Goal: Task Accomplishment & Management: Use online tool/utility

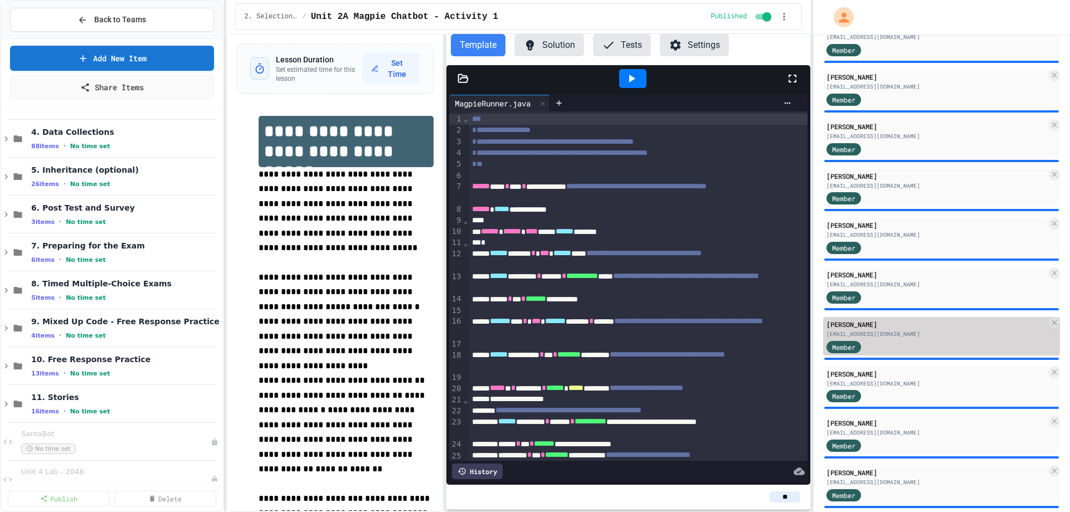
scroll to position [557, 0]
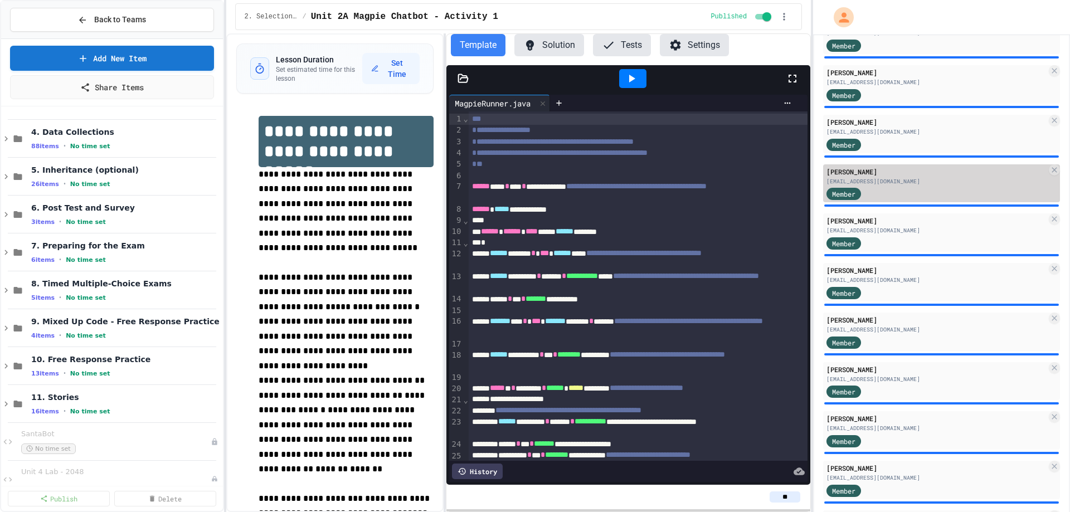
click at [914, 175] on div "[PERSON_NAME]" at bounding box center [936, 172] width 220 height 10
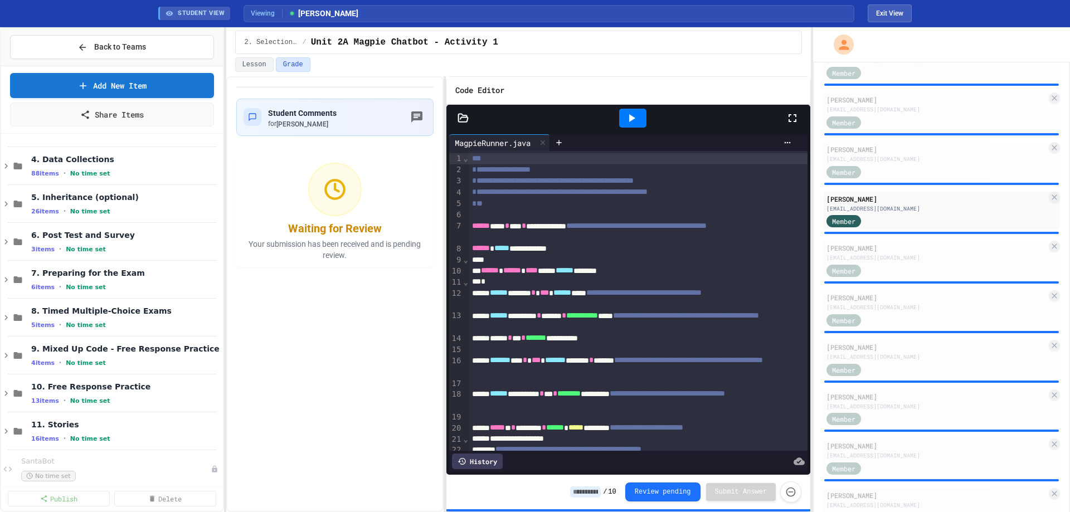
click at [635, 114] on icon at bounding box center [631, 117] width 13 height 13
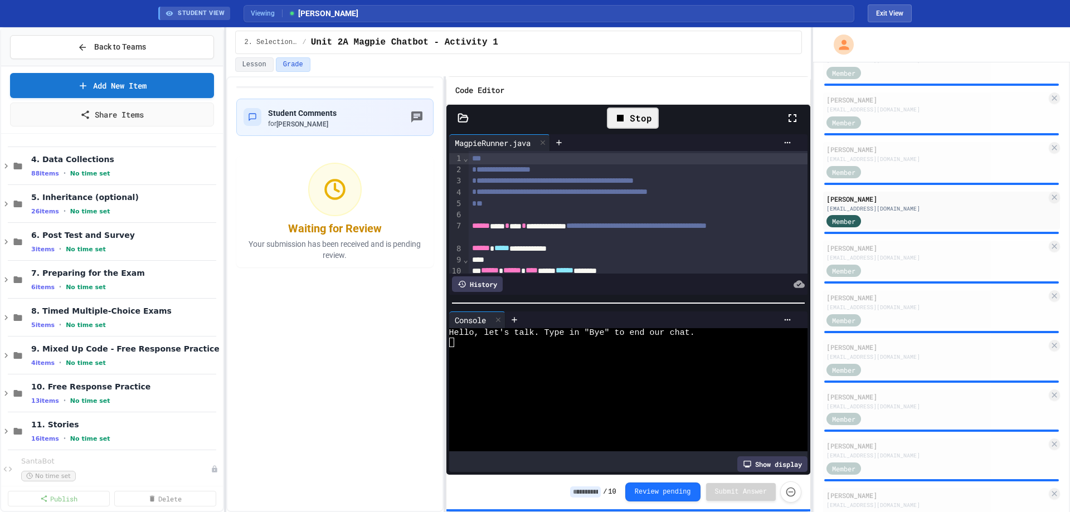
click at [543, 396] on div at bounding box center [619, 398] width 341 height 9
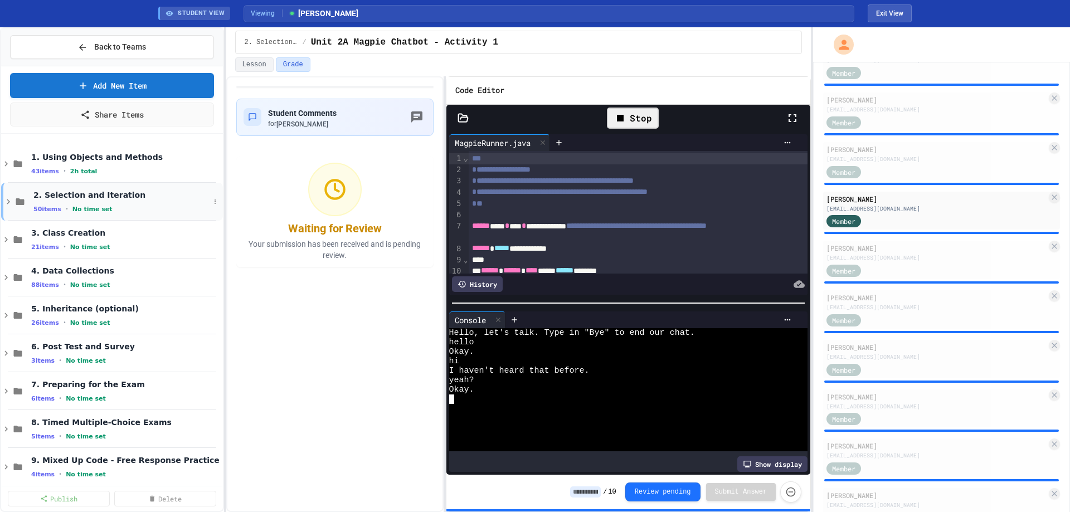
click at [8, 198] on icon at bounding box center [8, 202] width 10 height 10
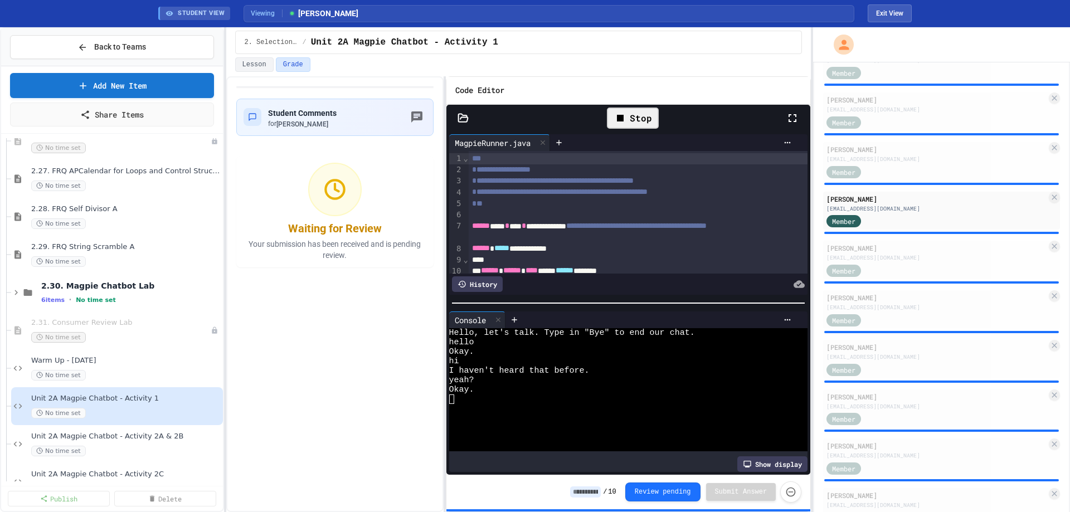
scroll to position [1337, 0]
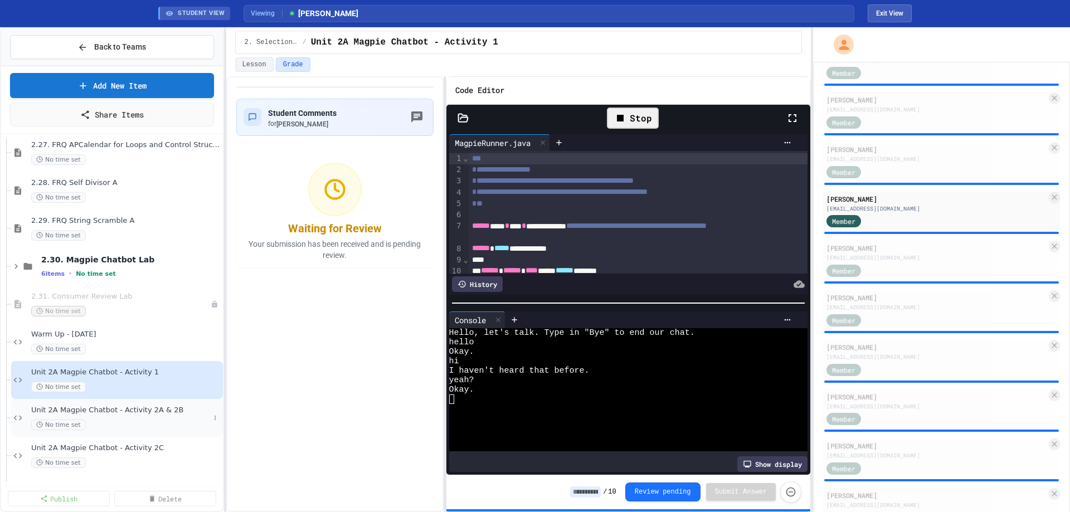
click at [80, 421] on span "No time set" at bounding box center [58, 425] width 55 height 11
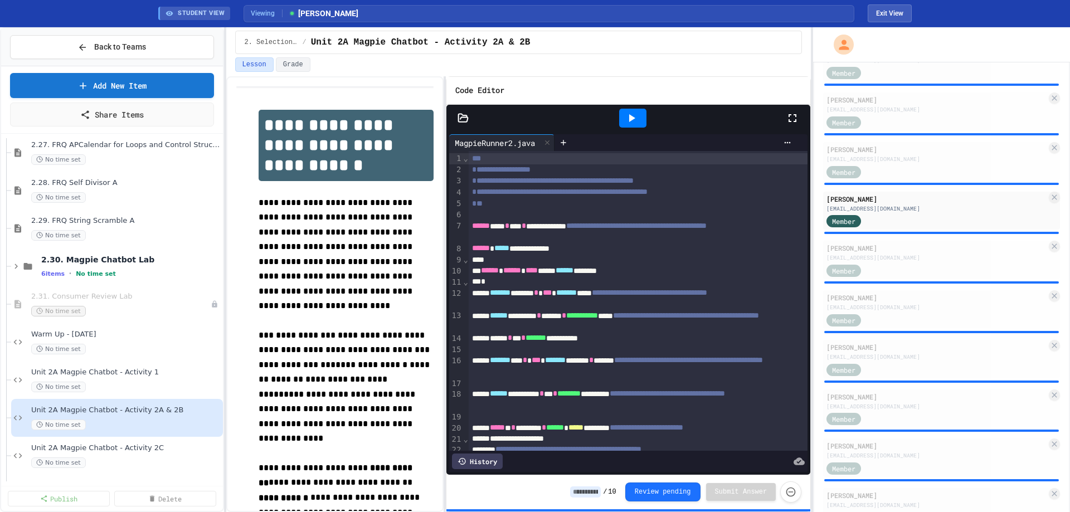
click at [640, 121] on div at bounding box center [632, 118] width 27 height 19
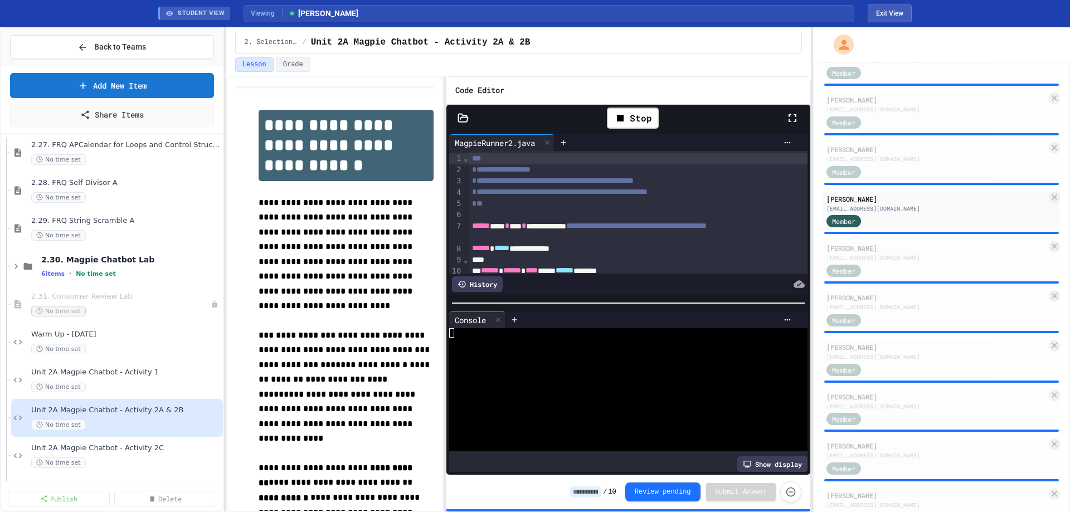
click at [464, 118] on icon at bounding box center [462, 118] width 11 height 11
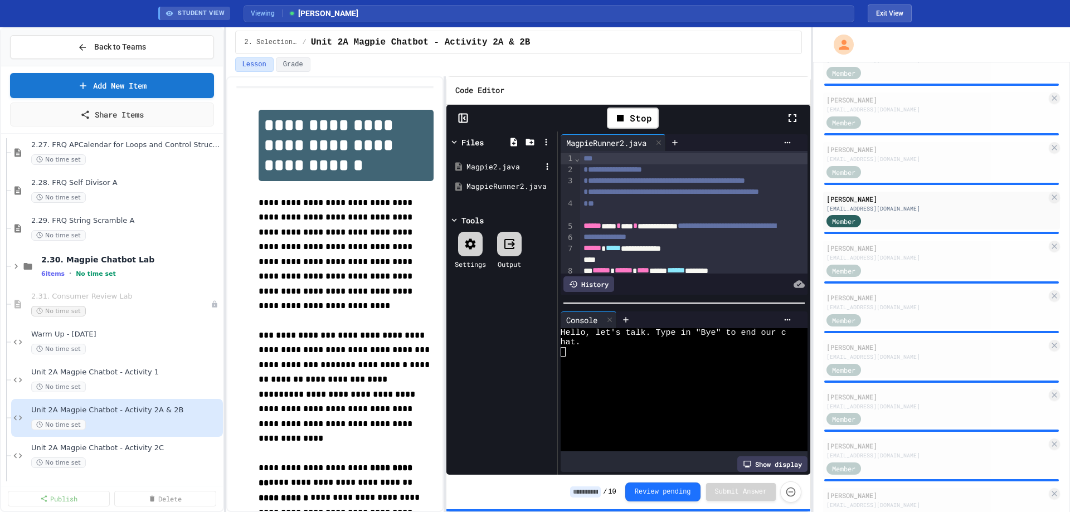
click at [479, 167] on div "Magpie2.java" at bounding box center [503, 167] width 75 height 11
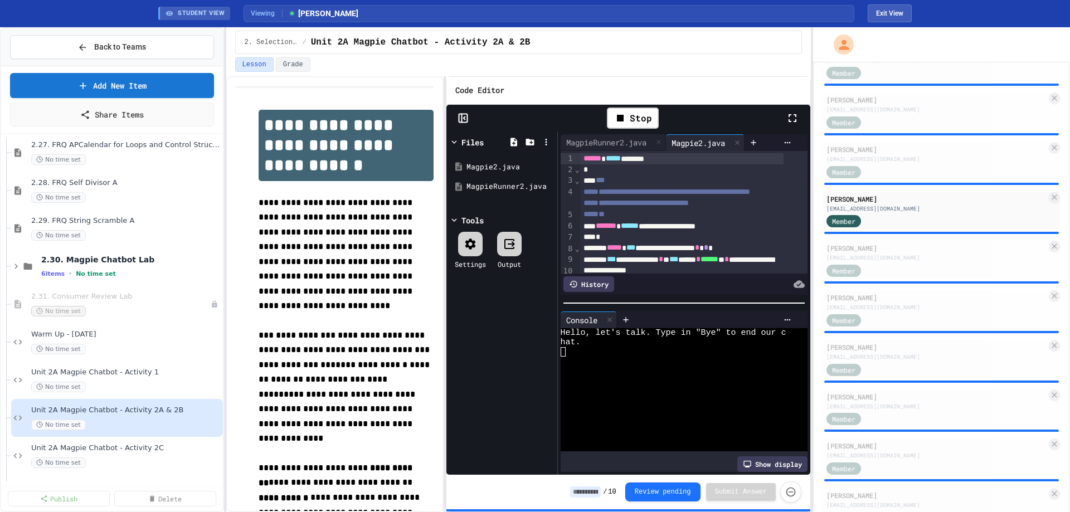
click at [467, 118] on rect at bounding box center [463, 118] width 8 height 8
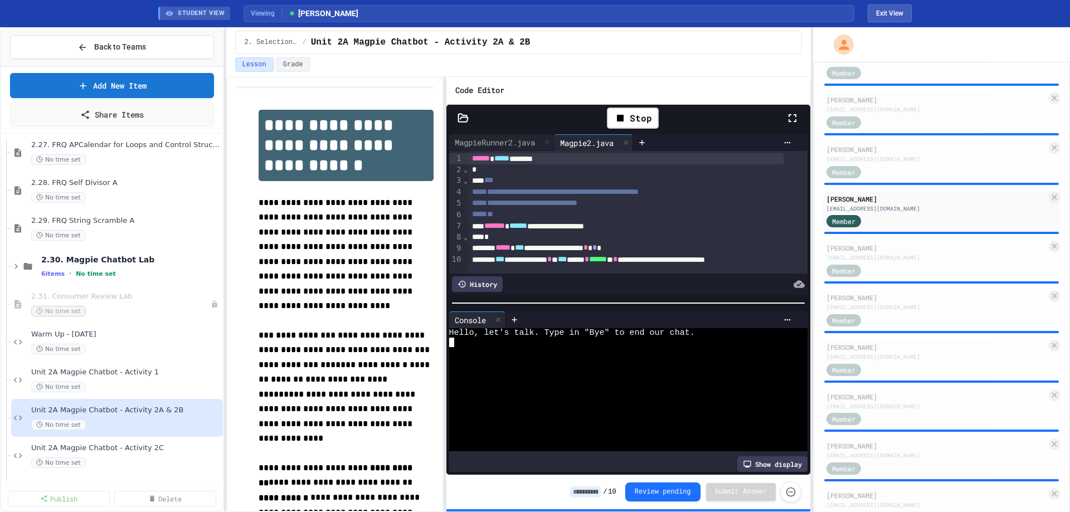
click at [635, 347] on div at bounding box center [619, 351] width 341 height 9
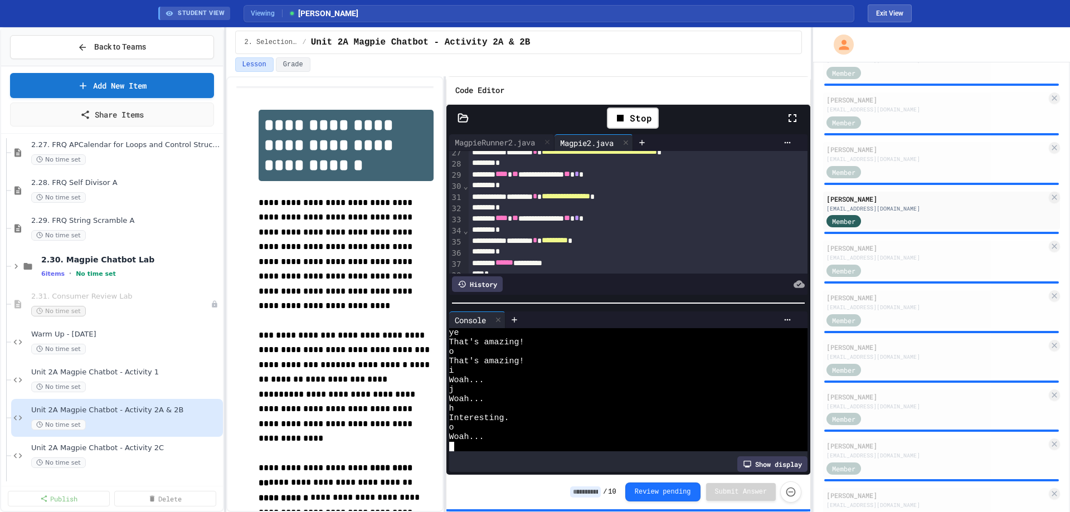
scroll to position [334, 0]
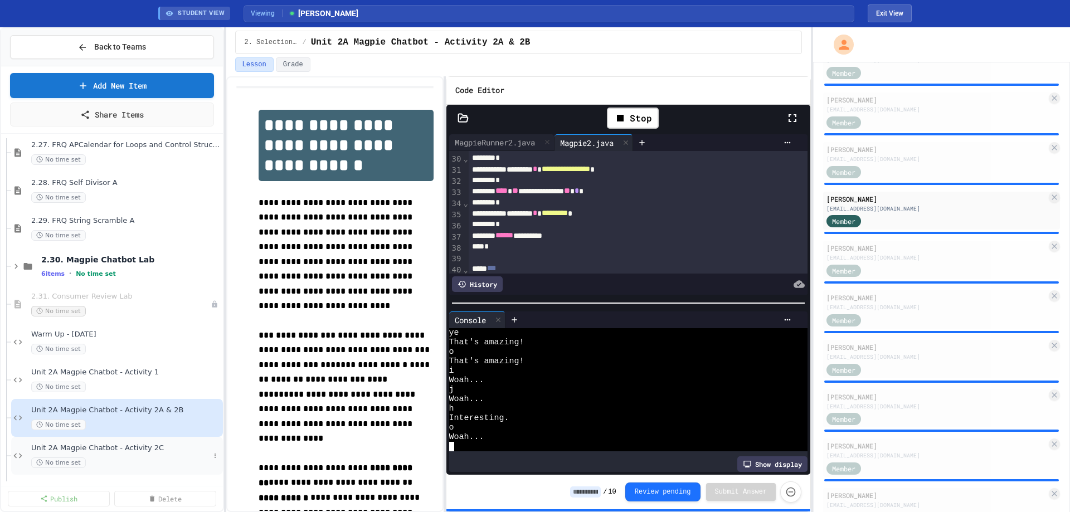
click at [54, 453] on div "Unit 2A Magpie Chatbot - Activity 2C No time set" at bounding box center [120, 455] width 178 height 25
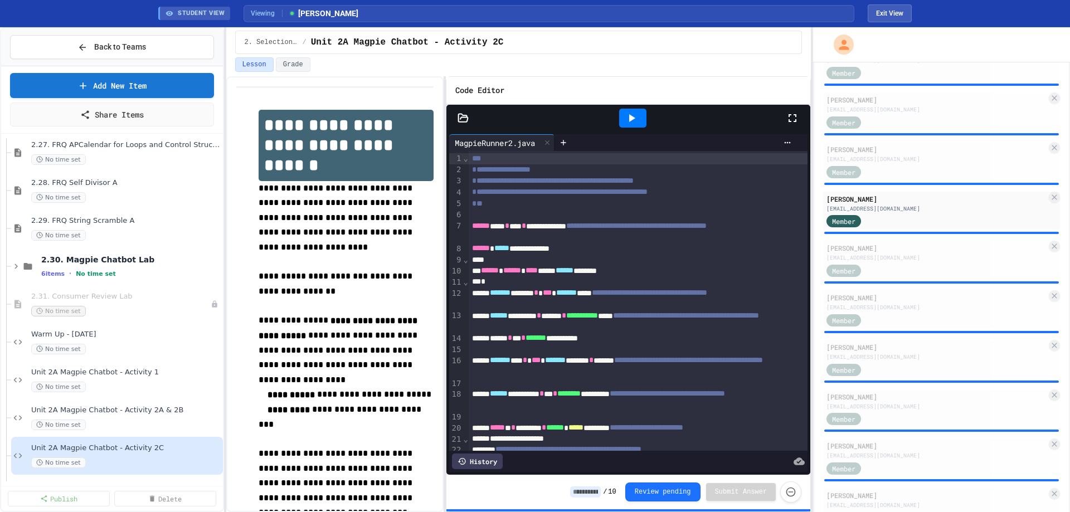
click at [641, 119] on div at bounding box center [632, 118] width 27 height 19
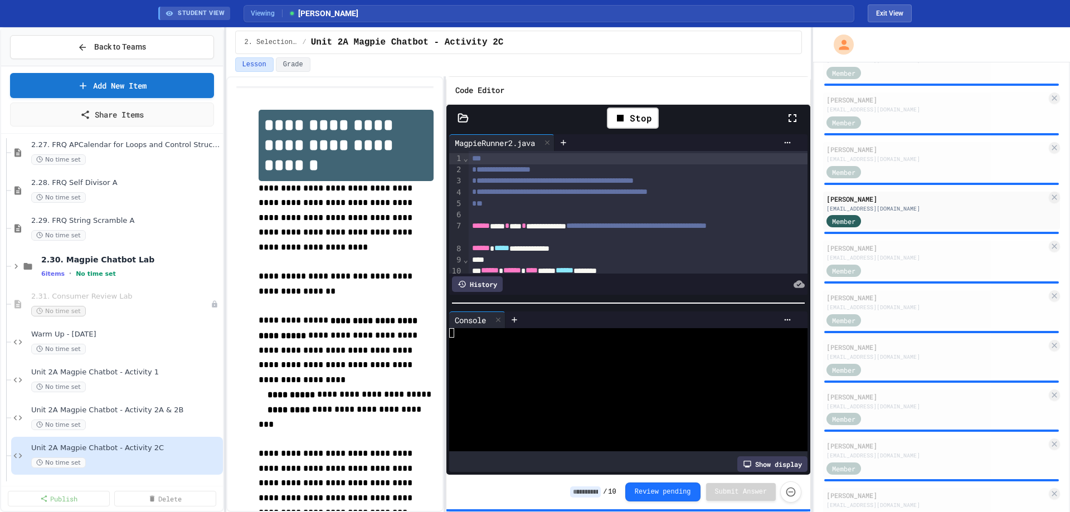
click at [461, 116] on icon at bounding box center [462, 118] width 11 height 11
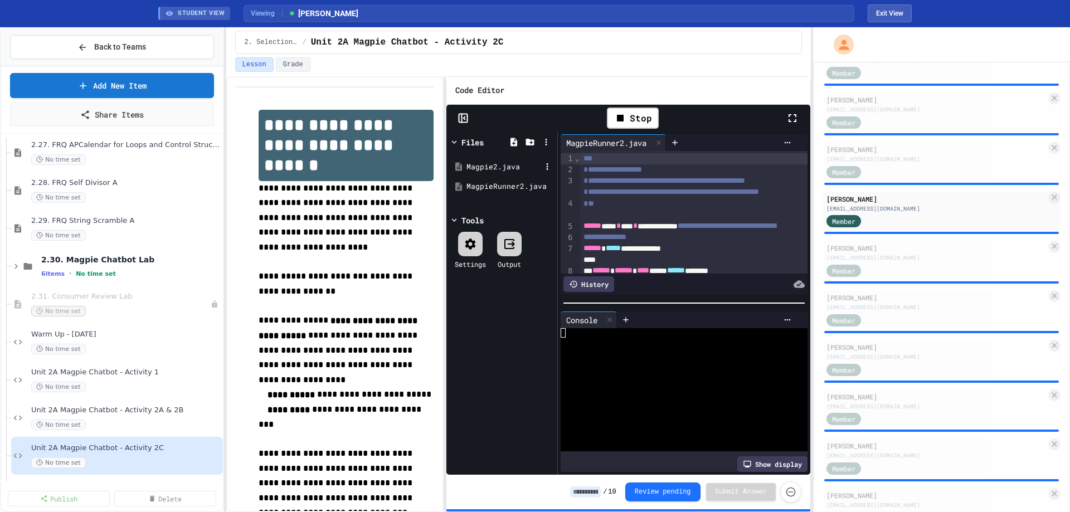
click at [482, 170] on div "Magpie2.java" at bounding box center [503, 167] width 75 height 11
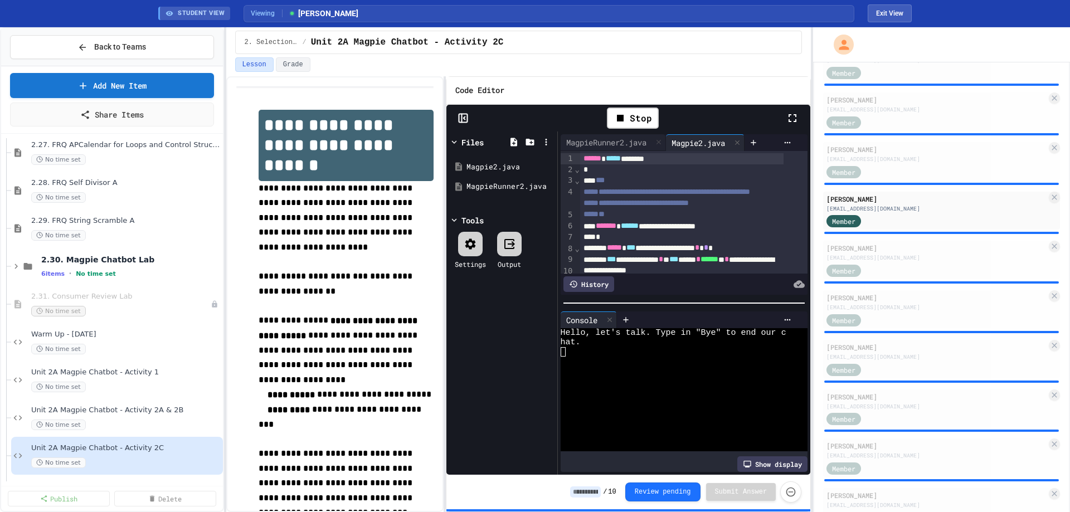
click at [465, 119] on icon at bounding box center [464, 117] width 2 height 3
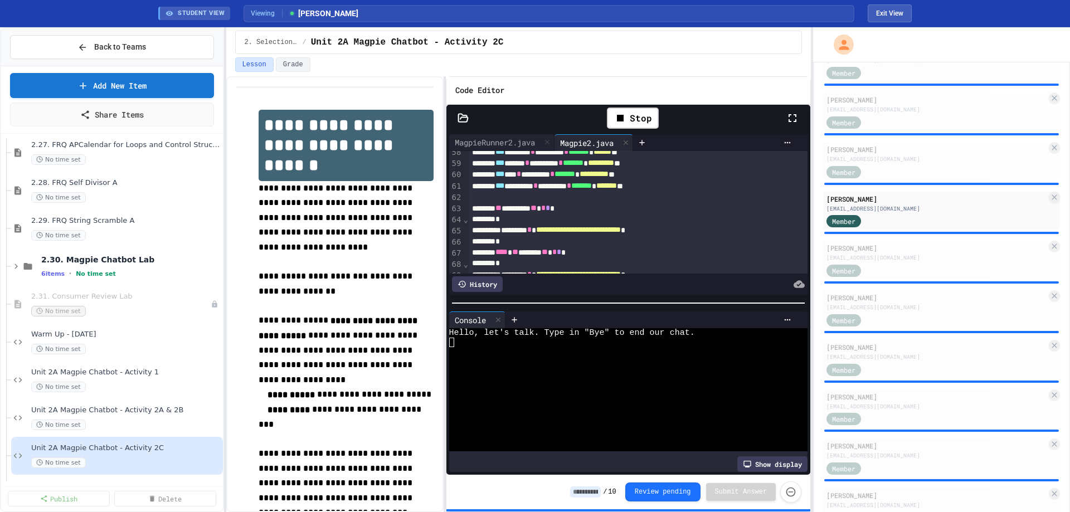
scroll to position [598, 0]
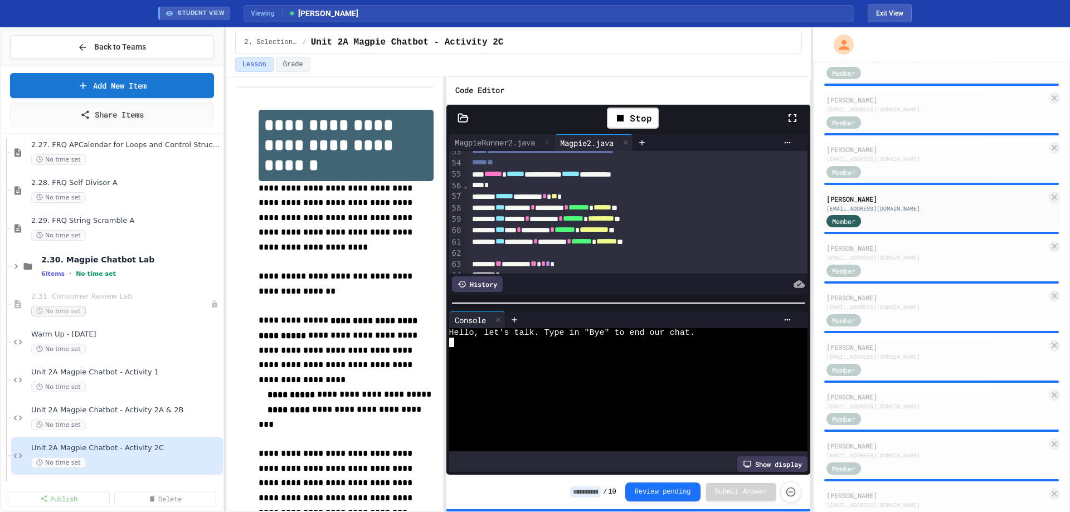
click at [514, 348] on div at bounding box center [619, 351] width 341 height 9
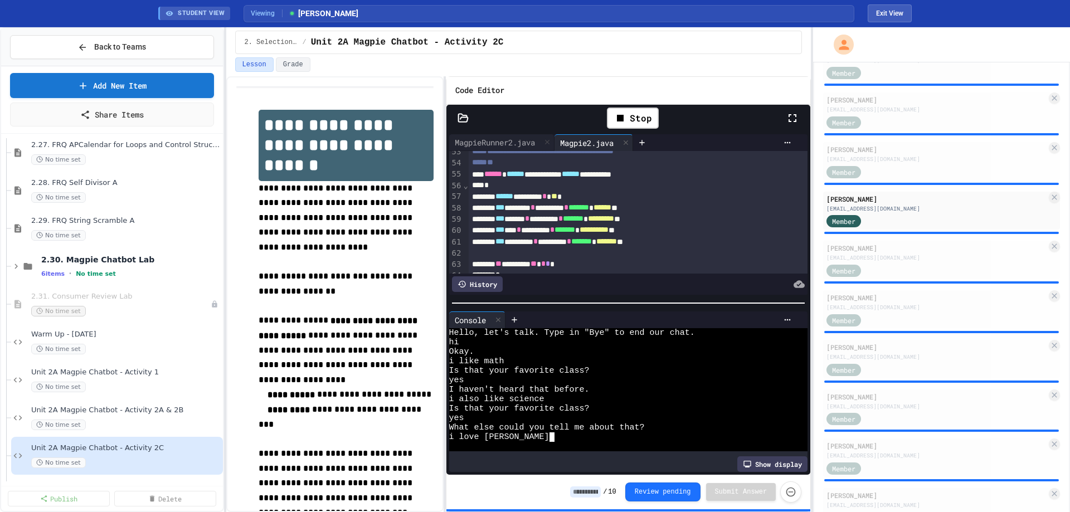
type textarea "***"
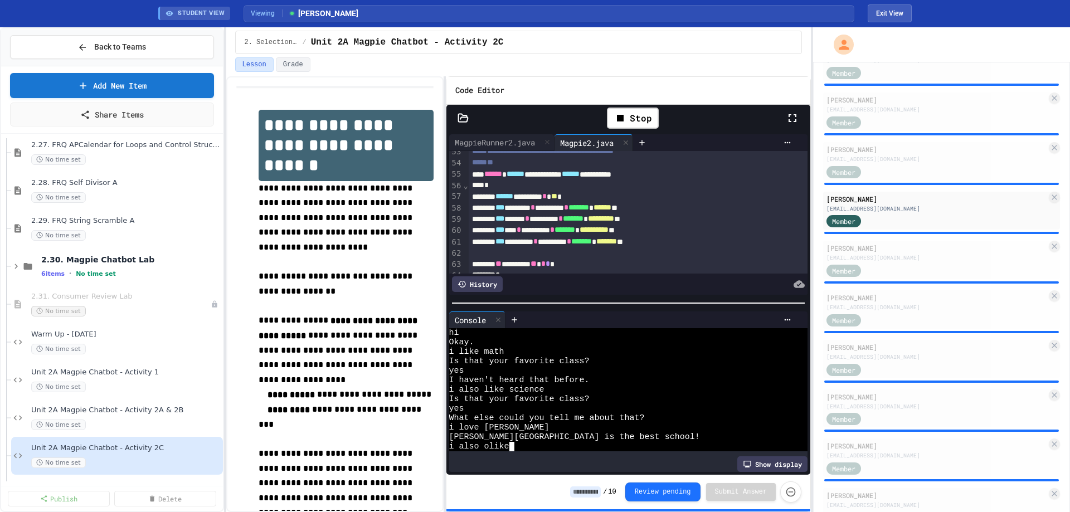
scroll to position [0, 2]
type textarea "*"
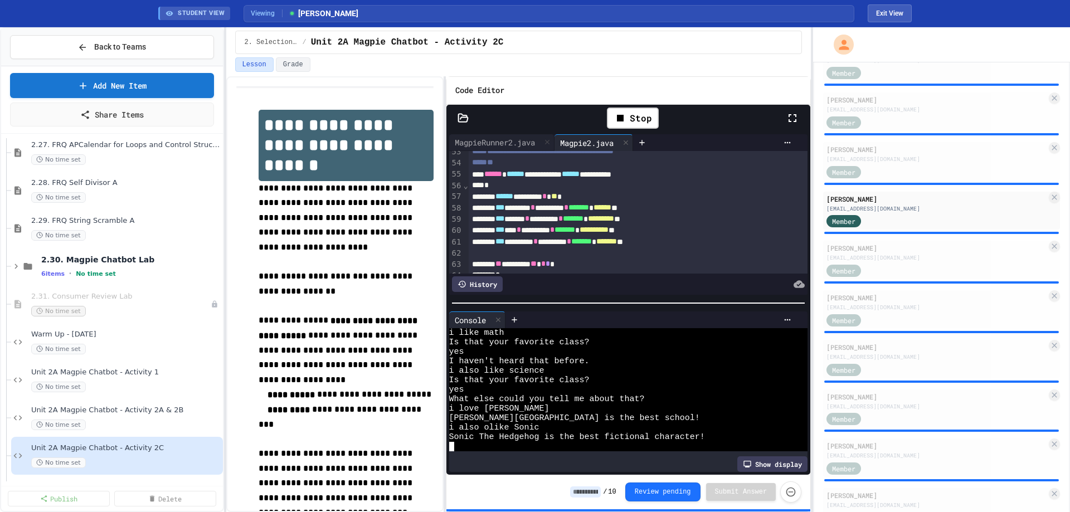
scroll to position [28, 0]
click at [910, 258] on div "[EMAIL_ADDRESS][DOMAIN_NAME]" at bounding box center [936, 257] width 220 height 8
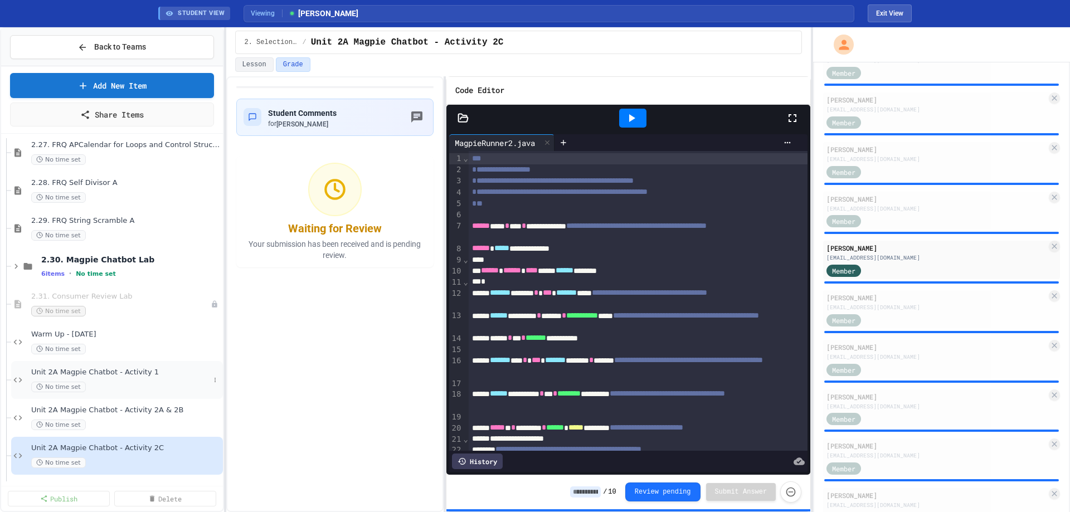
click at [99, 376] on span "Unit 2A Magpie Chatbot - Activity 1" at bounding box center [120, 372] width 178 height 9
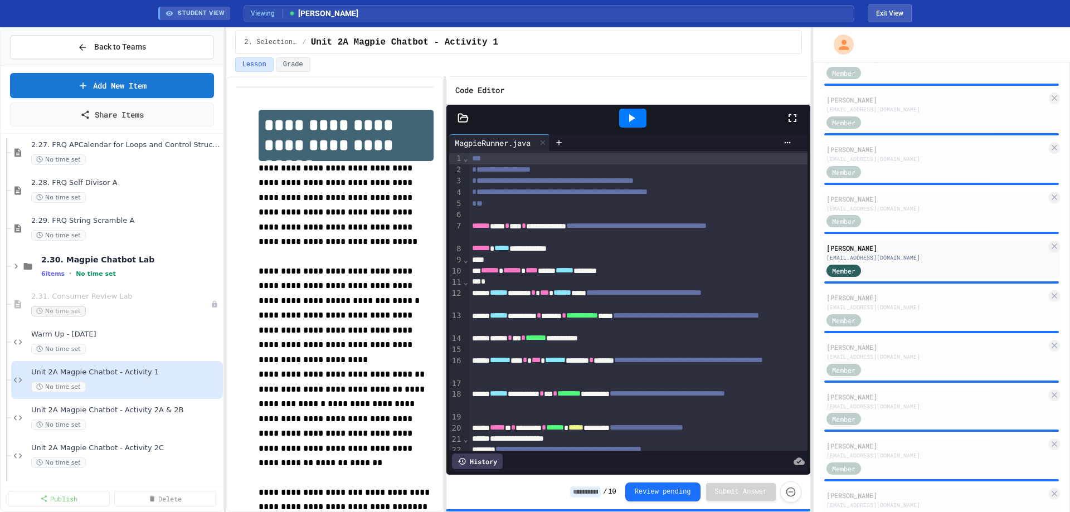
click at [639, 117] on div at bounding box center [632, 118] width 27 height 19
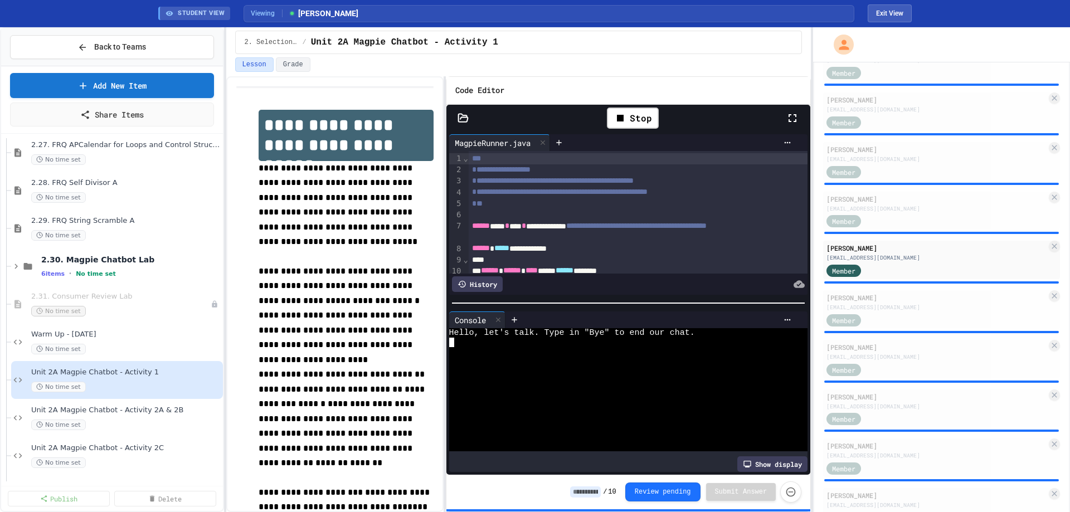
click at [568, 349] on div at bounding box center [619, 351] width 341 height 9
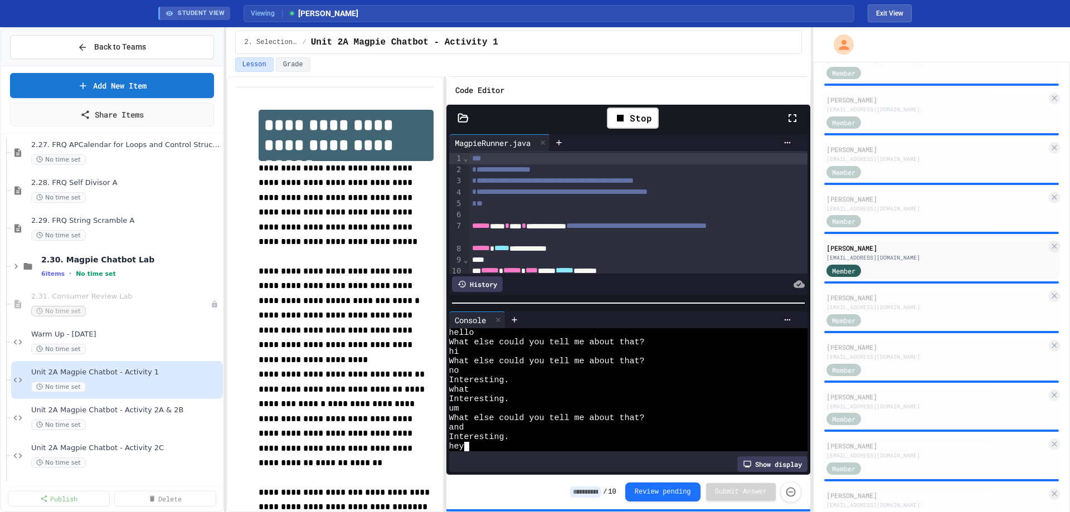
scroll to position [28, 0]
click at [119, 416] on div "Unit 2A Magpie Chatbot - Activity 2A & 2B No time set" at bounding box center [120, 418] width 178 height 25
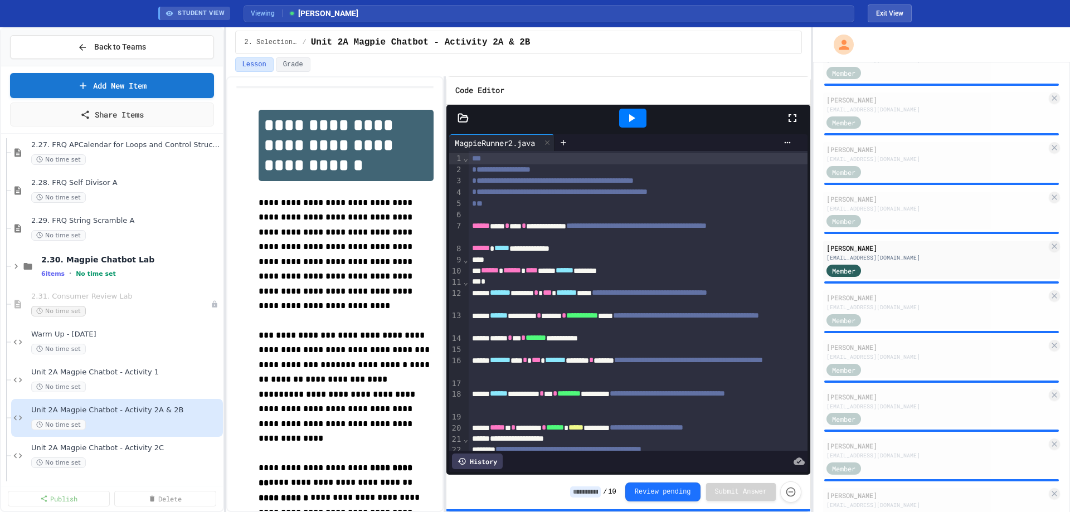
click at [635, 115] on icon at bounding box center [631, 117] width 13 height 13
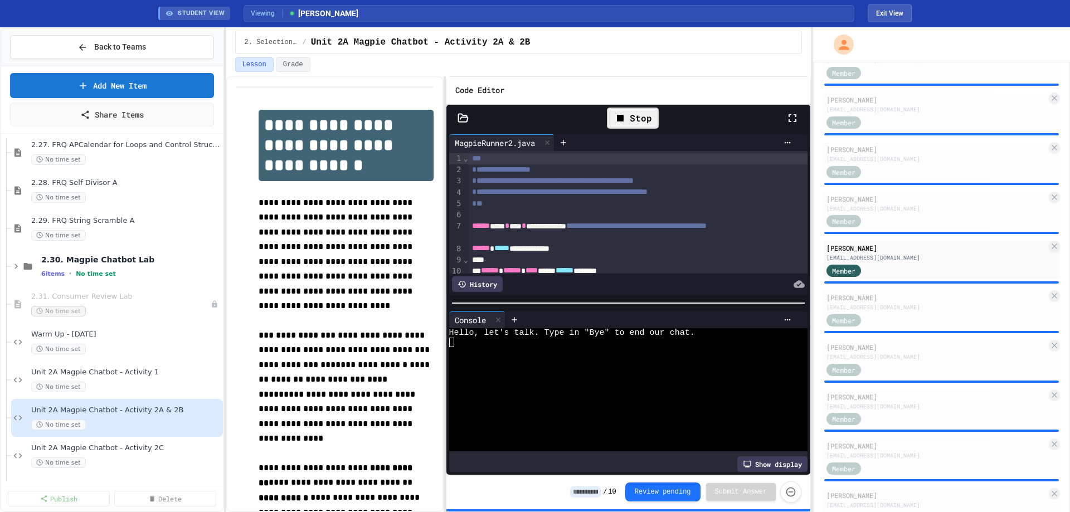
click at [661, 370] on div at bounding box center [619, 370] width 341 height 9
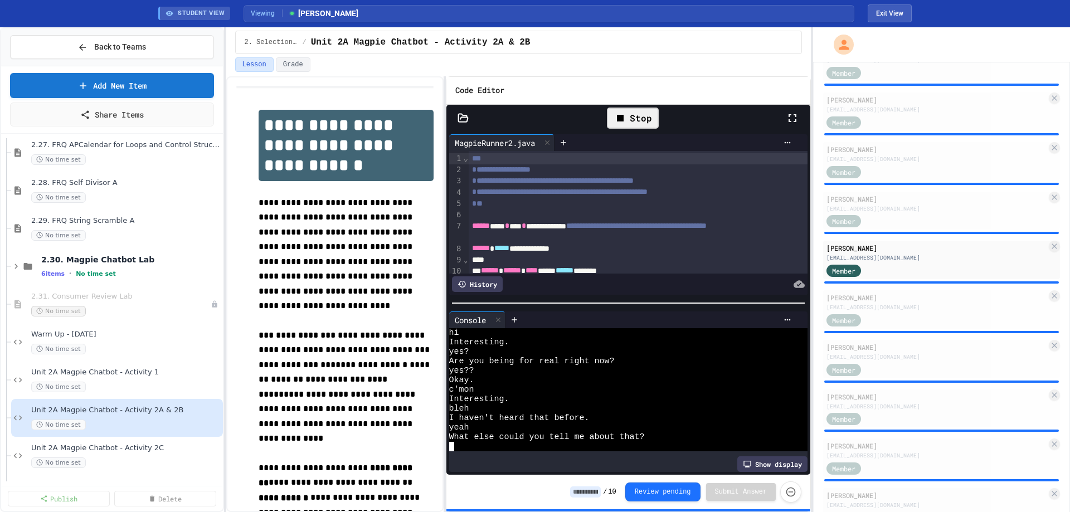
scroll to position [9, 0]
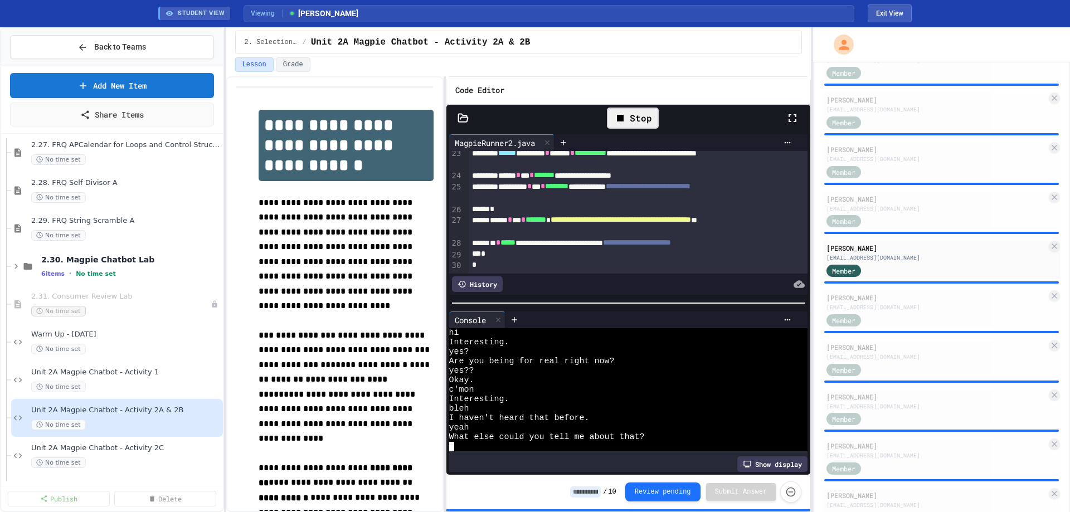
click at [464, 116] on icon at bounding box center [462, 118] width 11 height 11
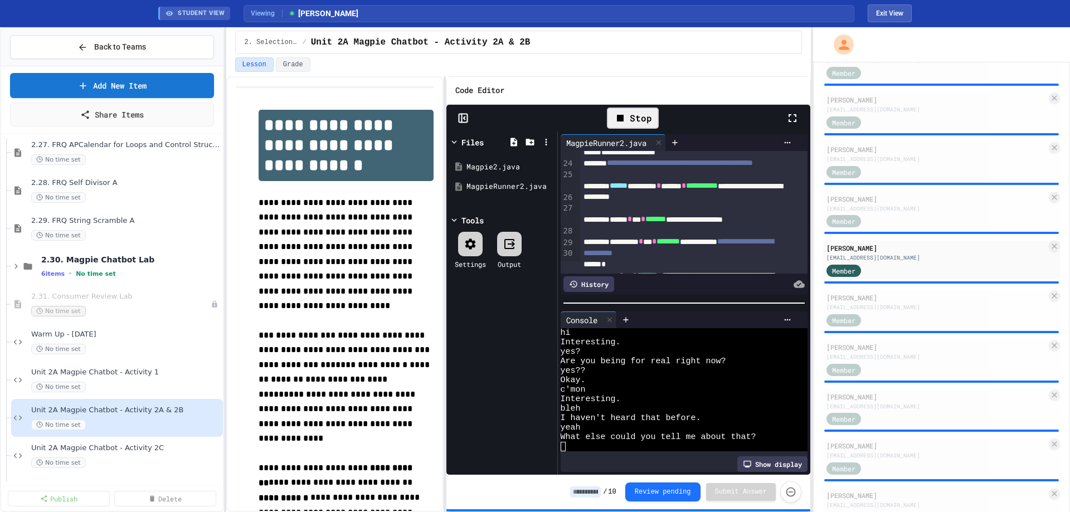
scroll to position [19, 0]
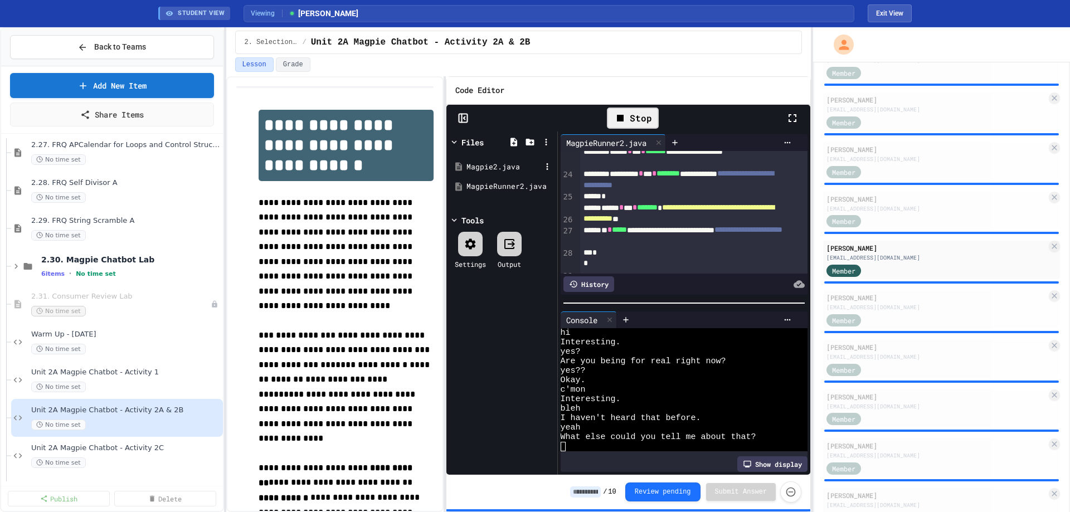
click at [479, 167] on div "Magpie2.java" at bounding box center [503, 167] width 75 height 11
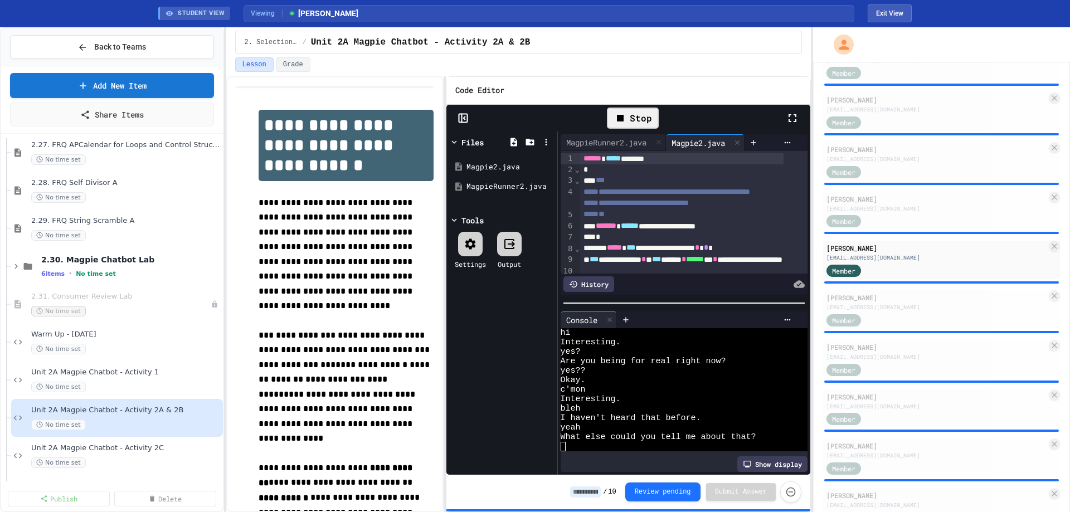
click at [465, 118] on icon at bounding box center [462, 118] width 11 height 11
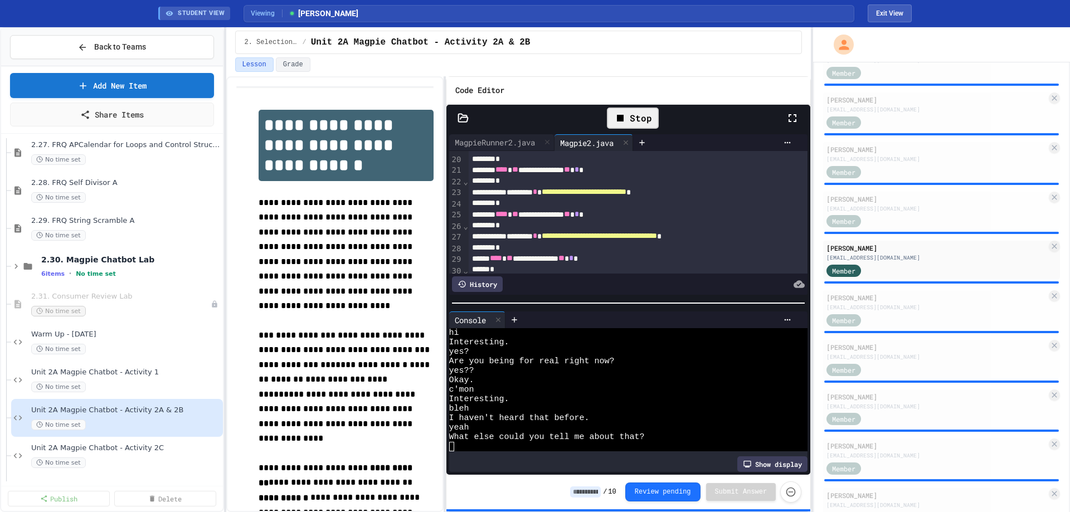
scroll to position [223, 0]
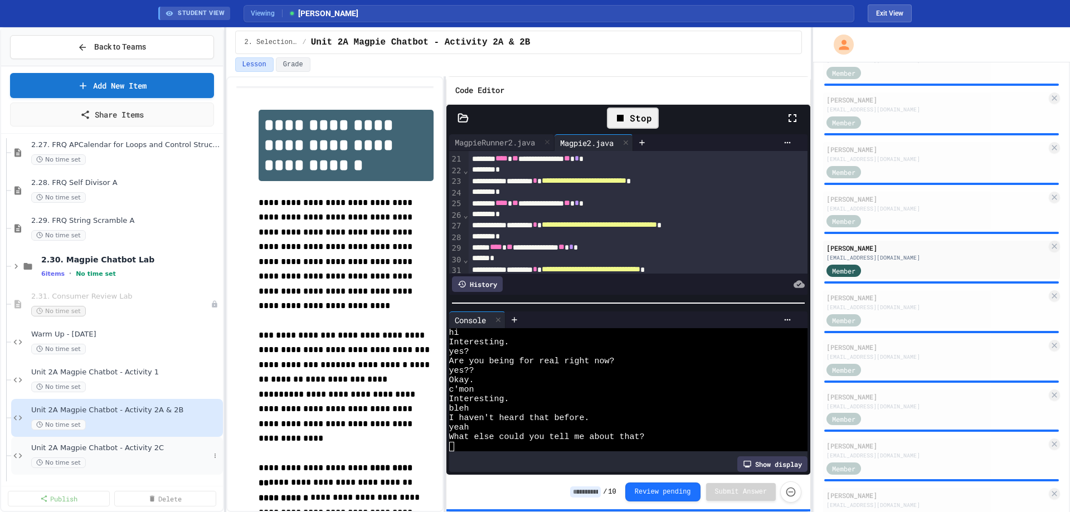
click at [103, 451] on span "Unit 2A Magpie Chatbot - Activity 2C" at bounding box center [120, 447] width 178 height 9
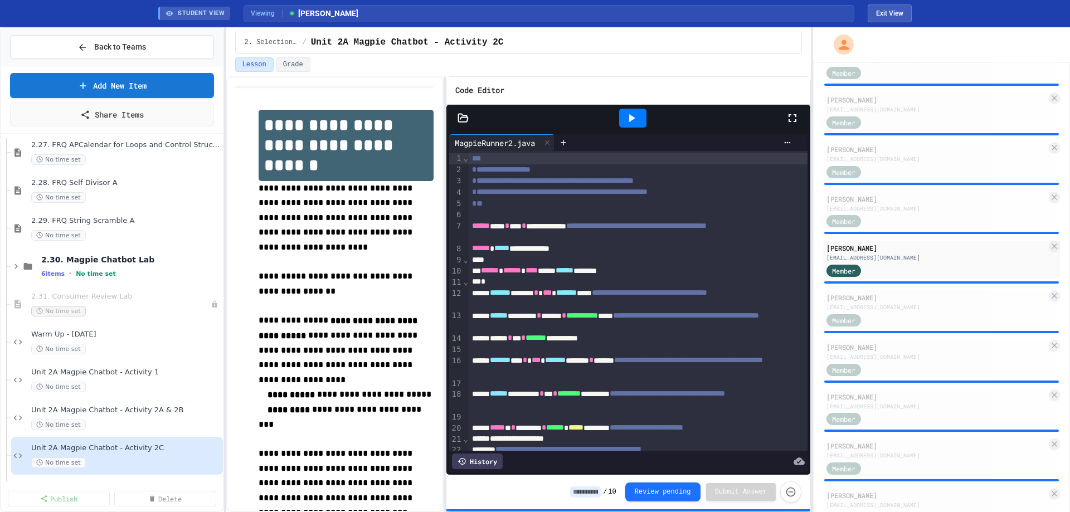
click at [633, 126] on div at bounding box center [632, 118] width 27 height 19
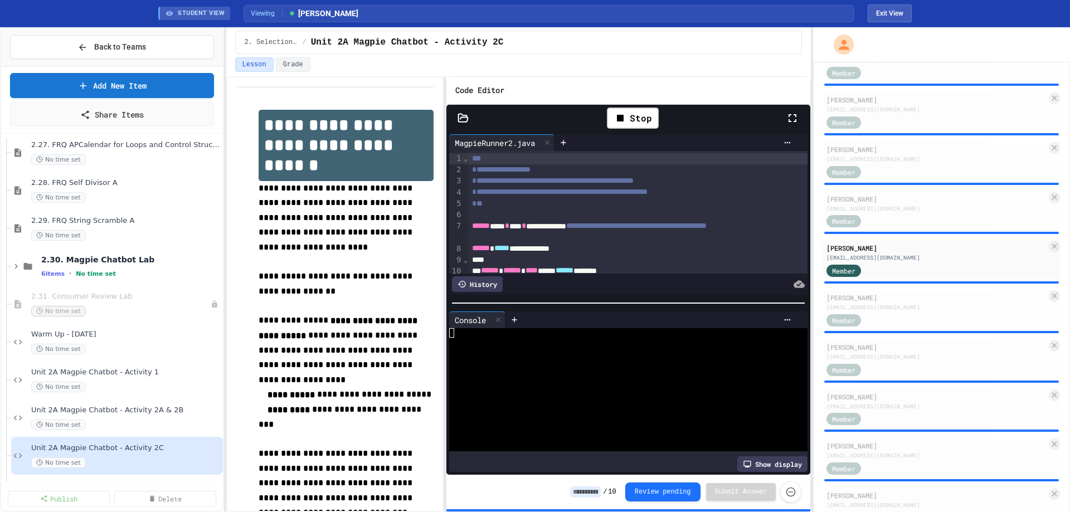
click at [461, 114] on icon at bounding box center [462, 118] width 9 height 8
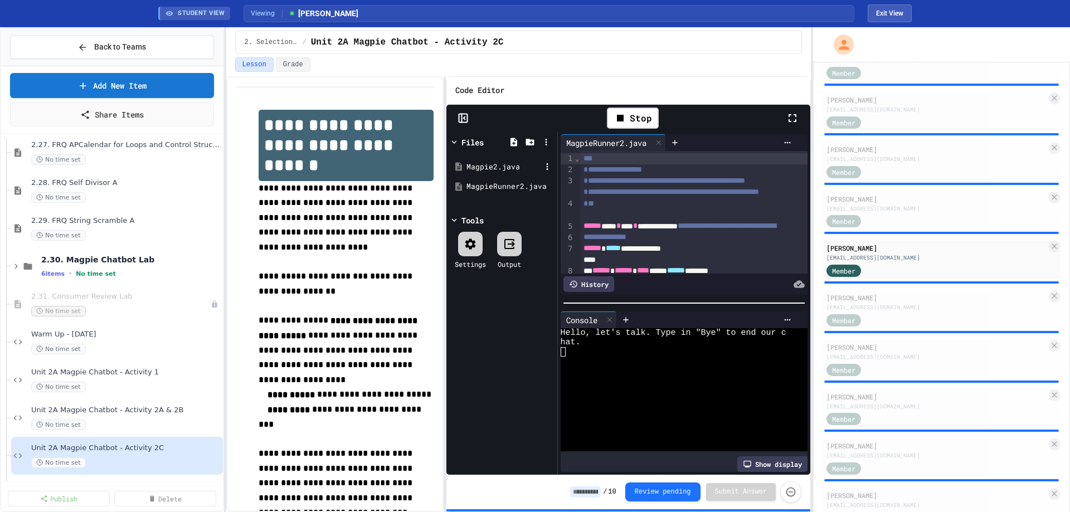
click at [475, 164] on div "Magpie2.java" at bounding box center [503, 167] width 75 height 11
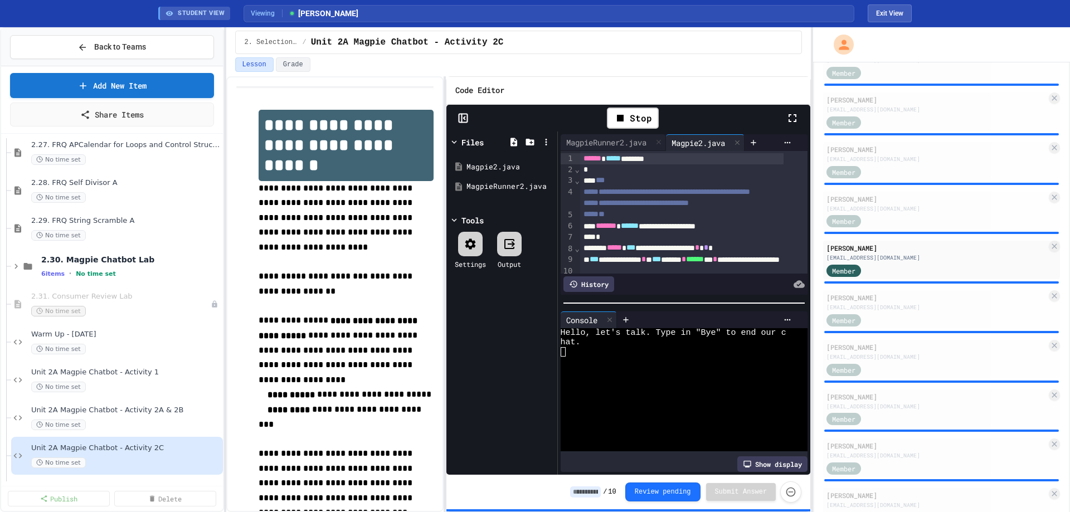
click at [466, 116] on icon at bounding box center [462, 118] width 11 height 11
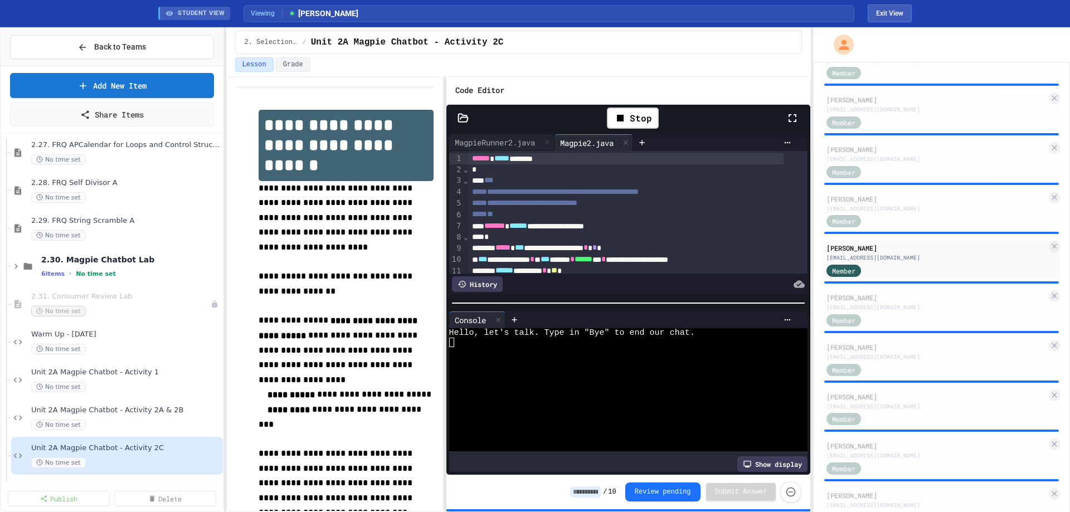
click at [646, 369] on div at bounding box center [619, 370] width 341 height 9
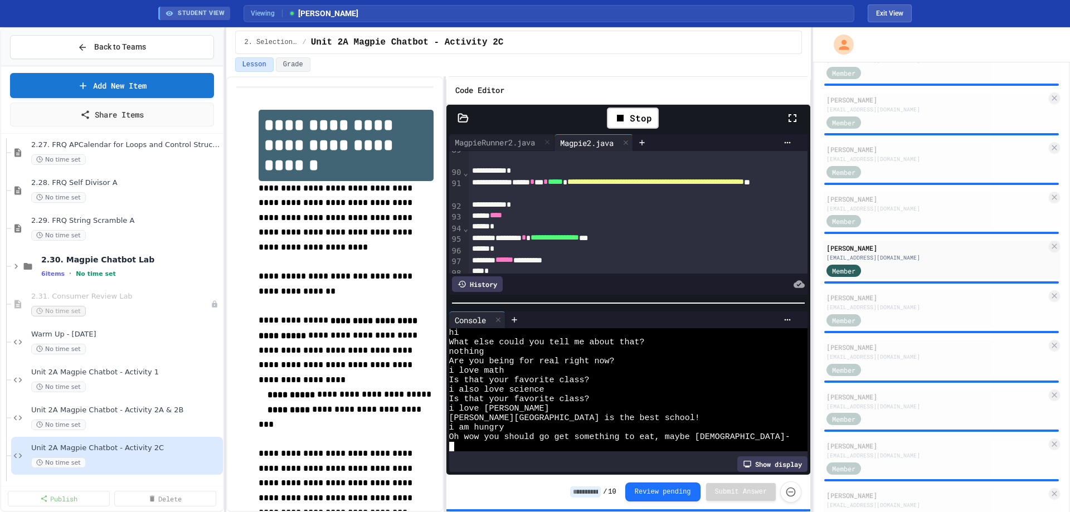
scroll to position [1033, 0]
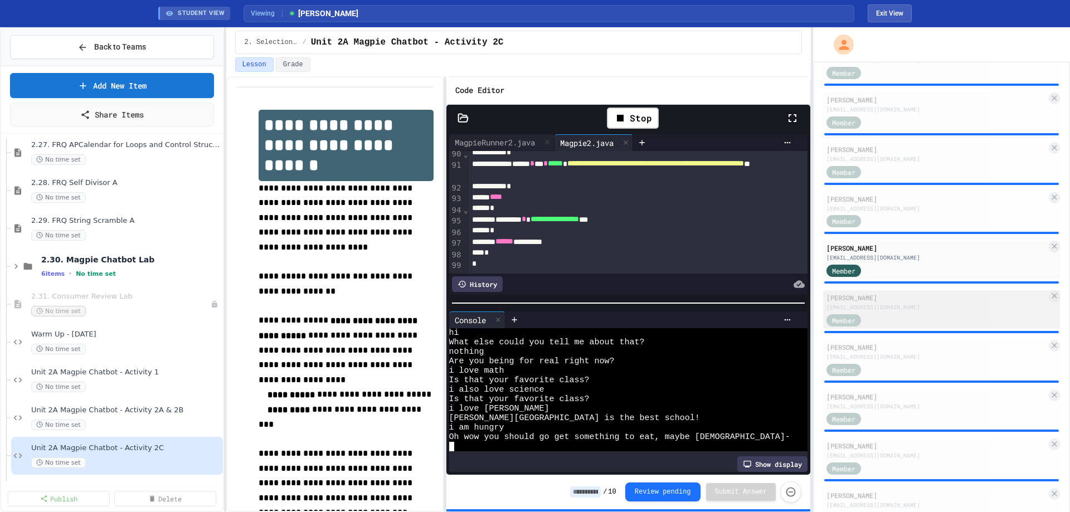
click at [923, 309] on div "[EMAIL_ADDRESS][DOMAIN_NAME]" at bounding box center [936, 307] width 220 height 8
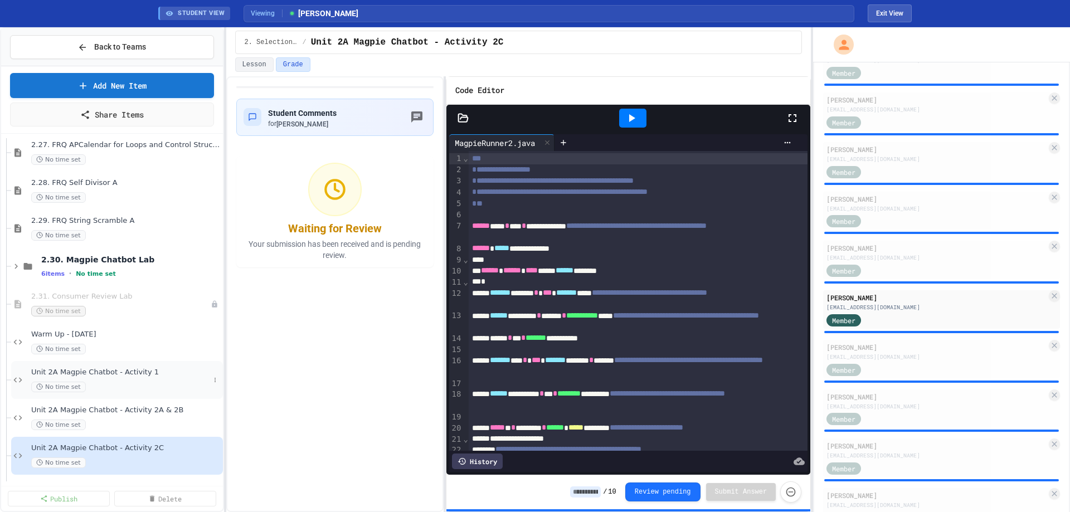
click at [110, 371] on span "Unit 2A Magpie Chatbot - Activity 1" at bounding box center [120, 372] width 178 height 9
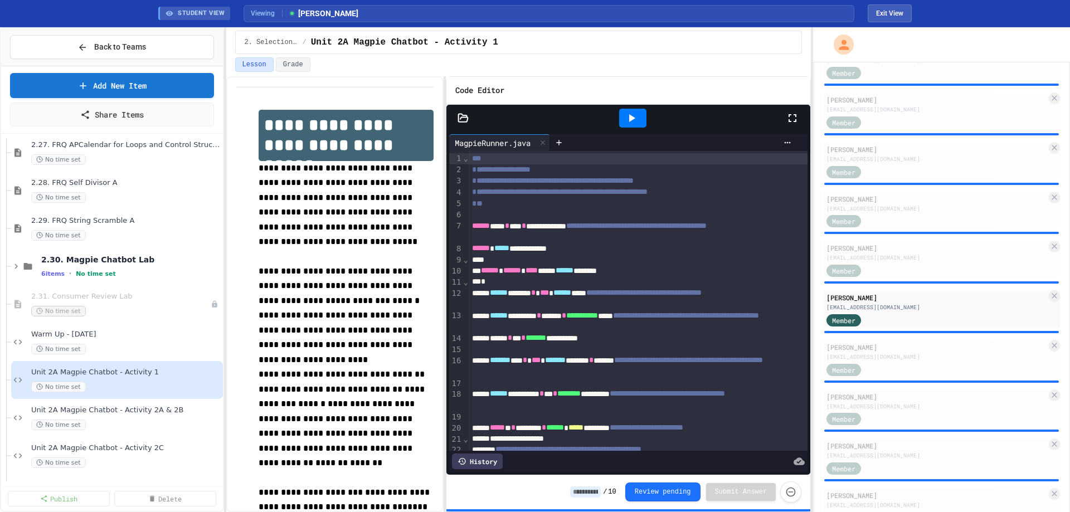
click at [627, 115] on icon at bounding box center [631, 117] width 13 height 13
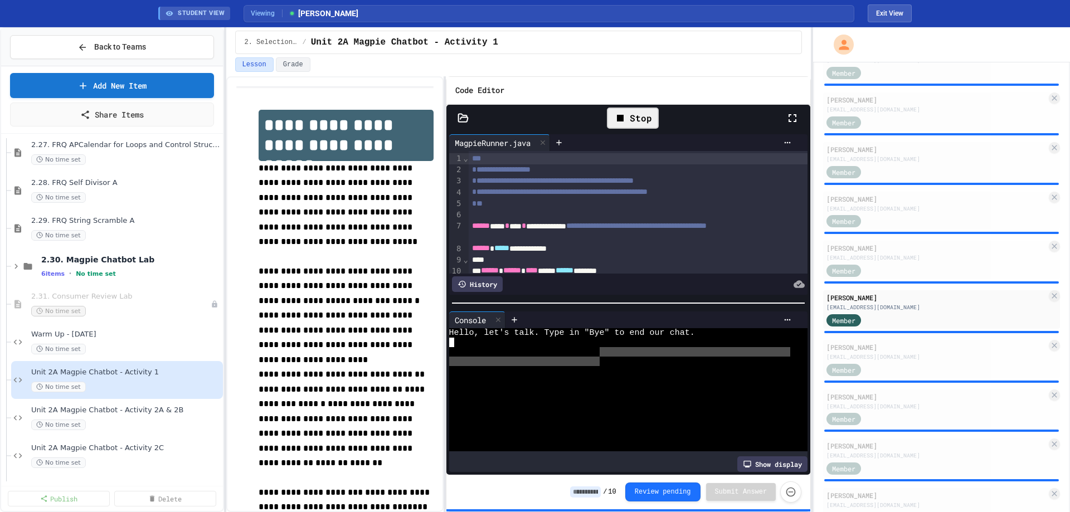
click at [597, 357] on div at bounding box center [619, 361] width 341 height 9
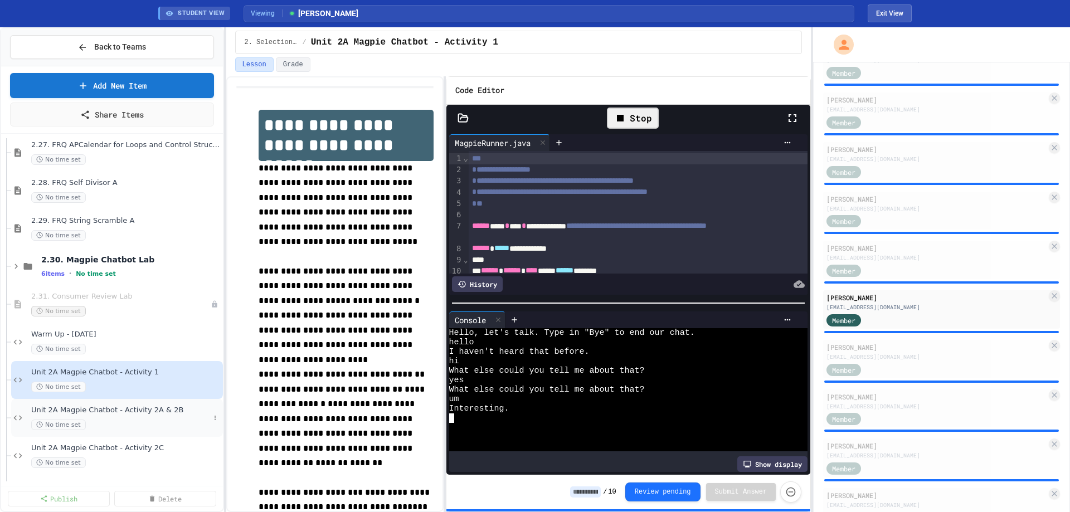
click at [148, 409] on span "Unit 2A Magpie Chatbot - Activity 2A & 2B" at bounding box center [120, 410] width 178 height 9
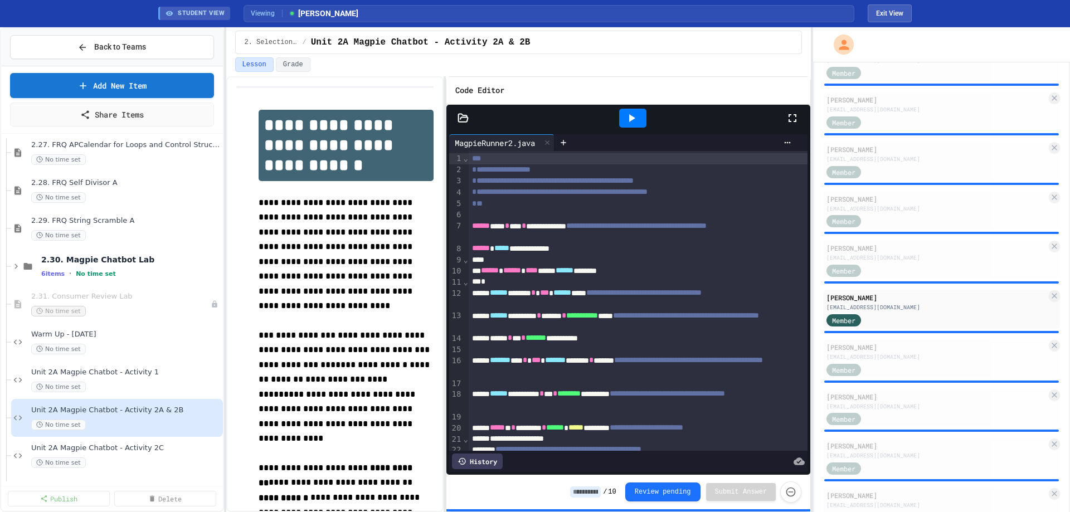
click at [632, 115] on icon at bounding box center [631, 117] width 13 height 13
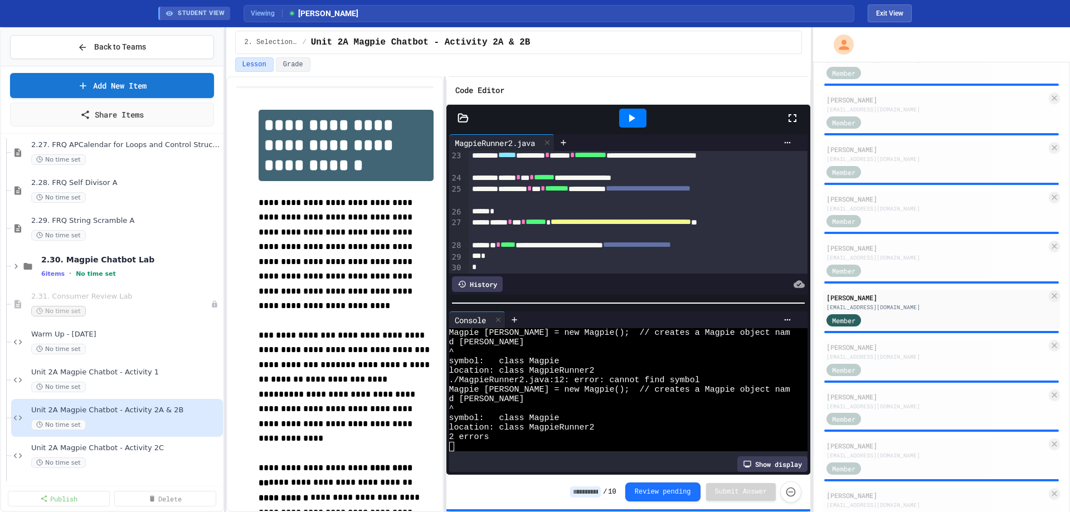
scroll to position [320, 0]
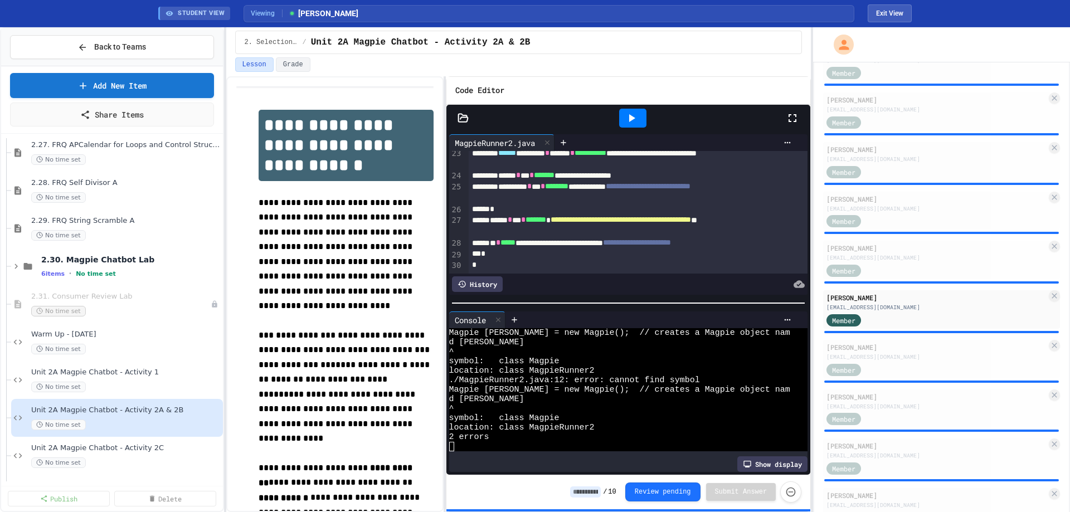
click at [462, 115] on icon at bounding box center [462, 118] width 9 height 8
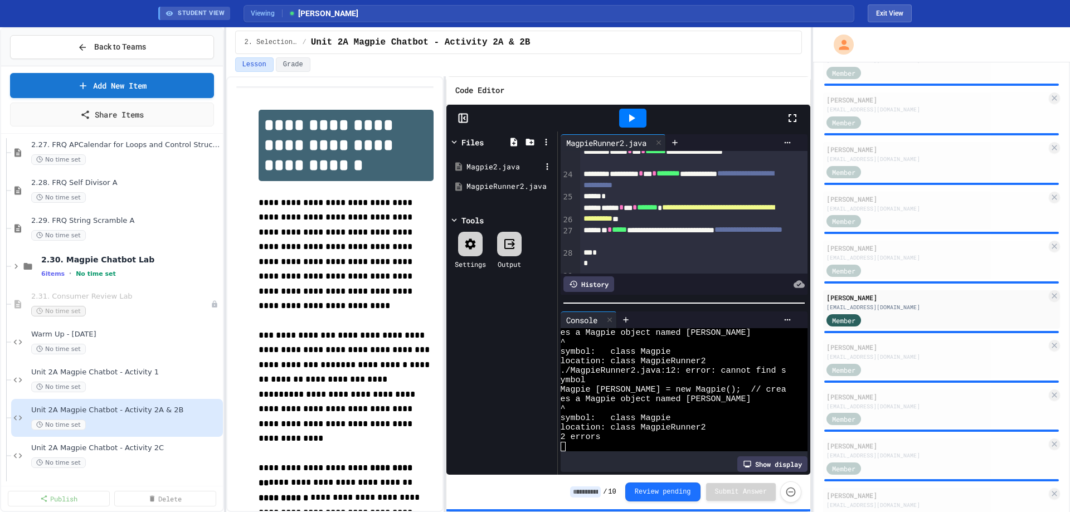
click at [487, 165] on div "Magpie2.java" at bounding box center [503, 167] width 75 height 11
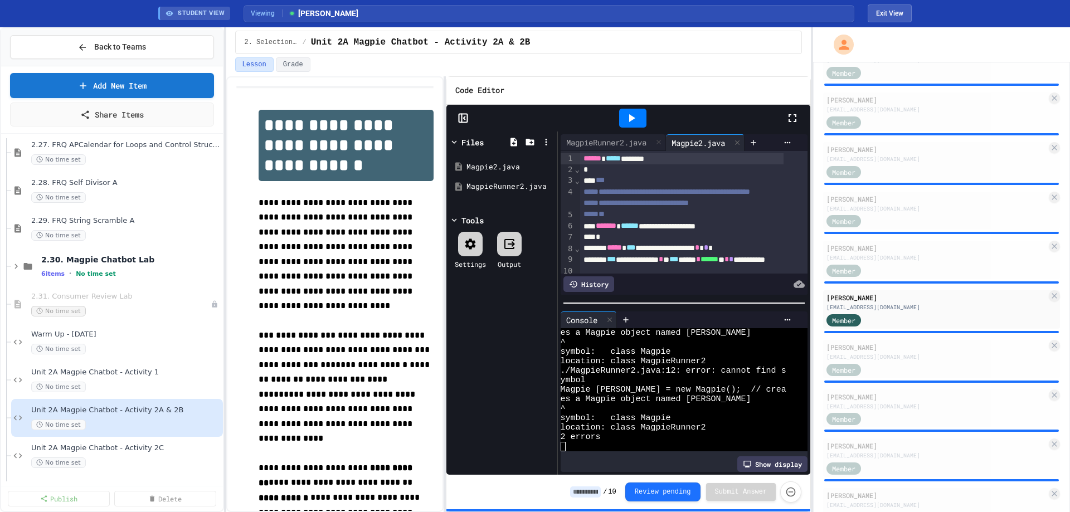
click at [464, 115] on icon at bounding box center [462, 118] width 11 height 11
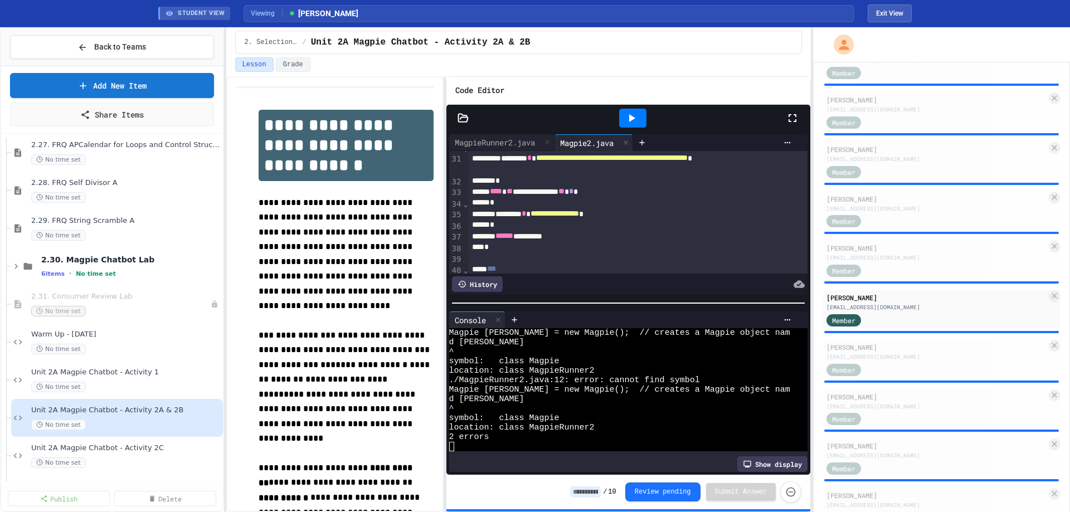
scroll to position [501, 0]
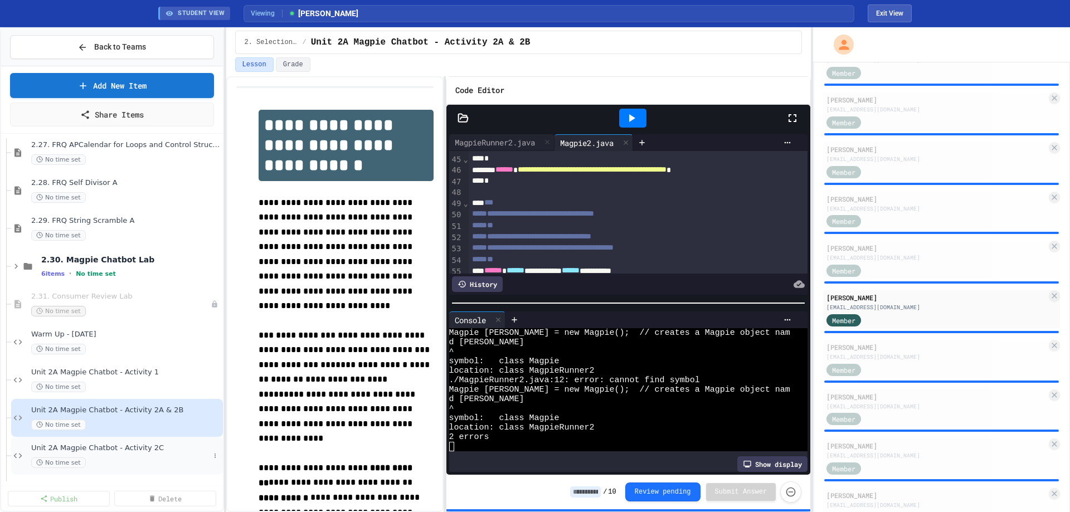
click at [124, 455] on div "Unit 2A Magpie Chatbot - Activity 2C No time set" at bounding box center [120, 455] width 178 height 25
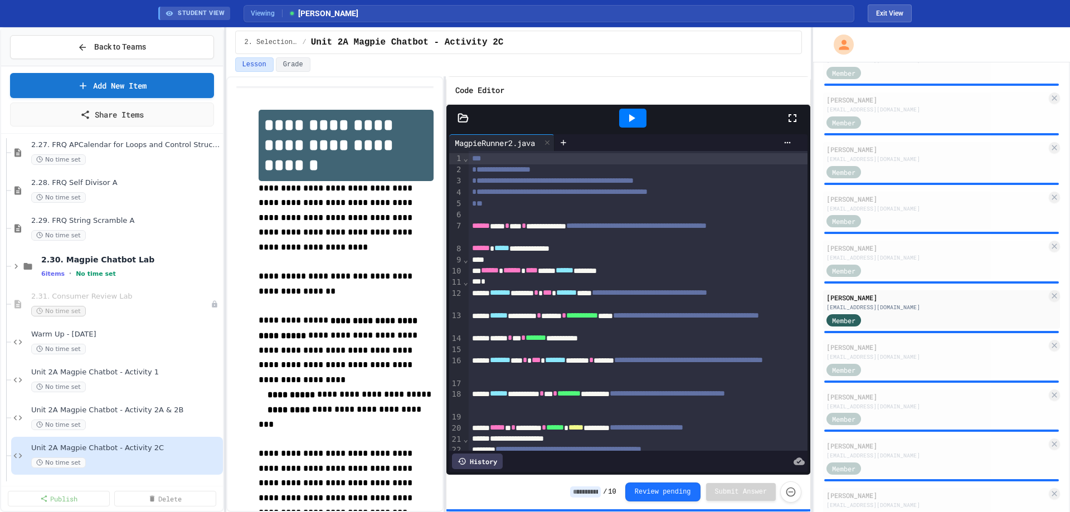
click at [620, 116] on div at bounding box center [632, 118] width 27 height 19
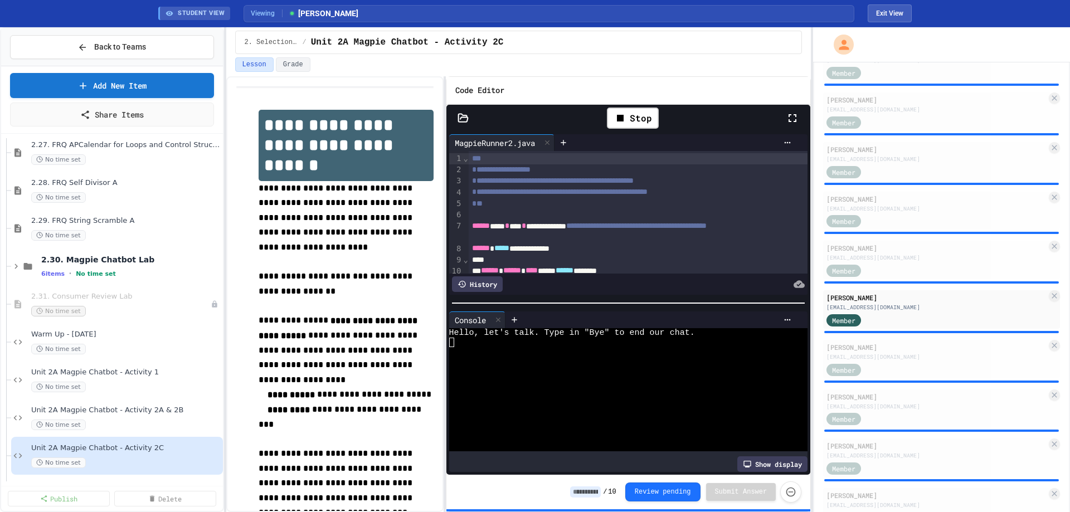
click at [642, 349] on div at bounding box center [619, 351] width 341 height 9
click at [465, 103] on div "Code Editor" at bounding box center [628, 91] width 364 height 28
click at [465, 113] on icon at bounding box center [462, 118] width 11 height 11
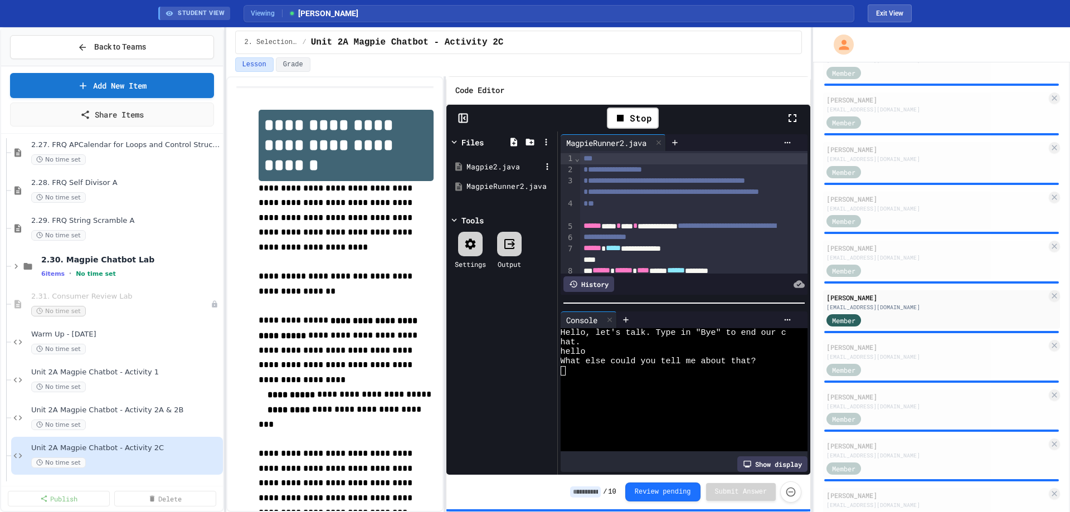
click at [481, 164] on div "Magpie2.java" at bounding box center [503, 167] width 75 height 11
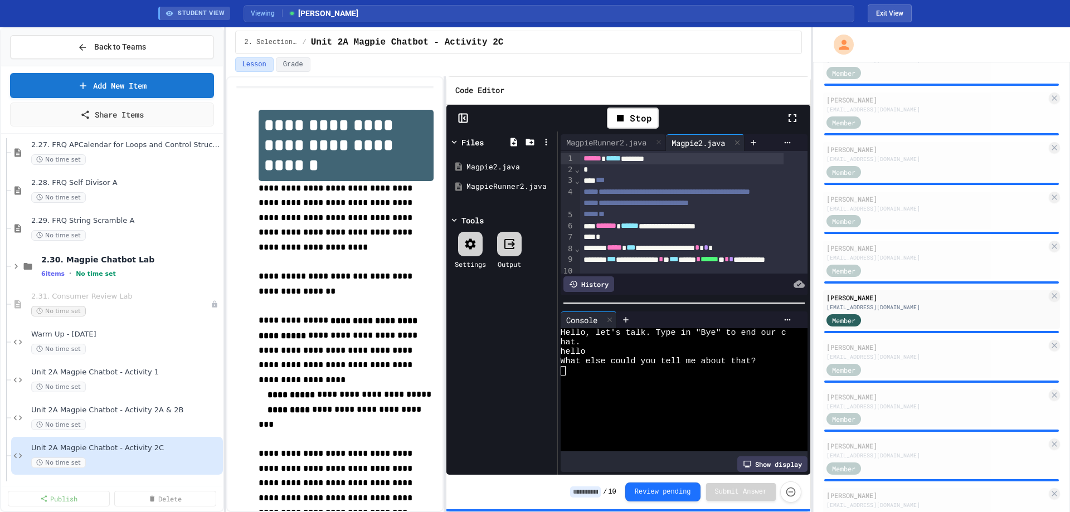
click at [458, 115] on icon at bounding box center [462, 118] width 11 height 11
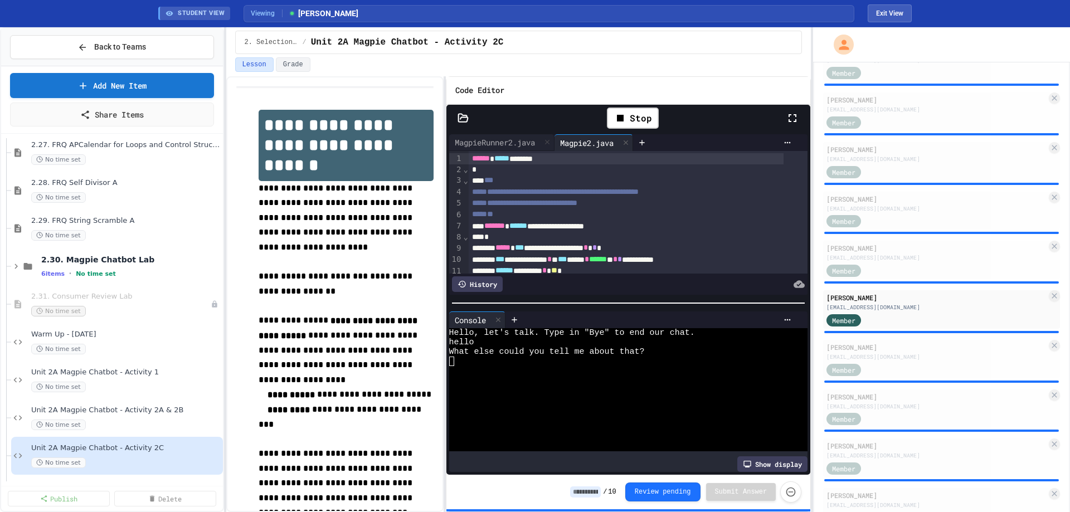
click at [611, 387] on div at bounding box center [619, 389] width 341 height 9
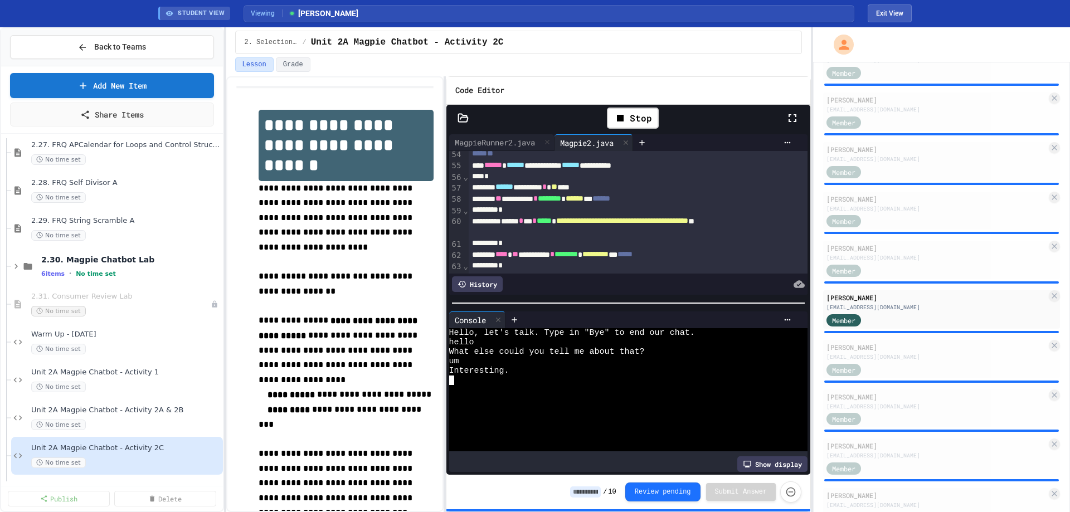
scroll to position [587, 0]
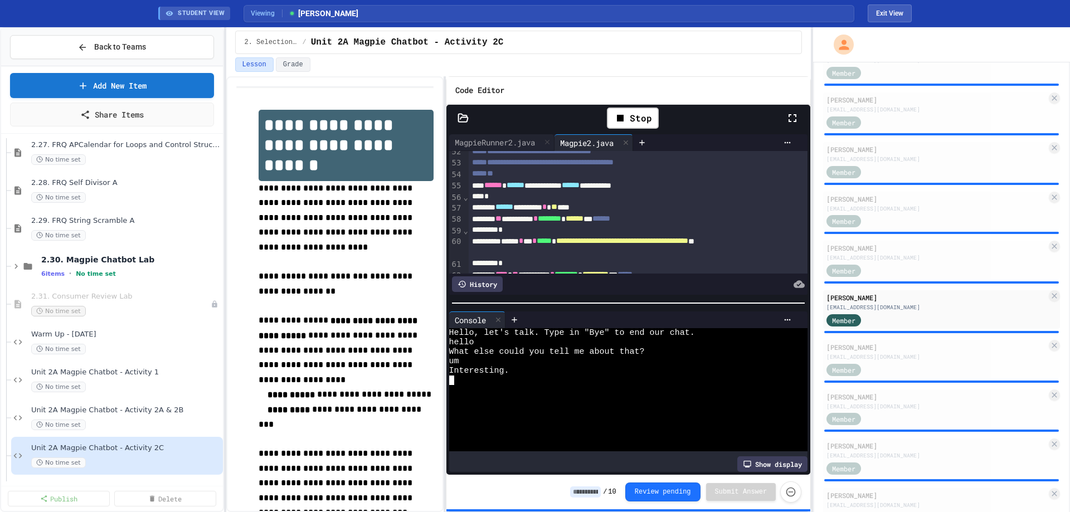
click at [579, 396] on div at bounding box center [619, 398] width 341 height 9
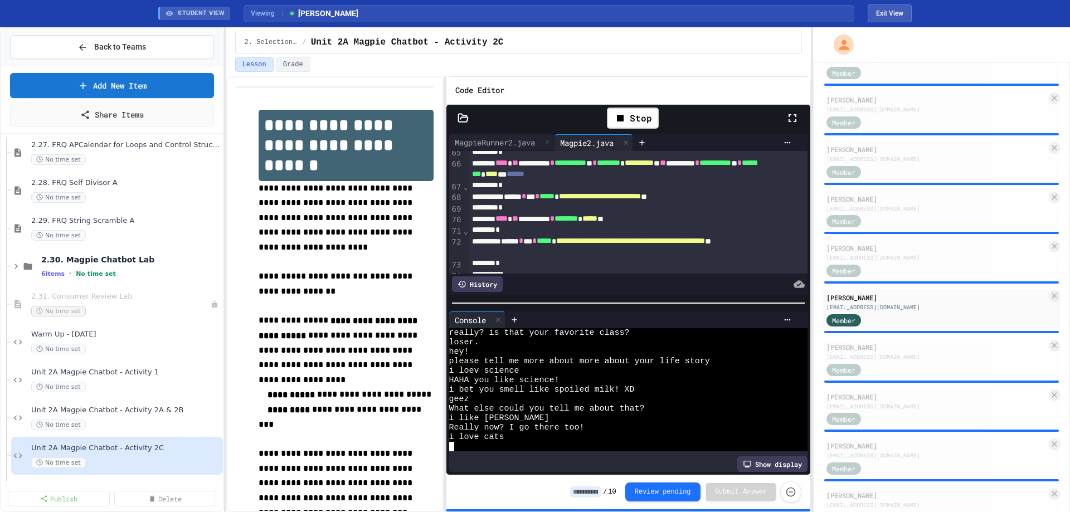
scroll to position [66, 0]
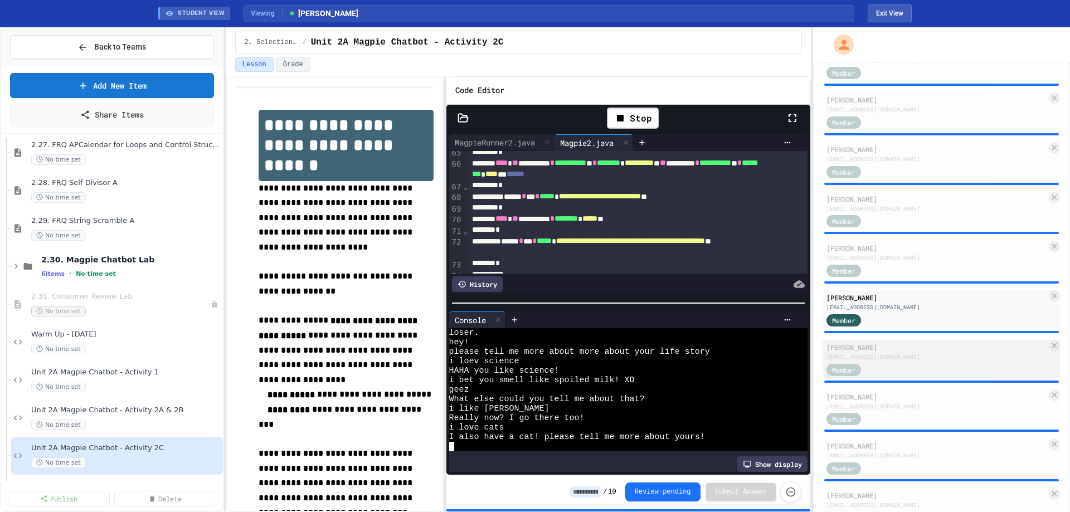
click at [953, 376] on div "[PERSON_NAME] Sathi [EMAIL_ADDRESS][DOMAIN_NAME] Member" at bounding box center [941, 359] width 237 height 38
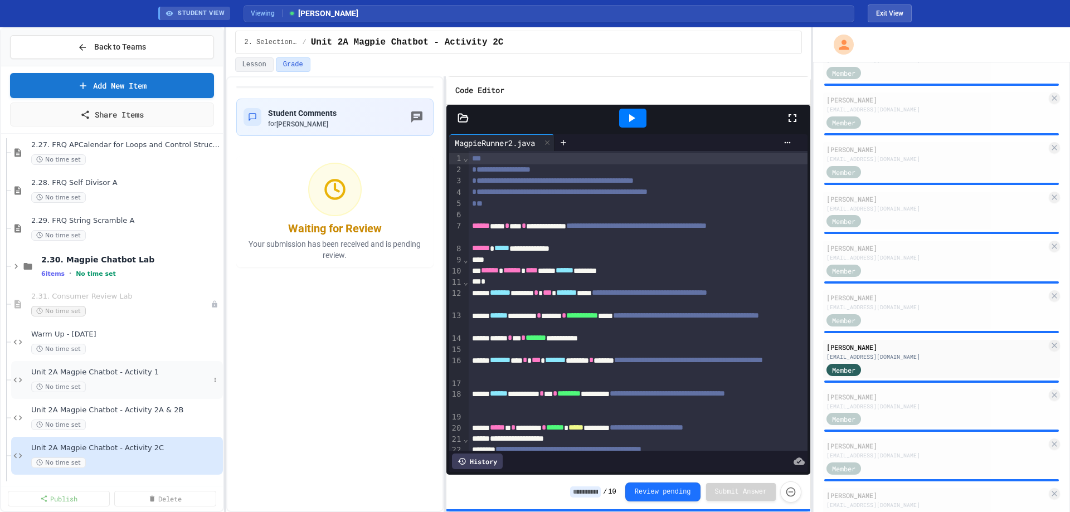
click at [87, 378] on div "Unit 2A Magpie Chatbot - Activity 1 No time set" at bounding box center [120, 380] width 178 height 25
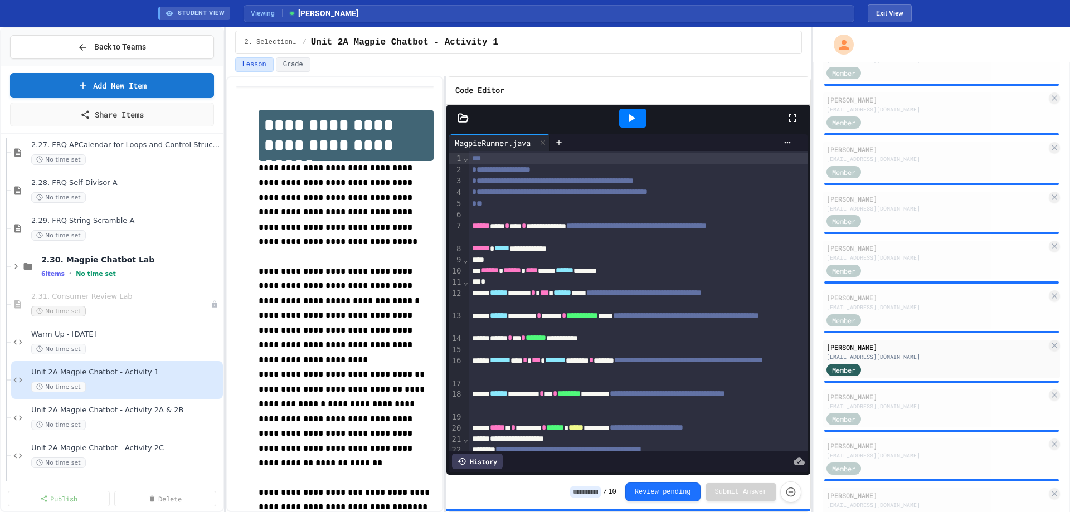
click at [632, 122] on icon at bounding box center [631, 117] width 13 height 13
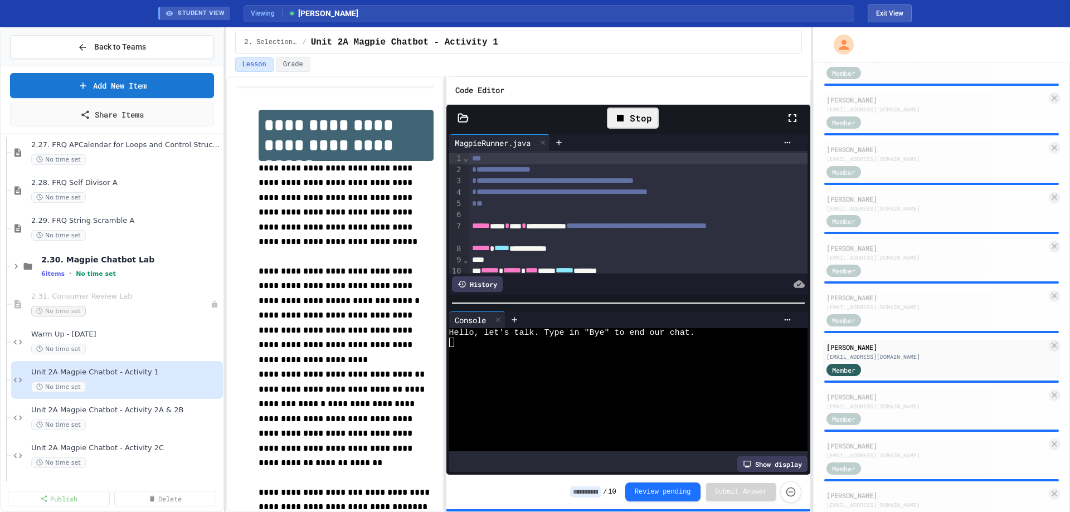
click at [617, 413] on div at bounding box center [619, 417] width 341 height 9
click at [469, 111] on div "Stop" at bounding box center [628, 118] width 364 height 27
click at [460, 123] on icon at bounding box center [462, 118] width 11 height 11
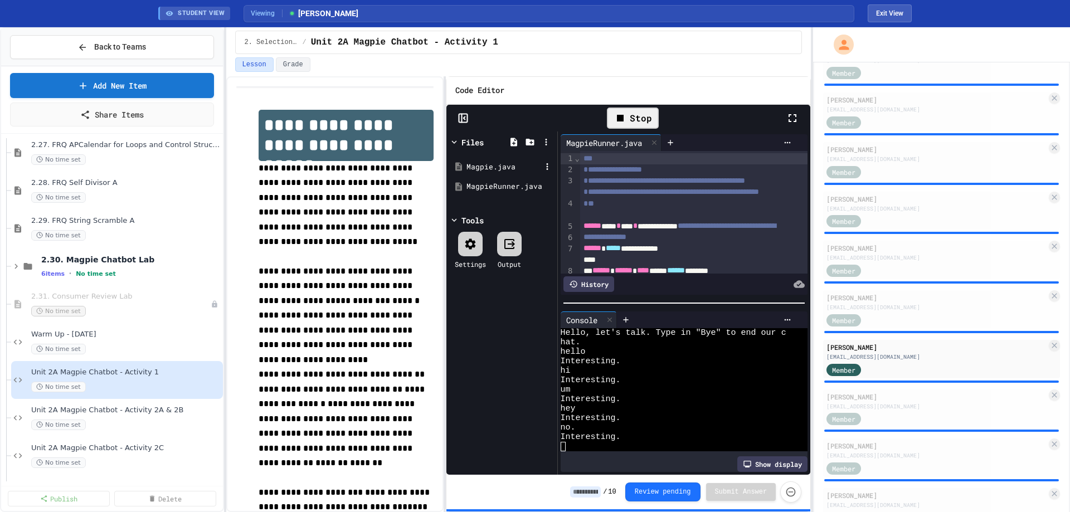
click at [487, 163] on div "Magpie.java" at bounding box center [503, 167] width 75 height 11
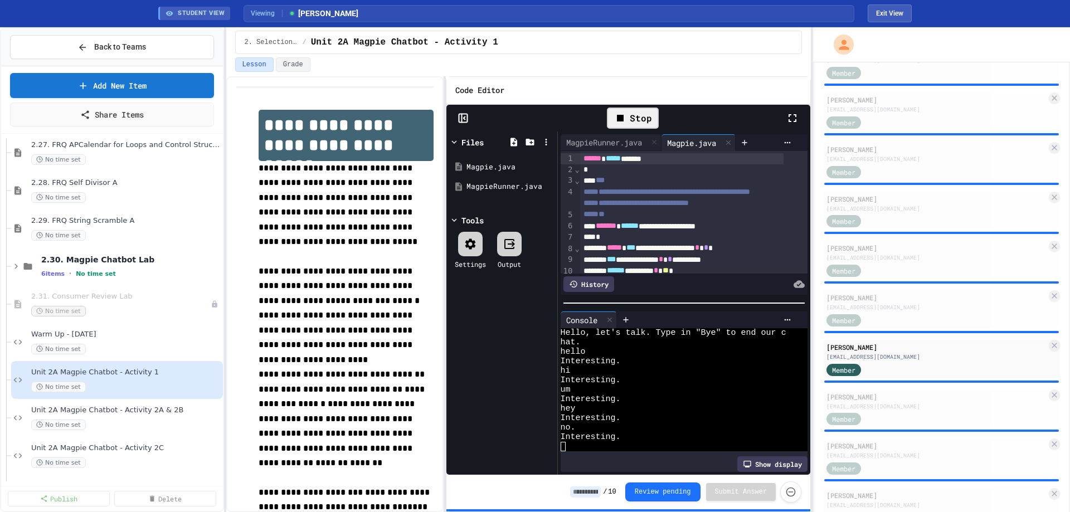
click at [464, 119] on icon at bounding box center [464, 117] width 2 height 3
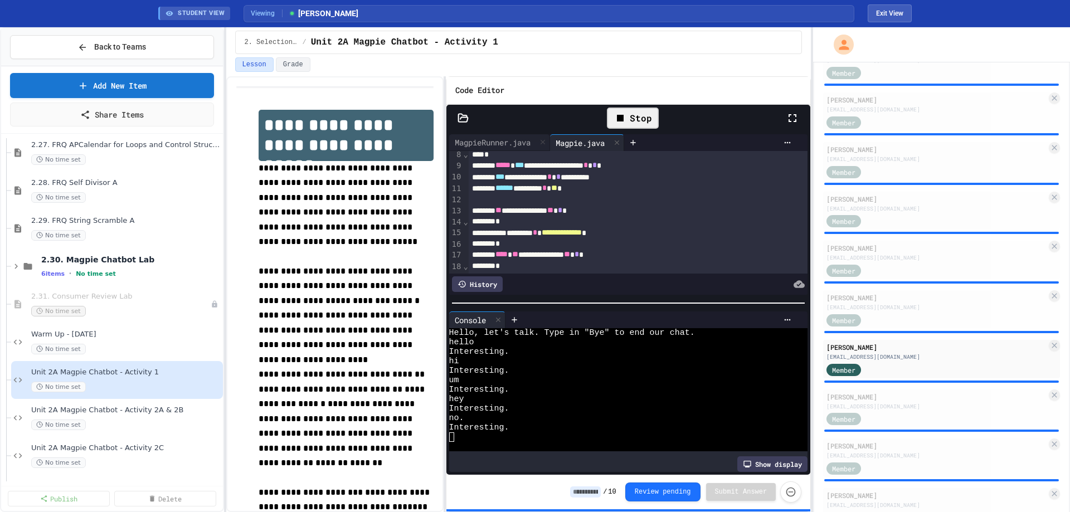
scroll to position [56, 0]
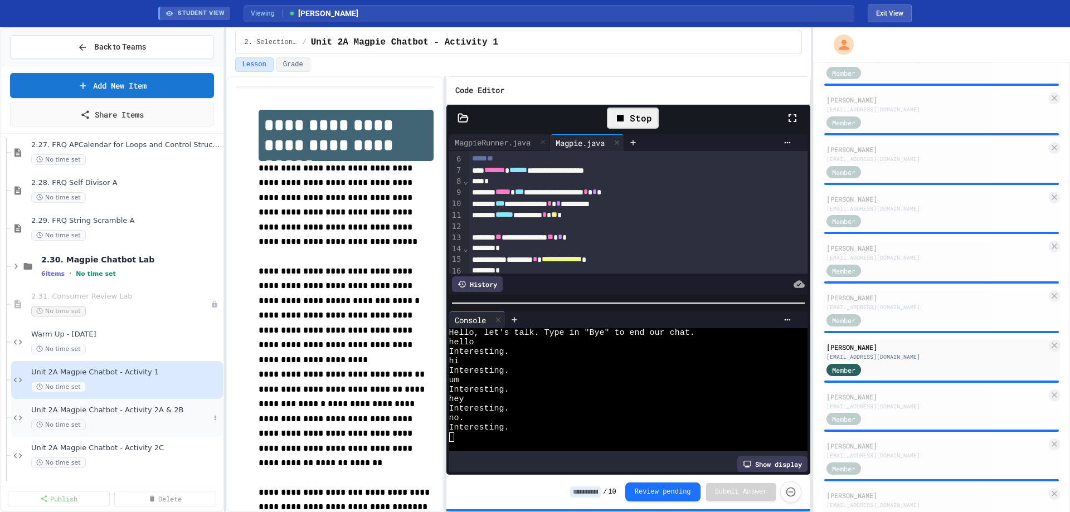
click at [119, 421] on div "No time set" at bounding box center [120, 425] width 178 height 11
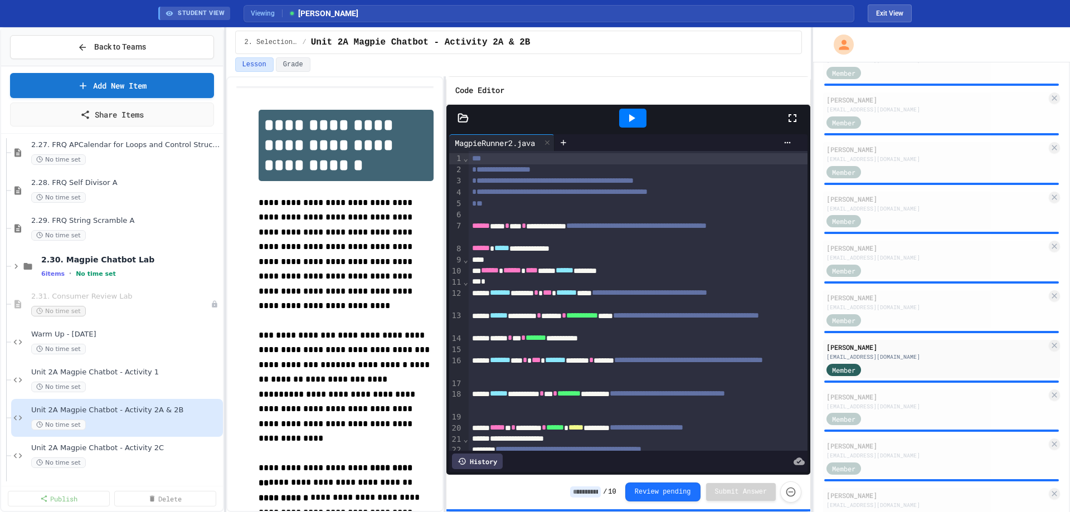
click at [465, 119] on icon at bounding box center [462, 118] width 11 height 11
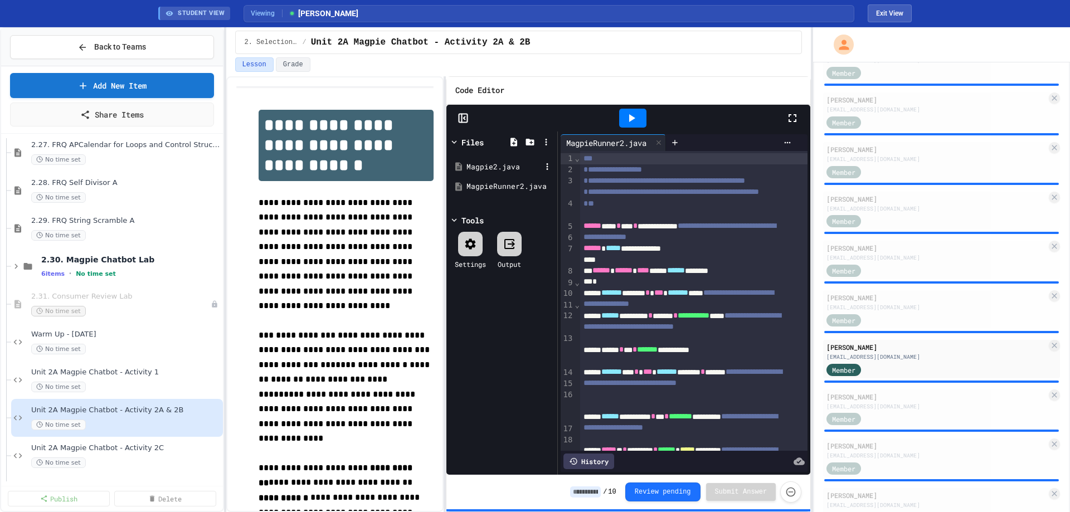
click at [487, 166] on div "Magpie2.java" at bounding box center [503, 167] width 75 height 11
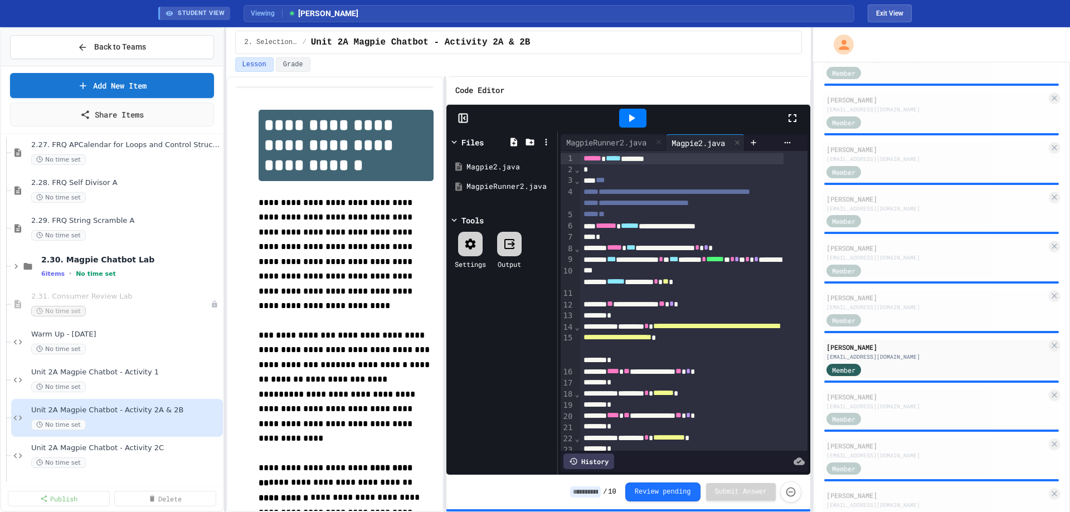
click at [632, 117] on icon at bounding box center [632, 118] width 6 height 8
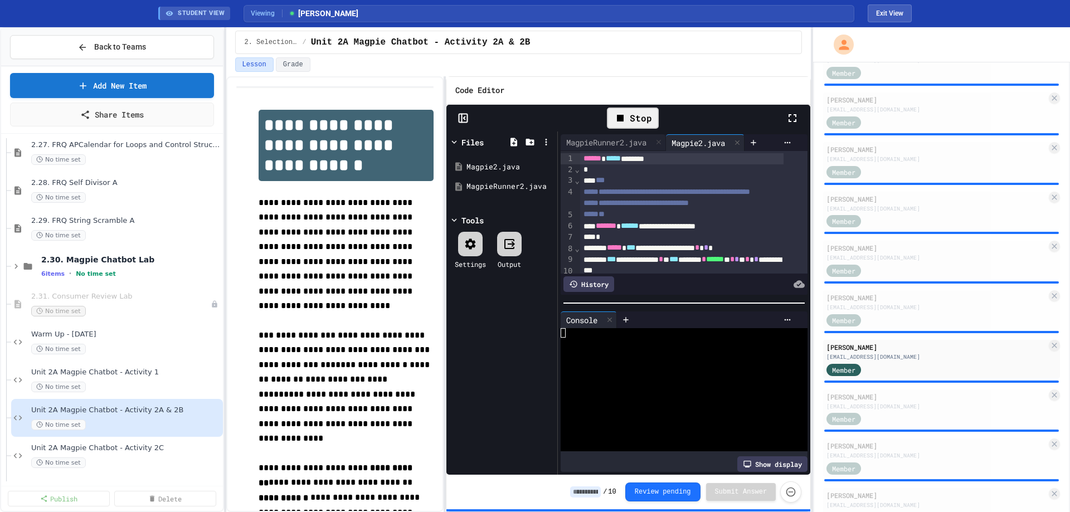
click at [466, 120] on icon at bounding box center [462, 118] width 11 height 11
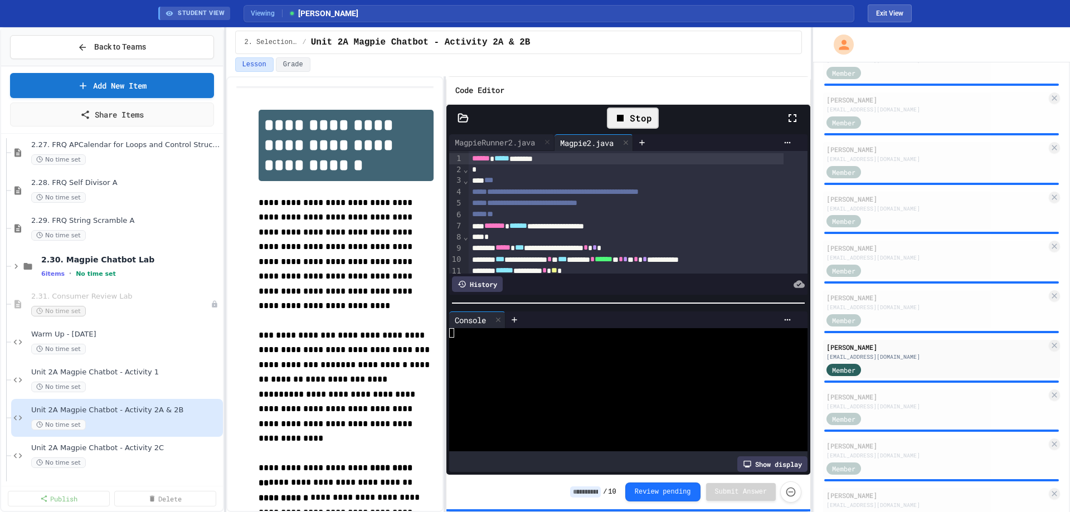
scroll to position [56, 0]
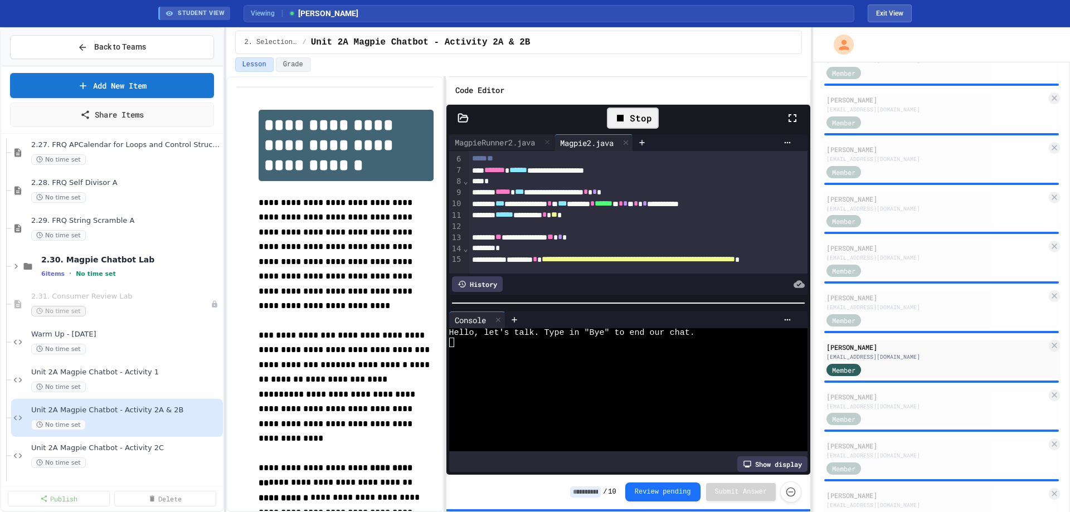
click at [599, 347] on div at bounding box center [619, 351] width 341 height 9
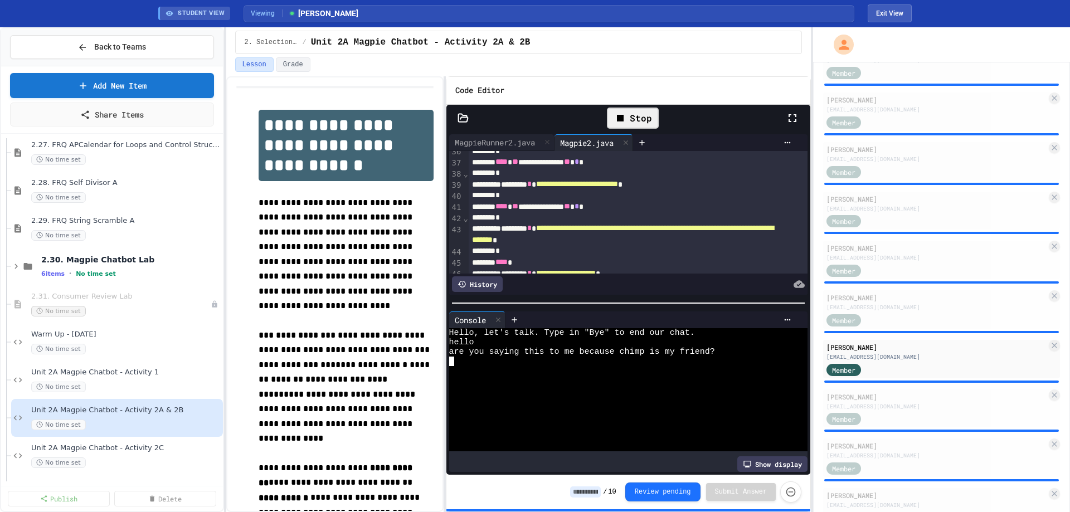
scroll to position [446, 0]
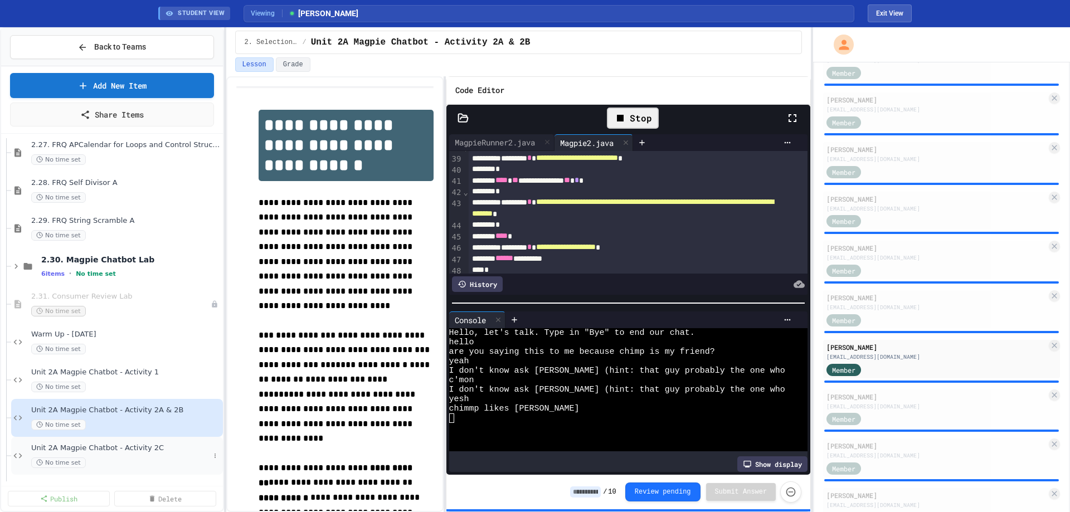
click at [138, 457] on div "No time set" at bounding box center [120, 462] width 178 height 11
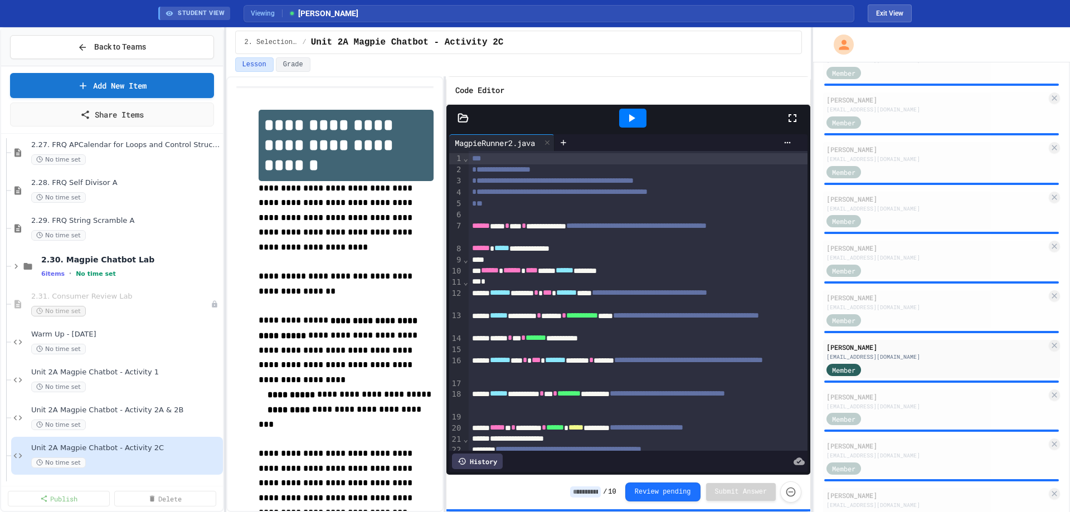
click at [464, 119] on icon at bounding box center [462, 118] width 11 height 11
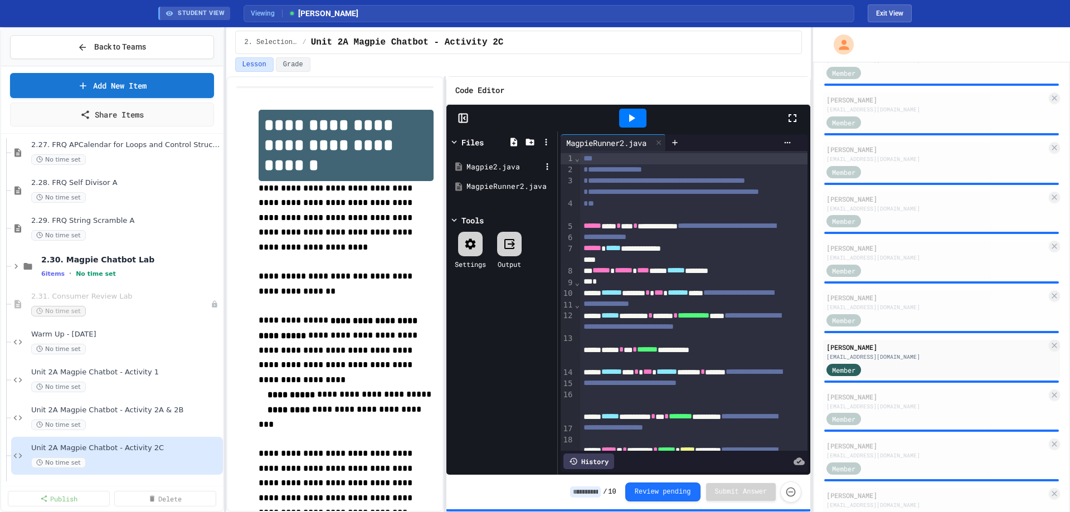
click at [494, 167] on div "Magpie2.java" at bounding box center [503, 167] width 75 height 11
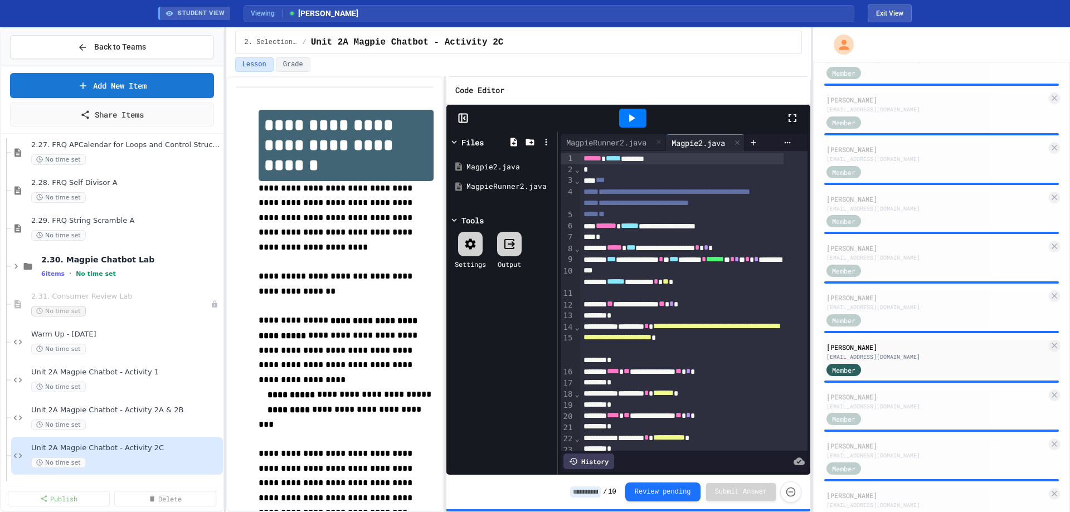
click at [461, 118] on icon at bounding box center [461, 118] width 0 height 8
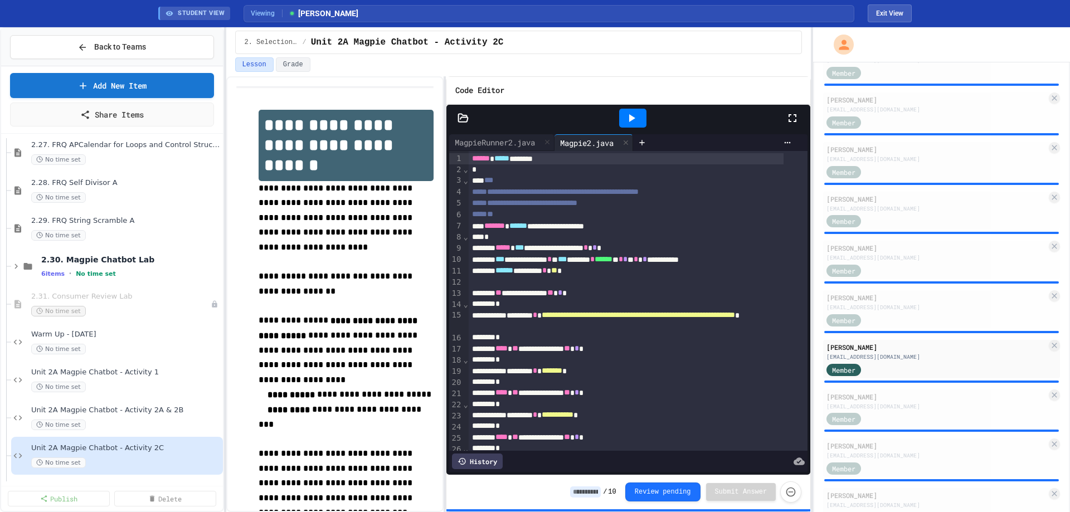
click at [630, 111] on icon at bounding box center [631, 117] width 13 height 13
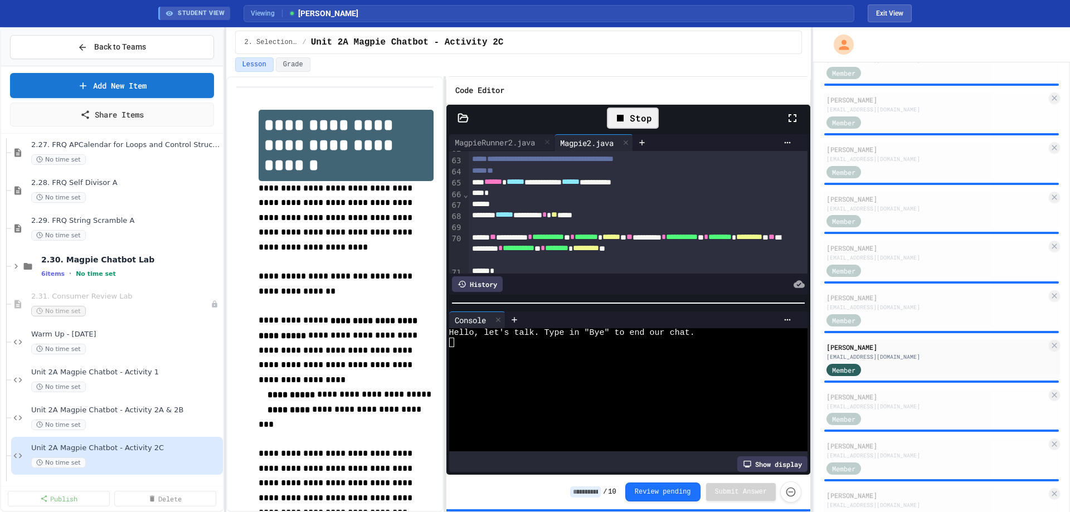
scroll to position [780, 0]
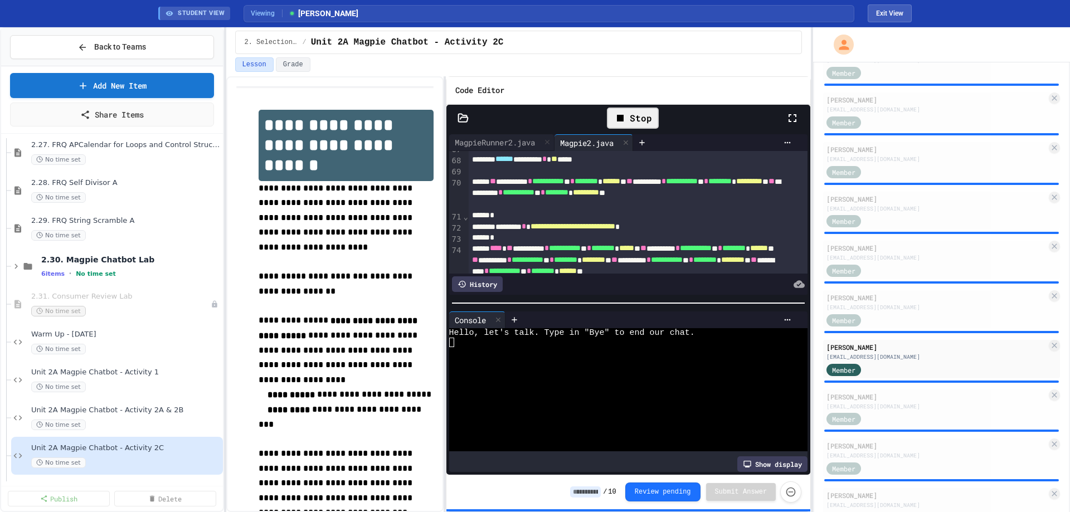
click at [562, 347] on div at bounding box center [619, 351] width 341 height 9
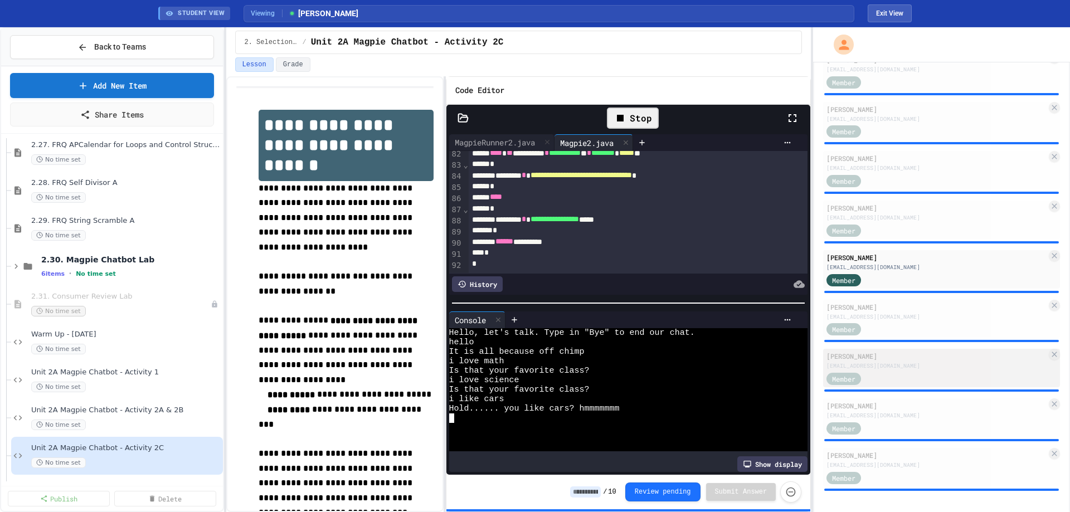
scroll to position [650, 0]
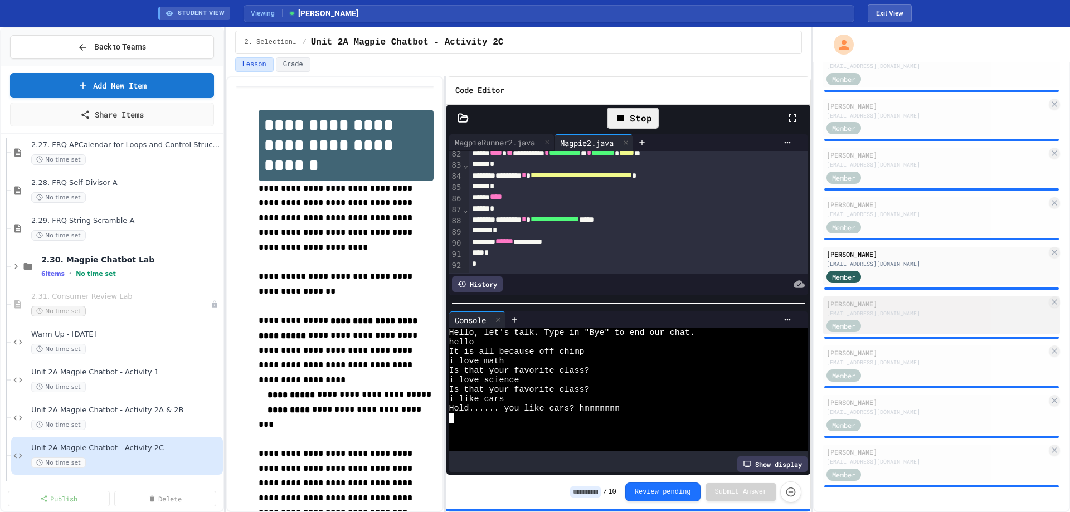
click at [921, 320] on div "Member" at bounding box center [936, 326] width 220 height 14
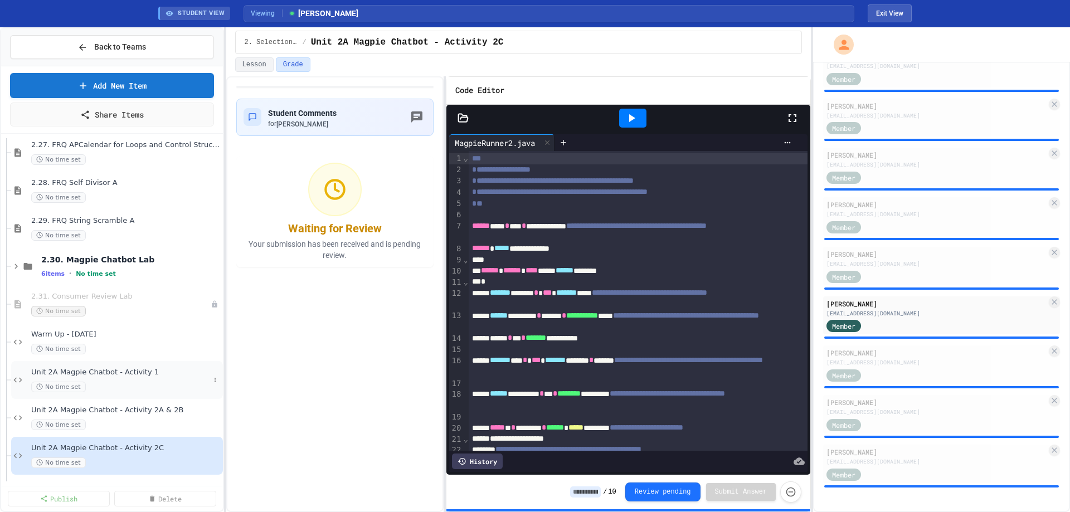
click at [102, 365] on div "Unit 2A Magpie Chatbot - Activity 1 No time set" at bounding box center [117, 380] width 212 height 38
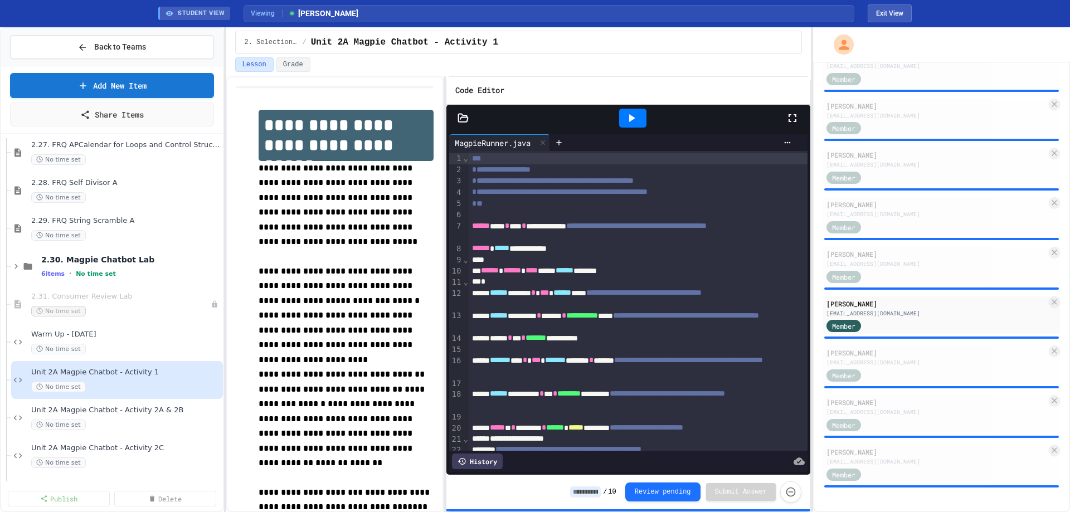
click at [633, 116] on icon at bounding box center [631, 117] width 13 height 13
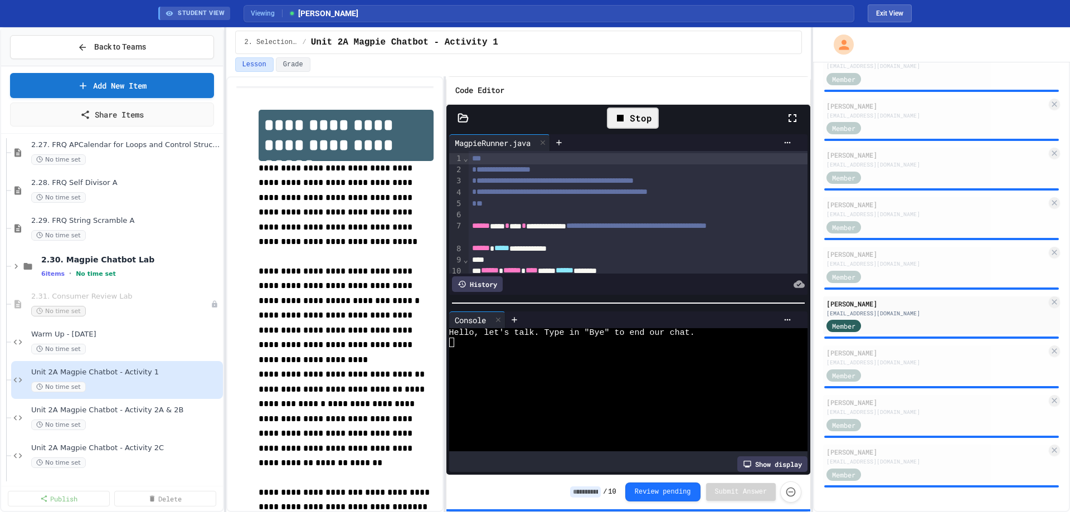
click at [547, 368] on div at bounding box center [619, 370] width 341 height 9
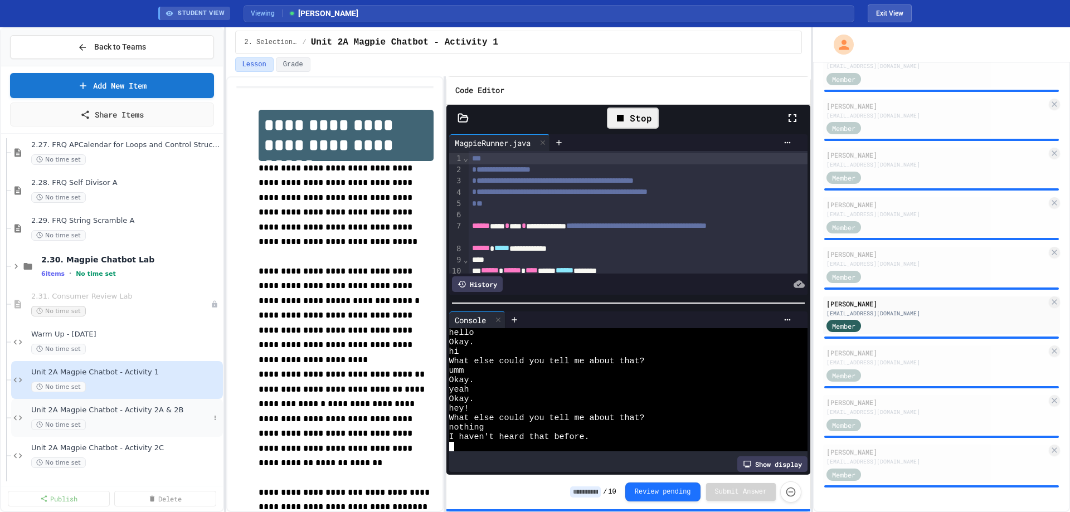
click at [145, 418] on div "Unit 2A Magpie Chatbot - Activity 2A & 2B No time set" at bounding box center [120, 418] width 178 height 25
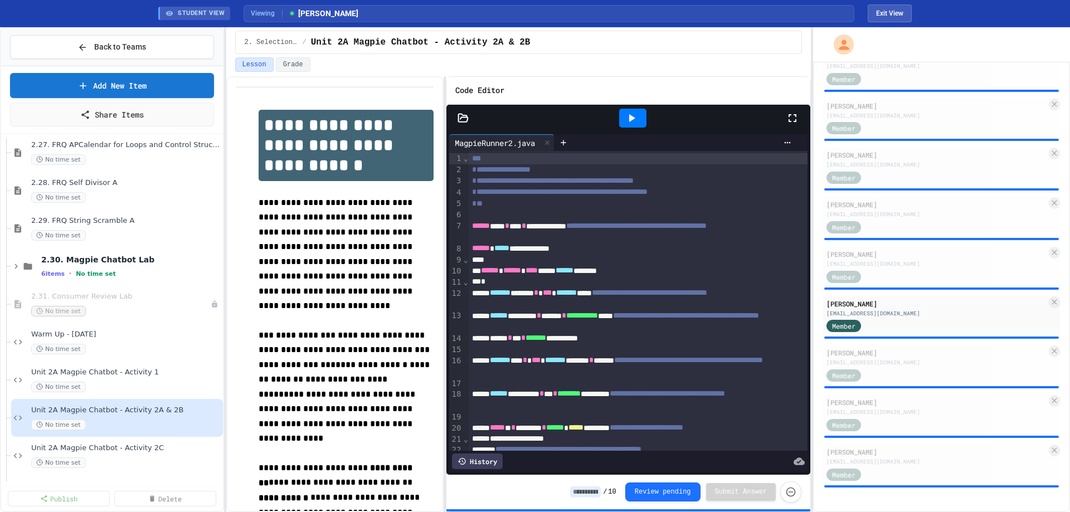
click at [638, 116] on div at bounding box center [632, 118] width 27 height 19
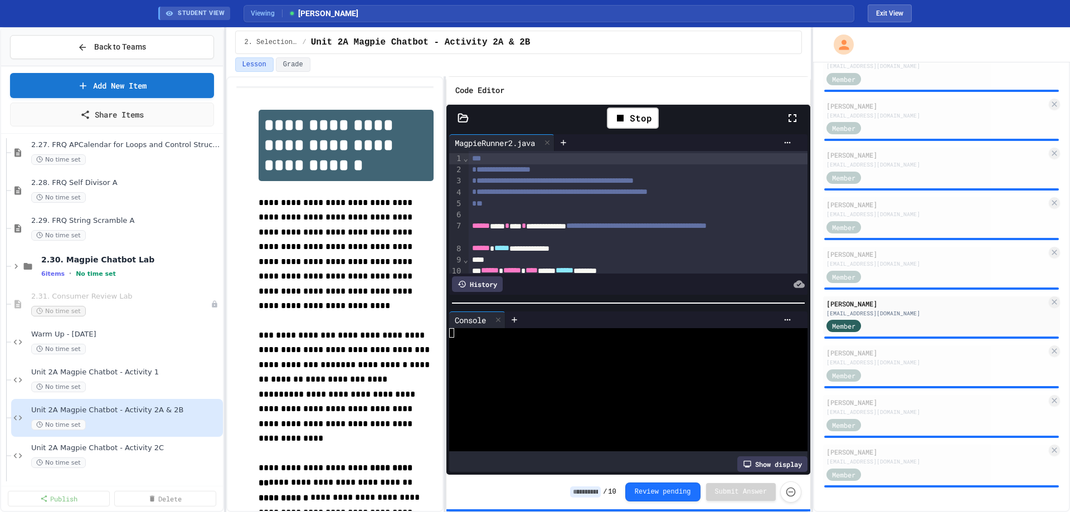
click at [460, 119] on icon at bounding box center [462, 118] width 9 height 8
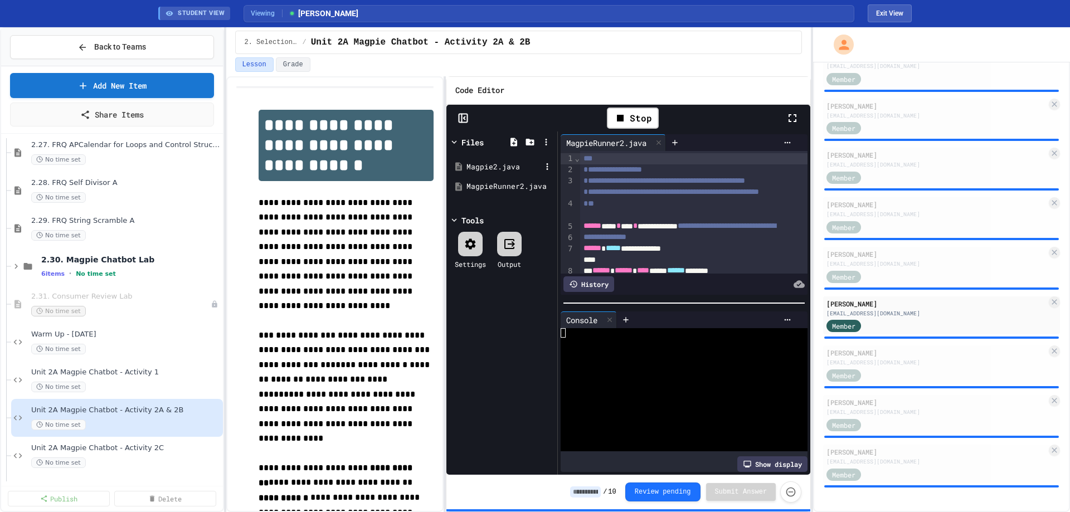
click at [487, 167] on div "Magpie2.java" at bounding box center [503, 167] width 75 height 11
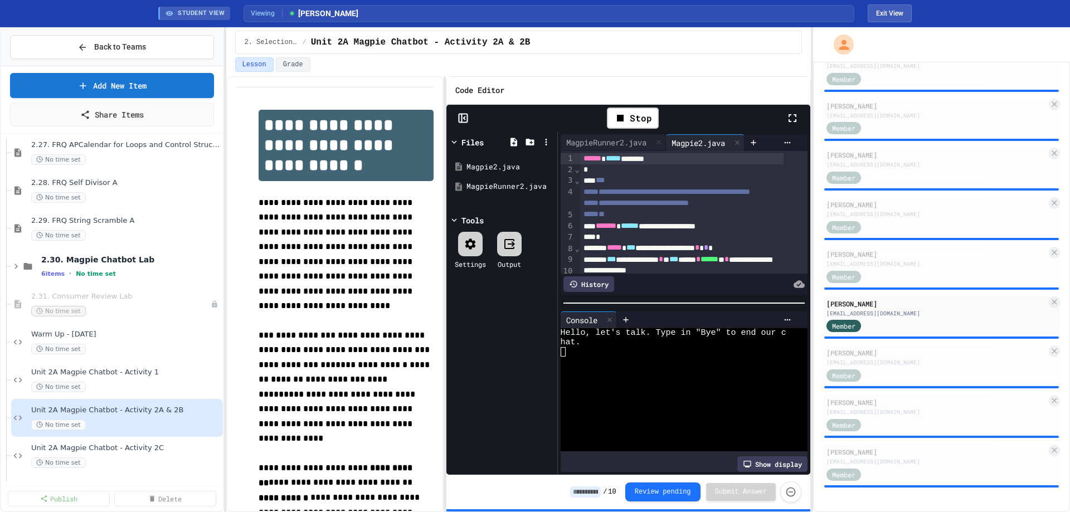
click at [465, 120] on icon at bounding box center [462, 118] width 11 height 11
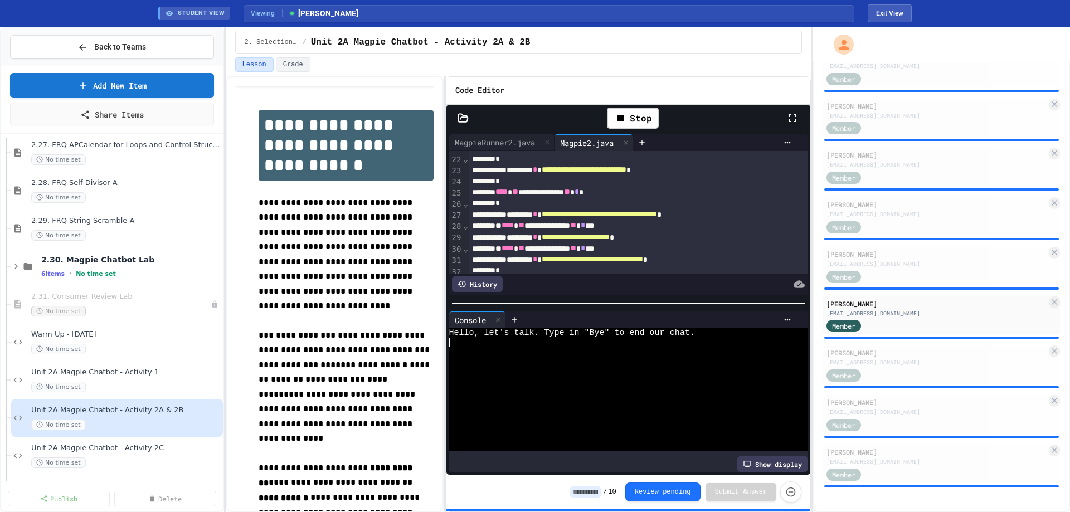
scroll to position [279, 0]
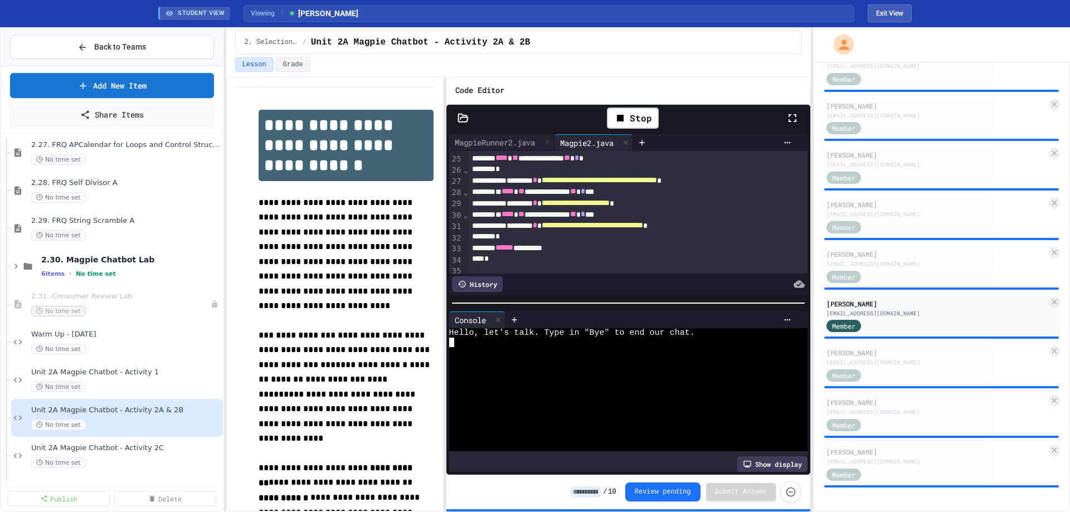
click at [577, 405] on div at bounding box center [619, 408] width 341 height 9
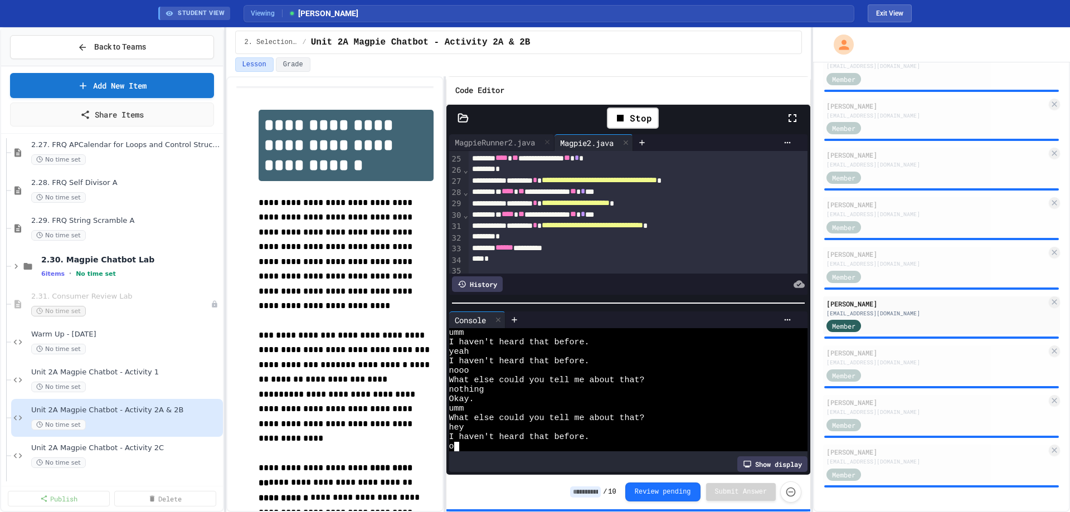
scroll to position [47, 0]
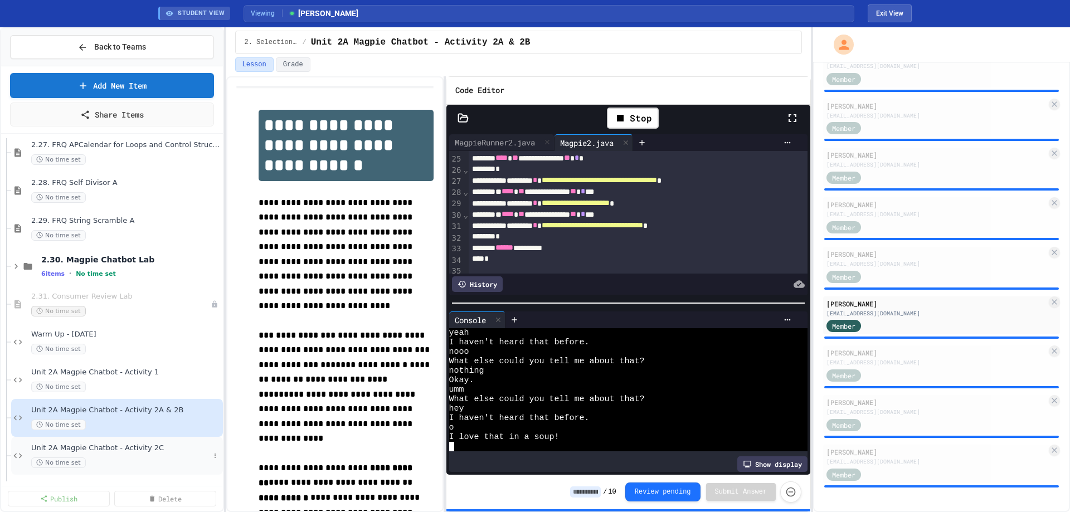
click at [125, 451] on span "Unit 2A Magpie Chatbot - Activity 2C" at bounding box center [120, 447] width 178 height 9
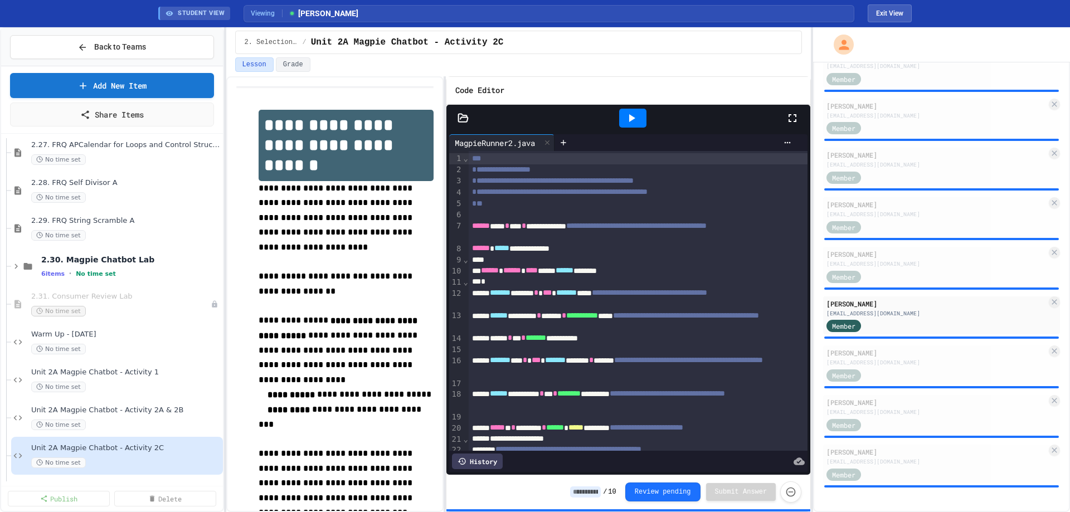
click at [645, 115] on div at bounding box center [632, 118] width 27 height 19
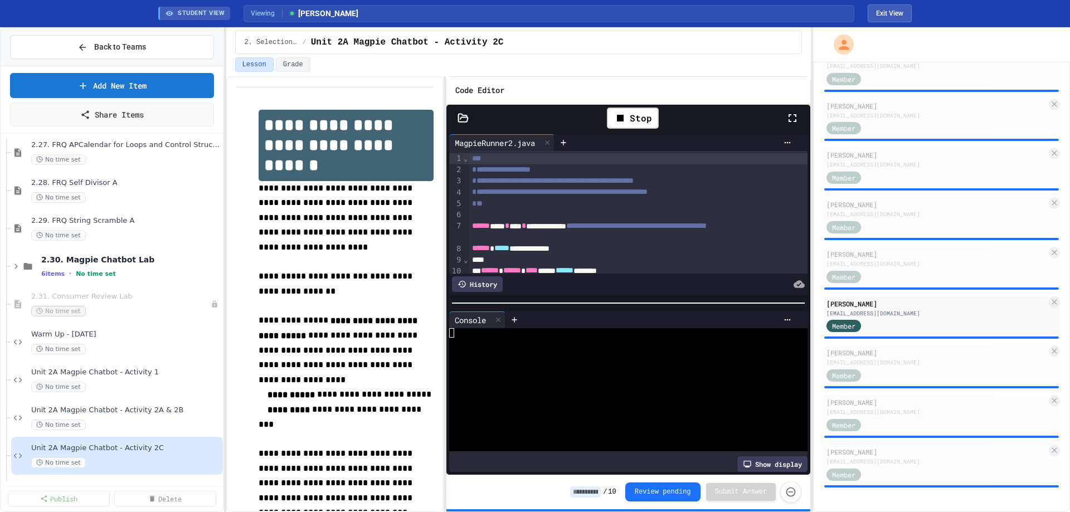
click at [461, 120] on icon at bounding box center [462, 118] width 11 height 11
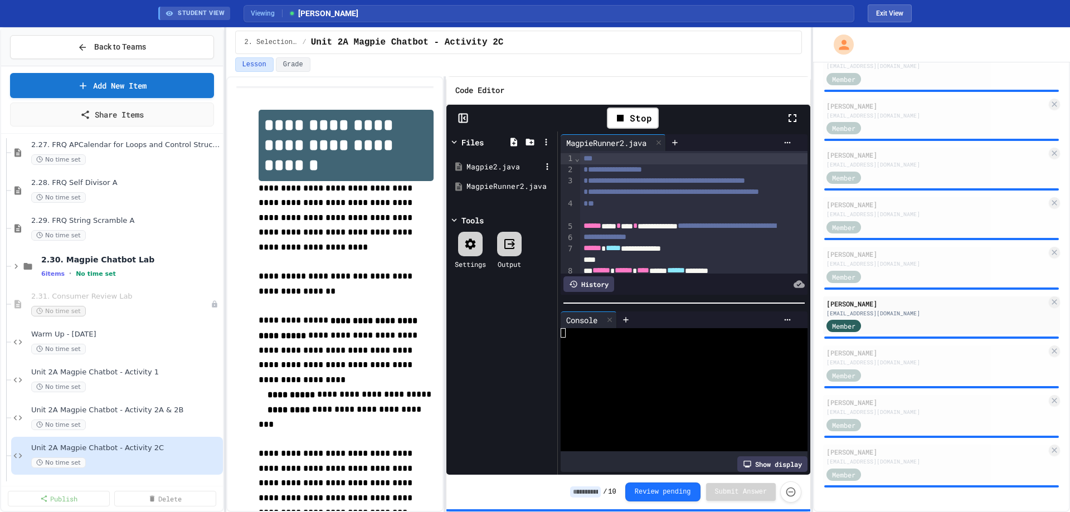
click at [470, 168] on div "Magpie2.java" at bounding box center [503, 167] width 75 height 11
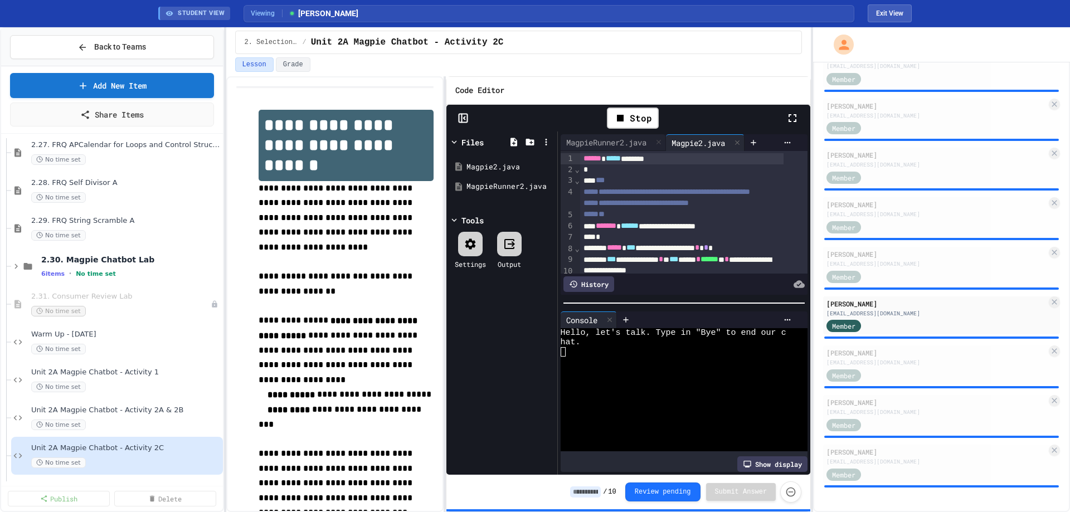
click at [461, 117] on icon at bounding box center [461, 118] width 0 height 8
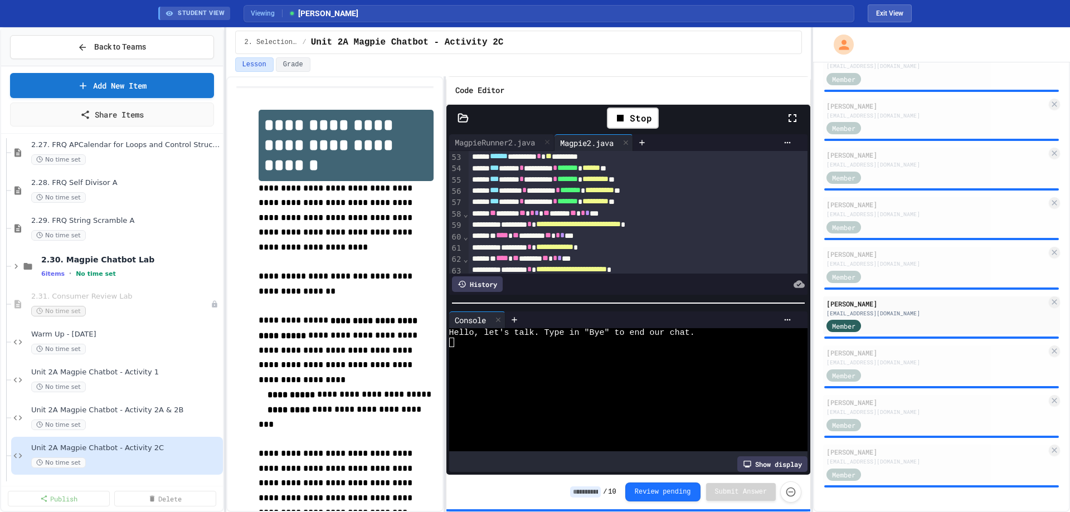
scroll to position [568, 0]
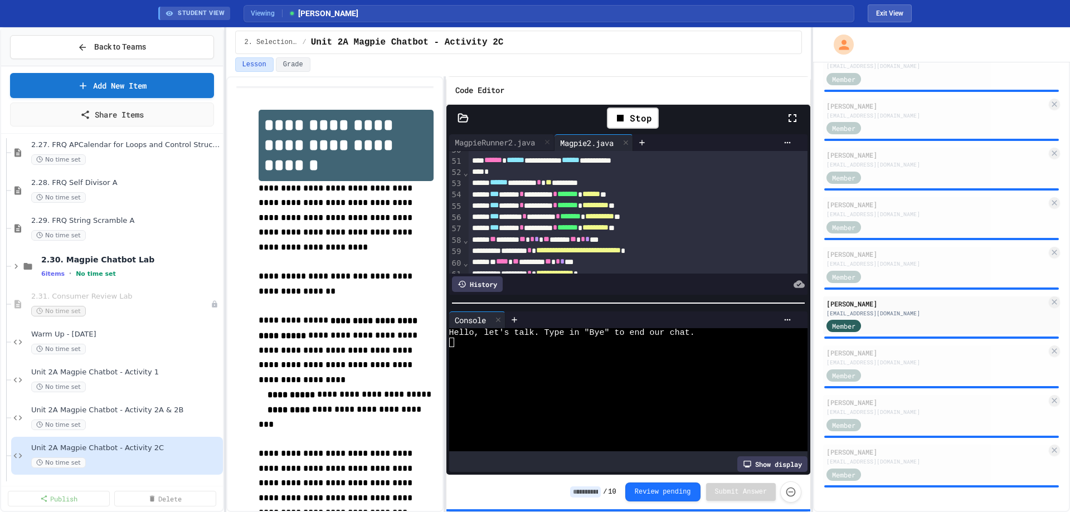
click at [525, 357] on div at bounding box center [619, 361] width 341 height 9
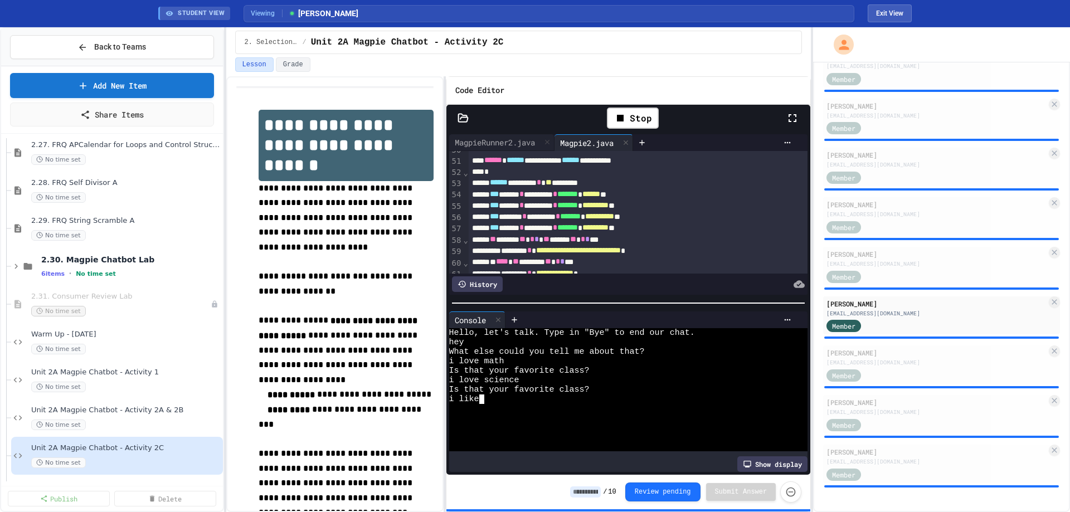
type textarea "*"
type textarea "******"
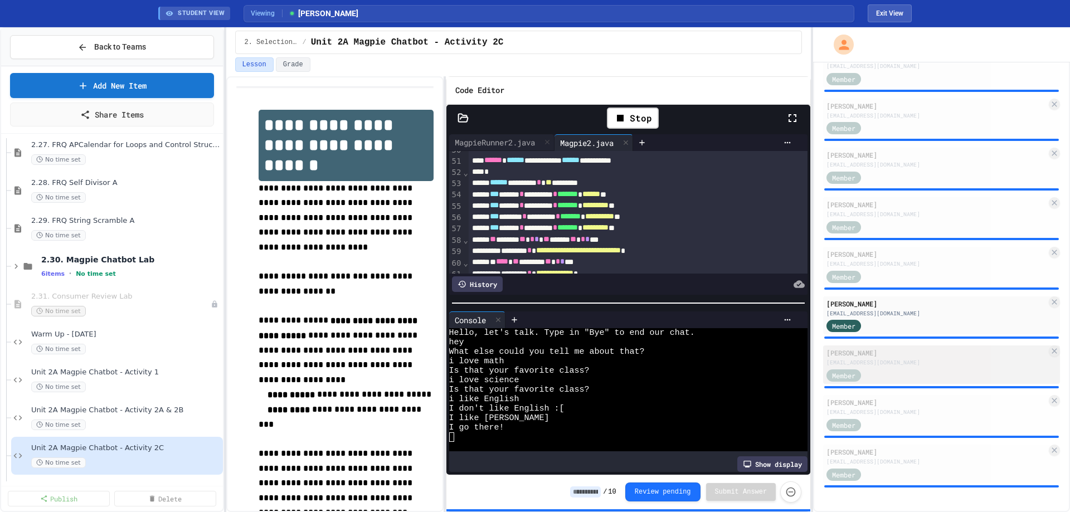
click at [864, 356] on div "[PERSON_NAME]" at bounding box center [936, 353] width 220 height 10
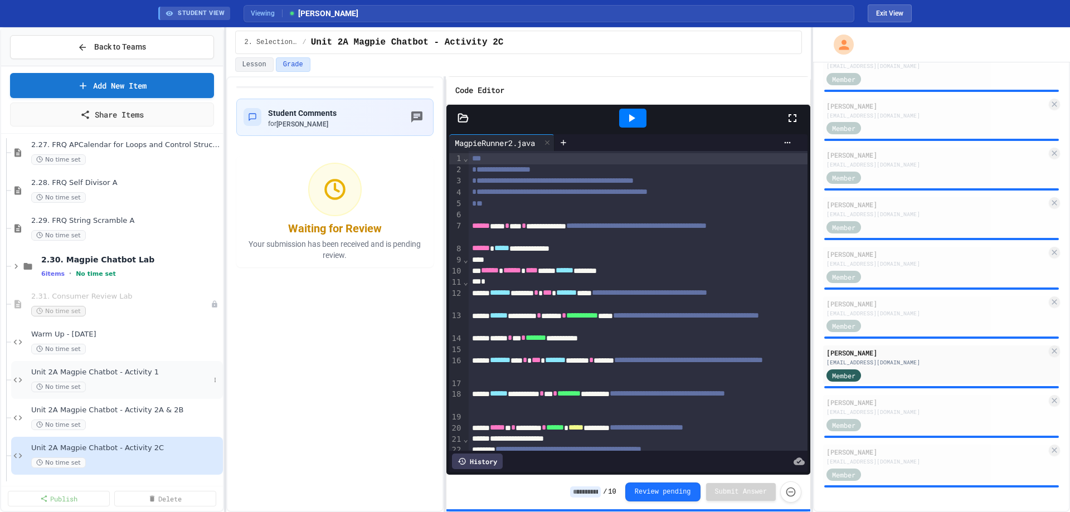
click at [113, 367] on div "Unit 2A Magpie Chatbot - Activity 1 No time set" at bounding box center [117, 380] width 212 height 38
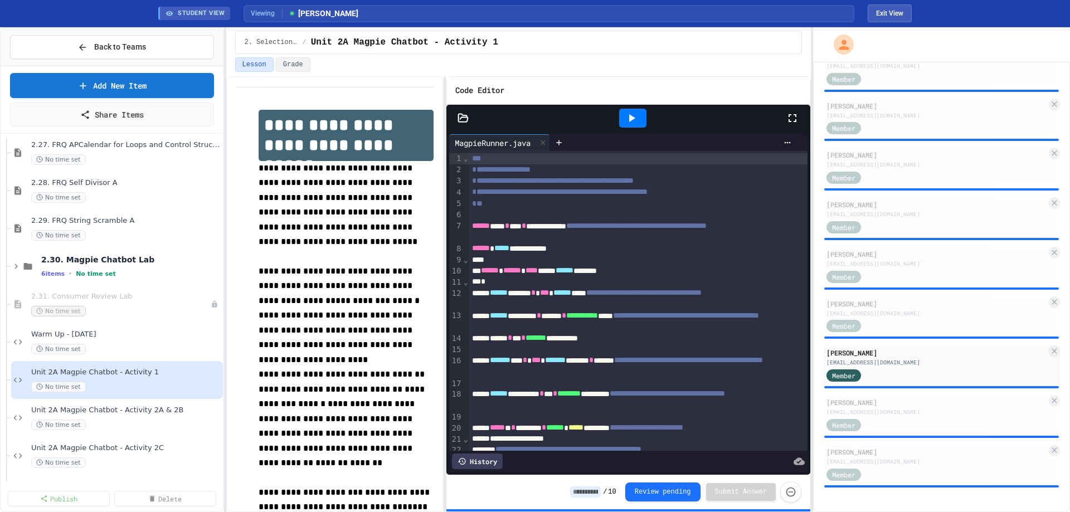
click at [641, 118] on div at bounding box center [632, 118] width 27 height 19
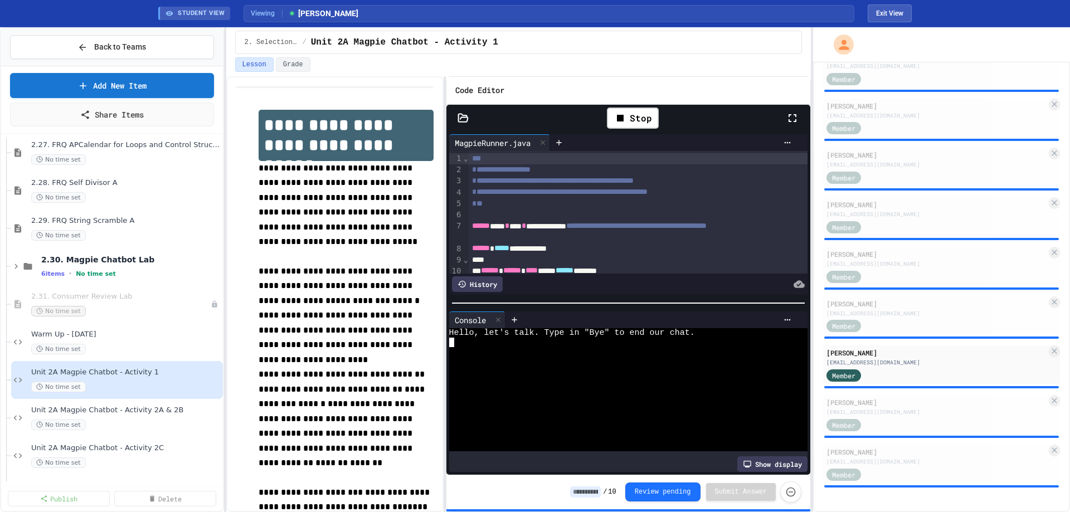
click at [544, 379] on div at bounding box center [619, 380] width 341 height 9
click at [139, 427] on div "No time set" at bounding box center [120, 425] width 178 height 11
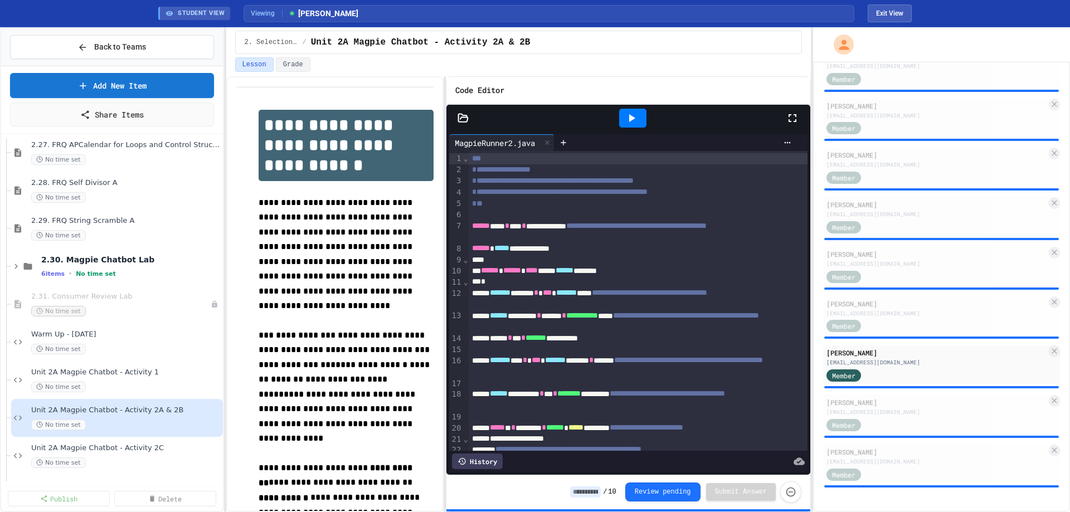
click at [463, 120] on icon at bounding box center [462, 118] width 11 height 11
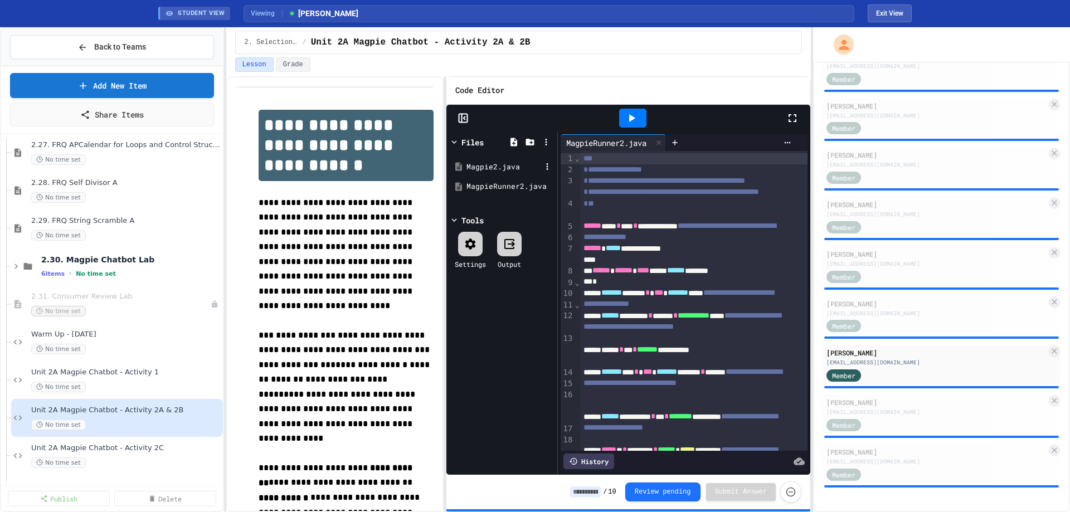
click at [470, 164] on div "Magpie2.java" at bounding box center [503, 167] width 75 height 11
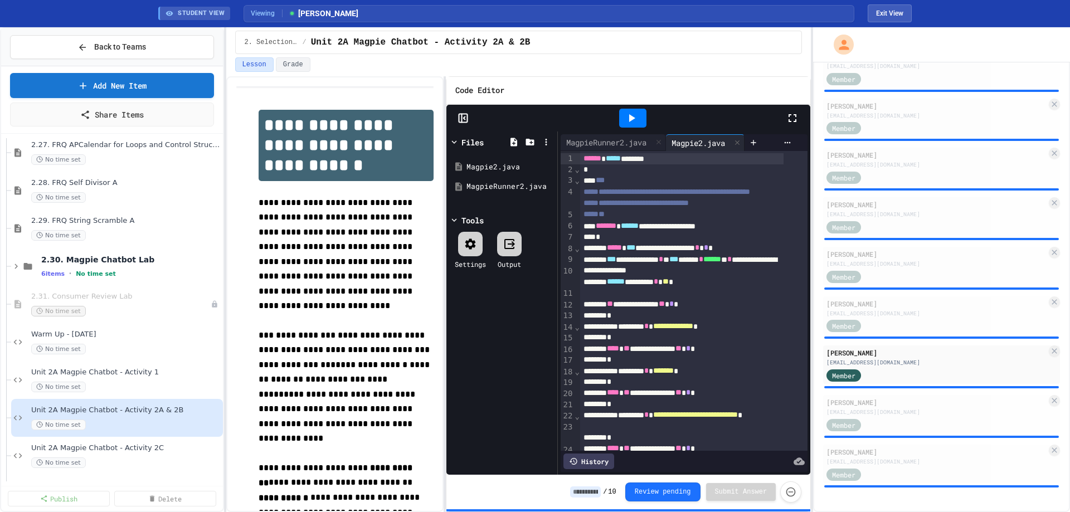
click at [465, 118] on icon at bounding box center [462, 118] width 11 height 11
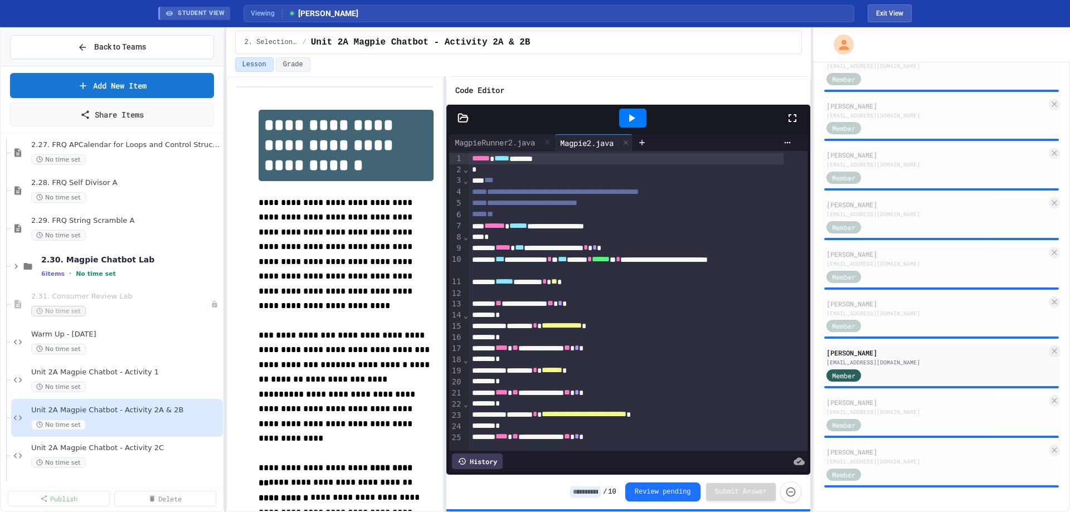
click at [637, 118] on icon at bounding box center [631, 117] width 13 height 13
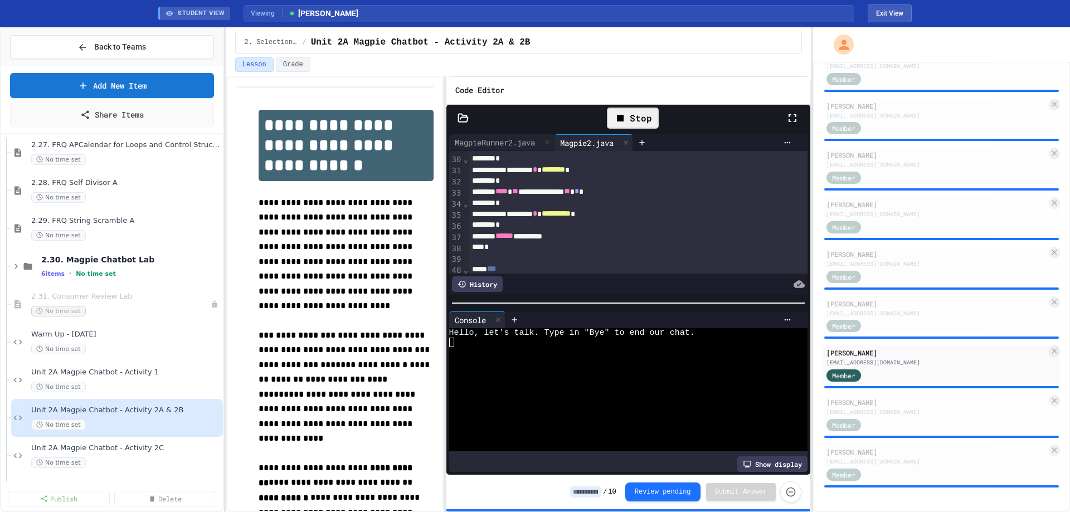
scroll to position [334, 0]
click at [599, 370] on div at bounding box center [619, 370] width 341 height 9
click at [143, 439] on div "Unit 2A Magpie Chatbot - Activity 2C No time set" at bounding box center [117, 456] width 212 height 38
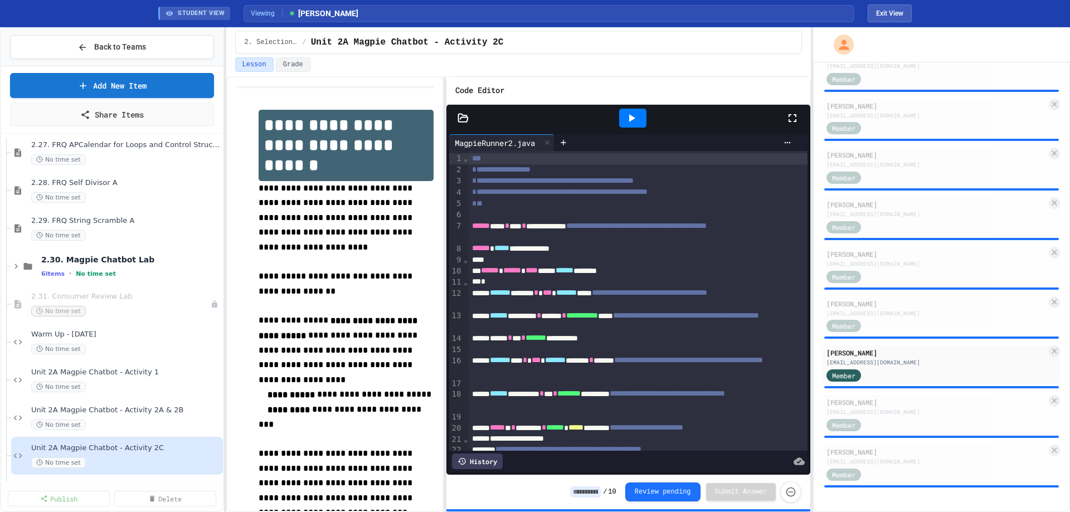
click at [631, 115] on icon at bounding box center [631, 117] width 13 height 13
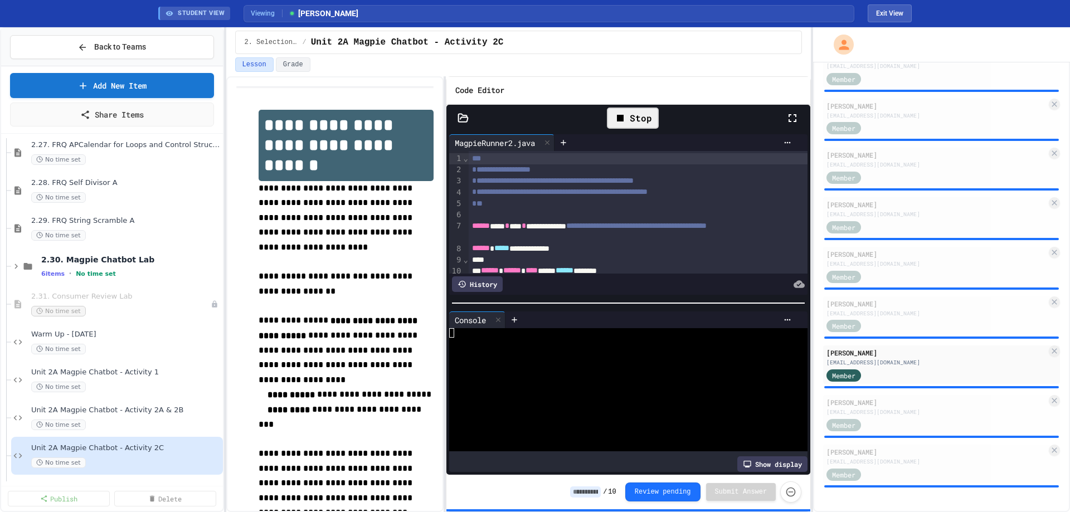
click at [463, 113] on icon at bounding box center [462, 118] width 11 height 11
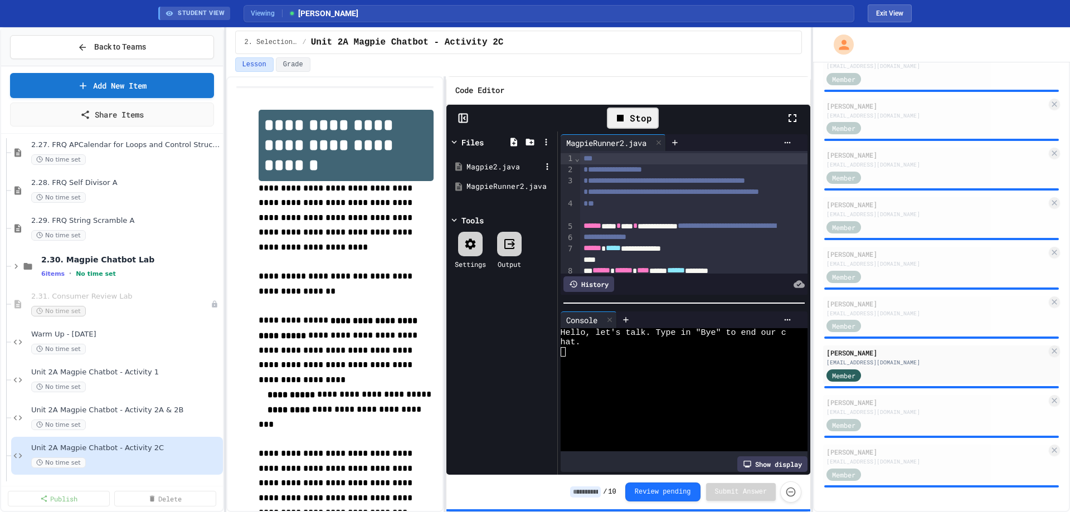
click at [479, 168] on div "Magpie2.java" at bounding box center [503, 167] width 75 height 11
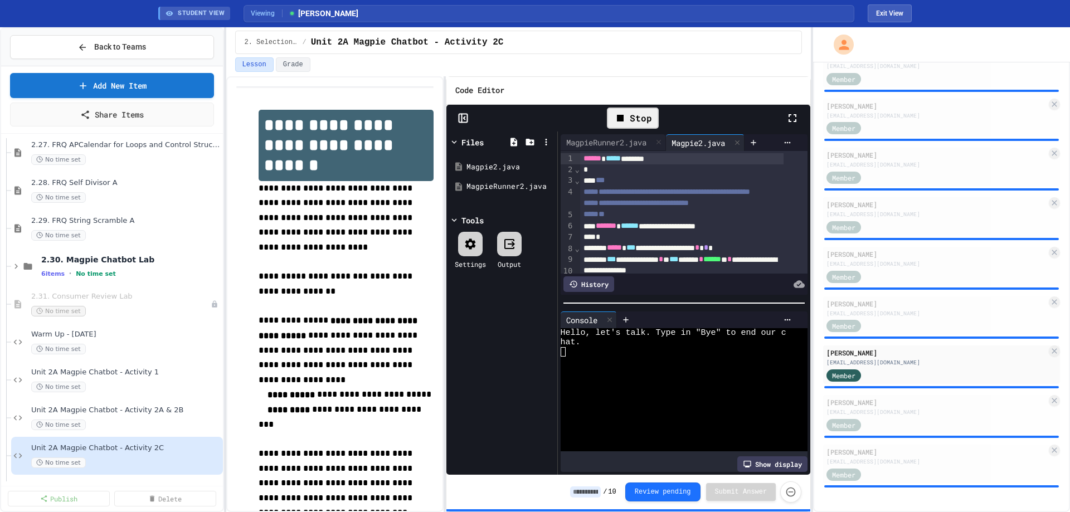
click at [461, 120] on icon at bounding box center [461, 118] width 0 height 8
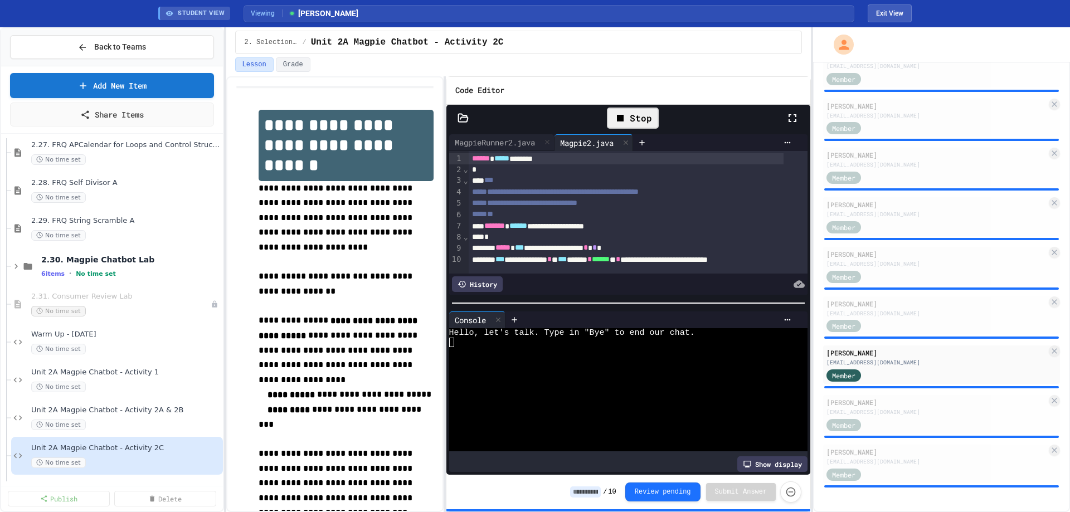
click at [636, 363] on div "Hello, let's talk. Type in "Bye" to end our chat." at bounding box center [619, 389] width 341 height 123
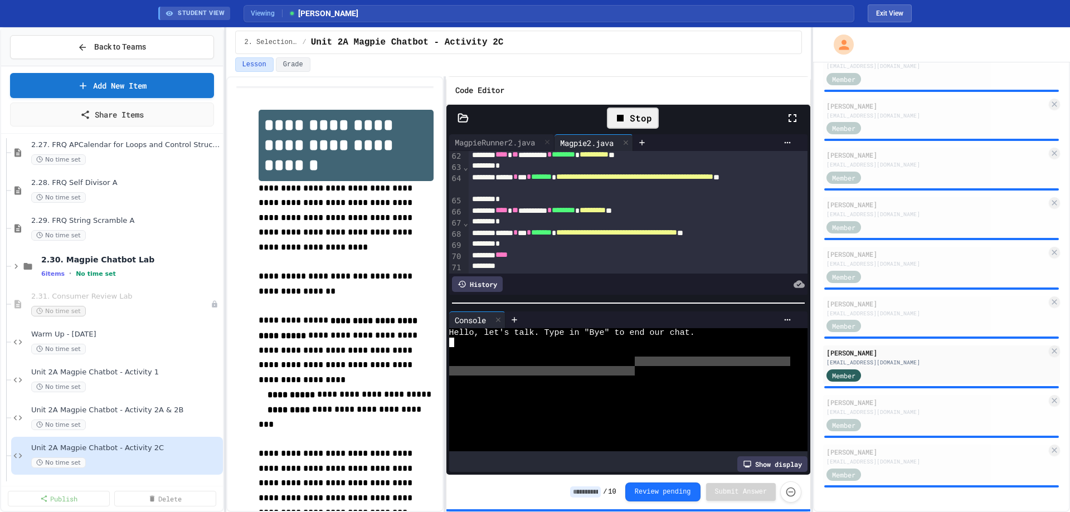
scroll to position [669, 0]
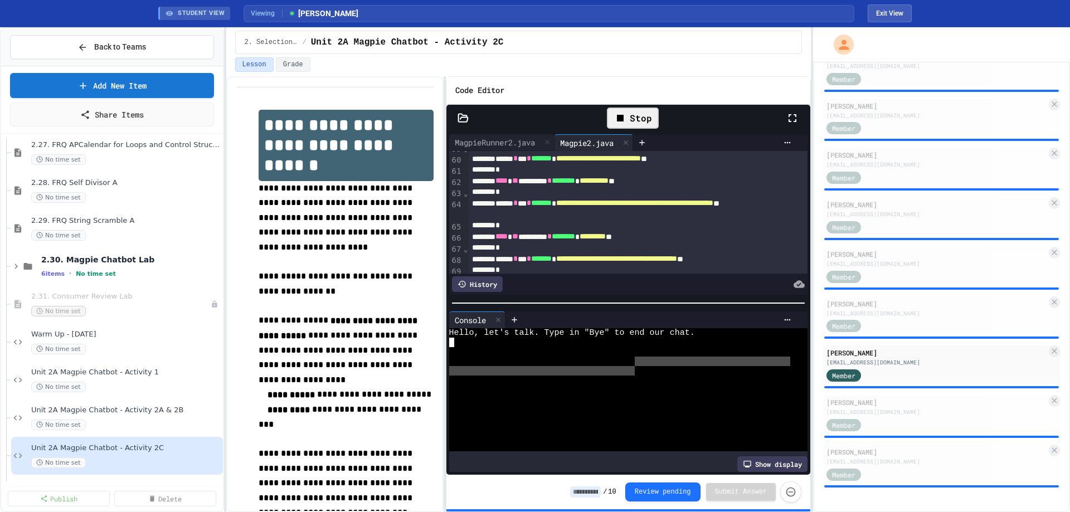
click at [612, 366] on div at bounding box center [619, 370] width 341 height 9
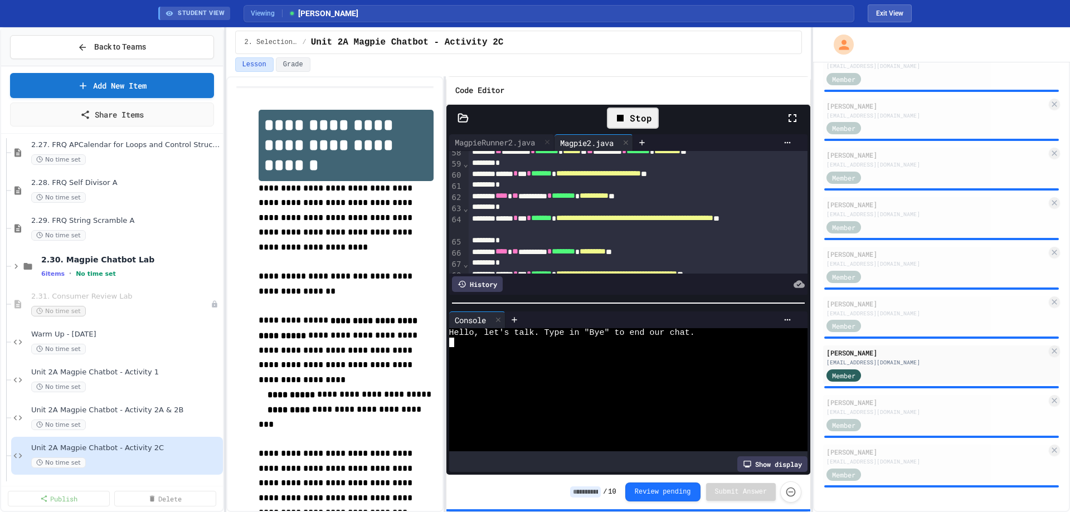
scroll to position [613, 0]
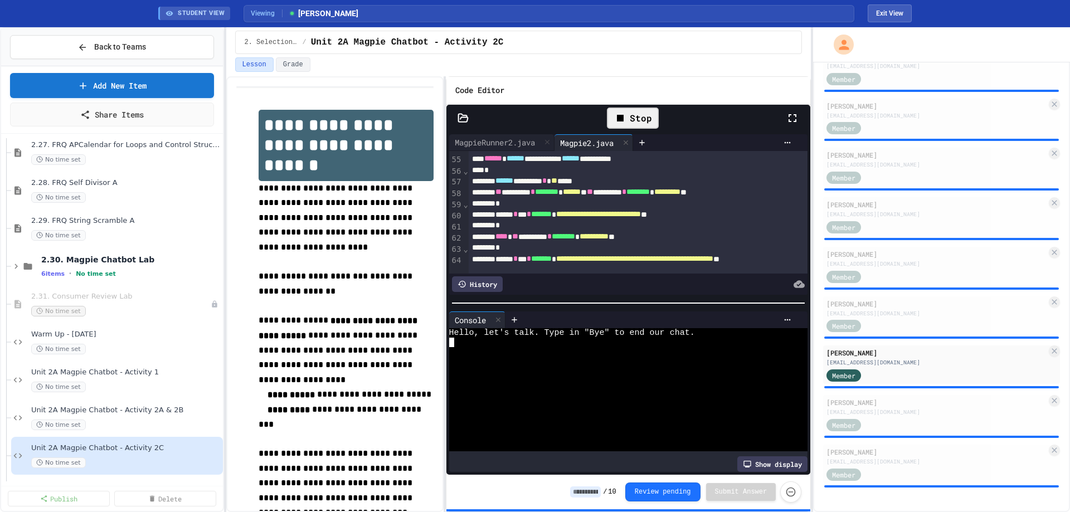
click at [563, 347] on div at bounding box center [619, 351] width 341 height 9
type textarea "***"
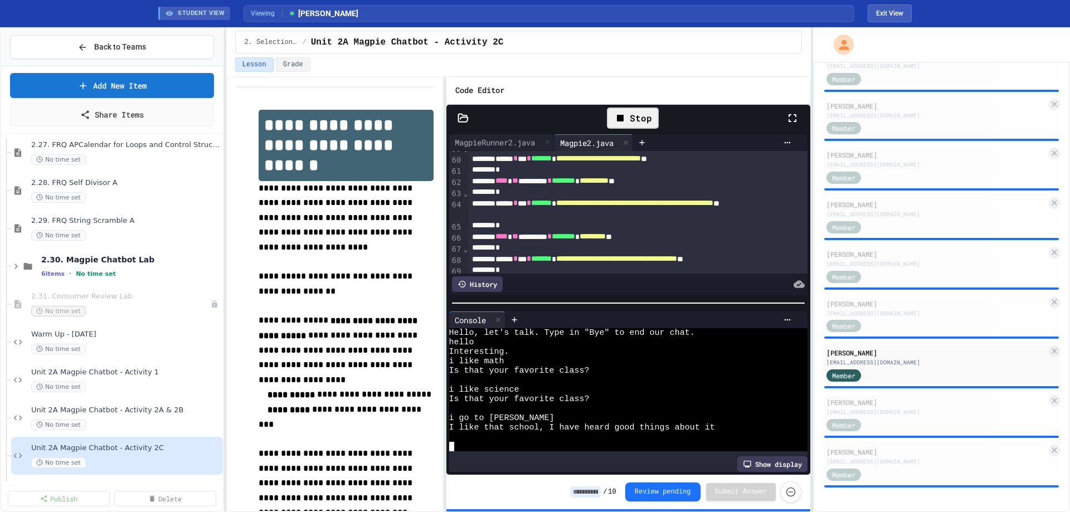
scroll to position [724, 0]
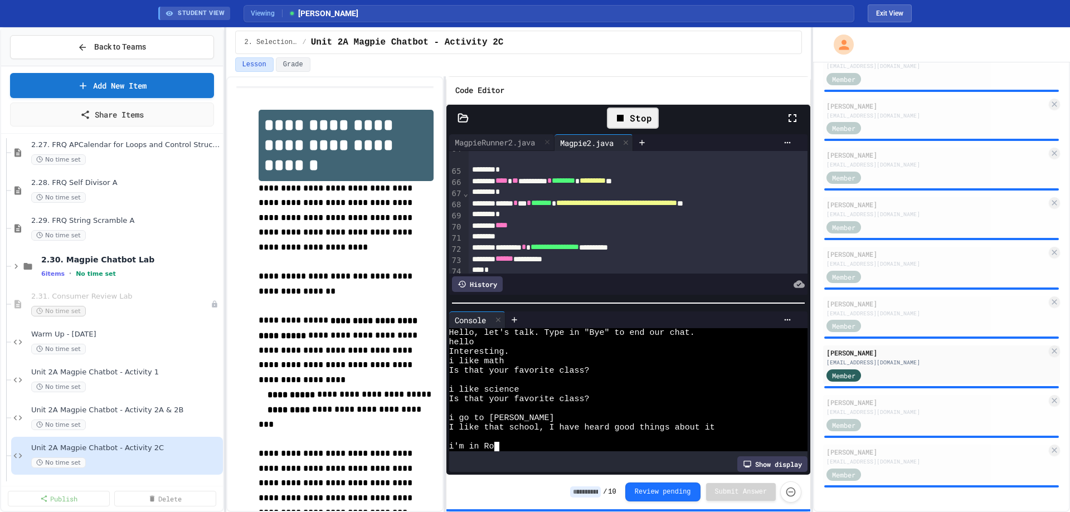
type textarea "*"
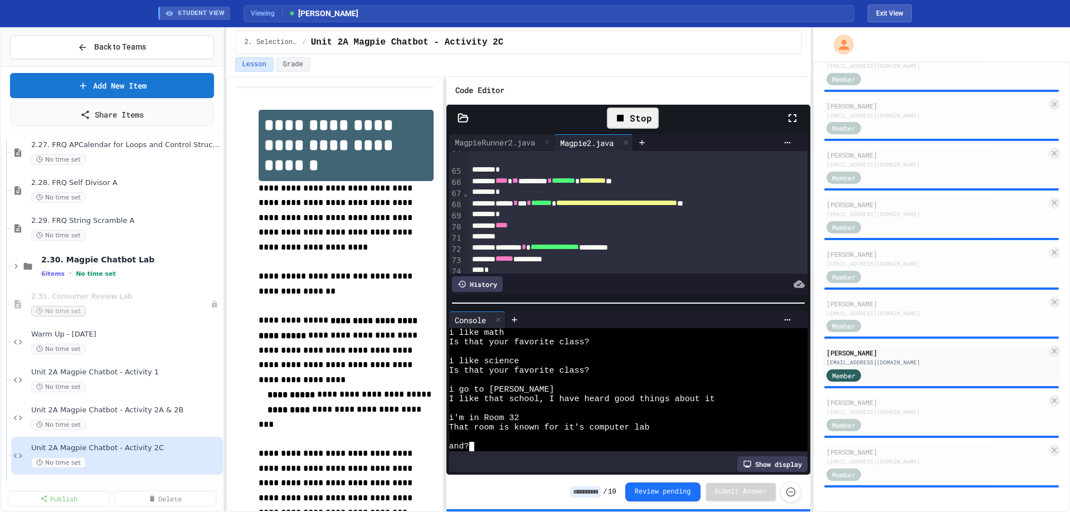
scroll to position [47, 0]
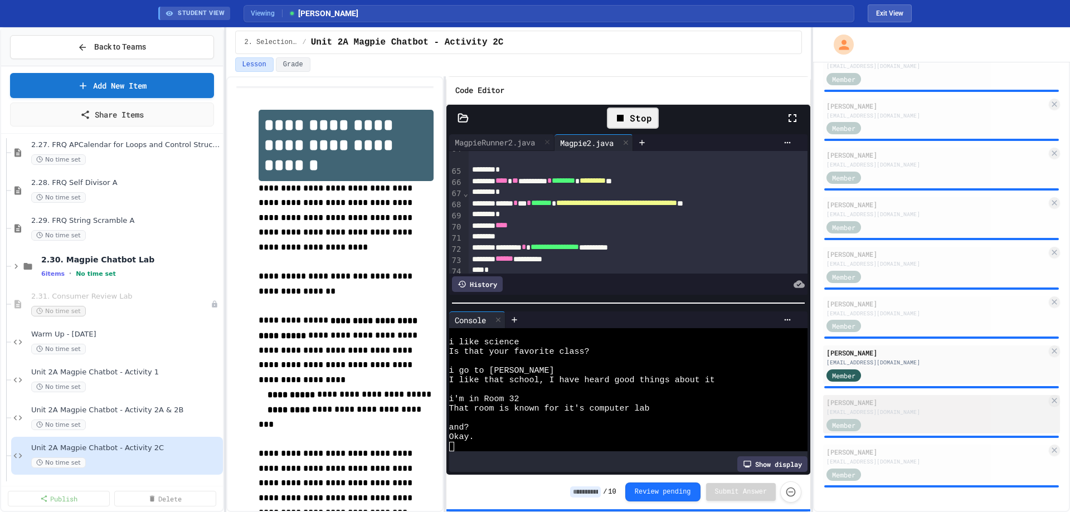
click at [905, 418] on div "Member" at bounding box center [936, 424] width 220 height 14
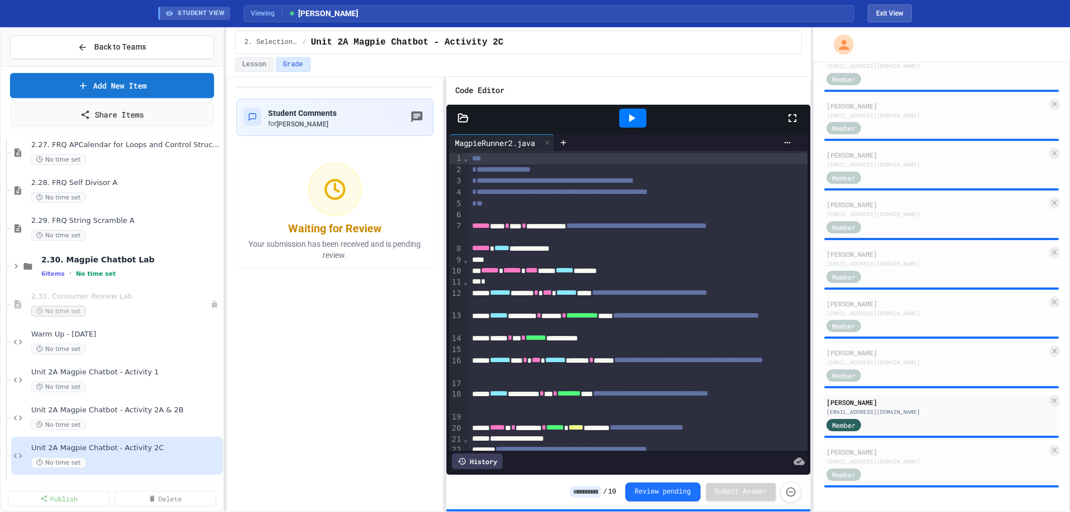
click at [630, 115] on icon at bounding box center [632, 118] width 6 height 8
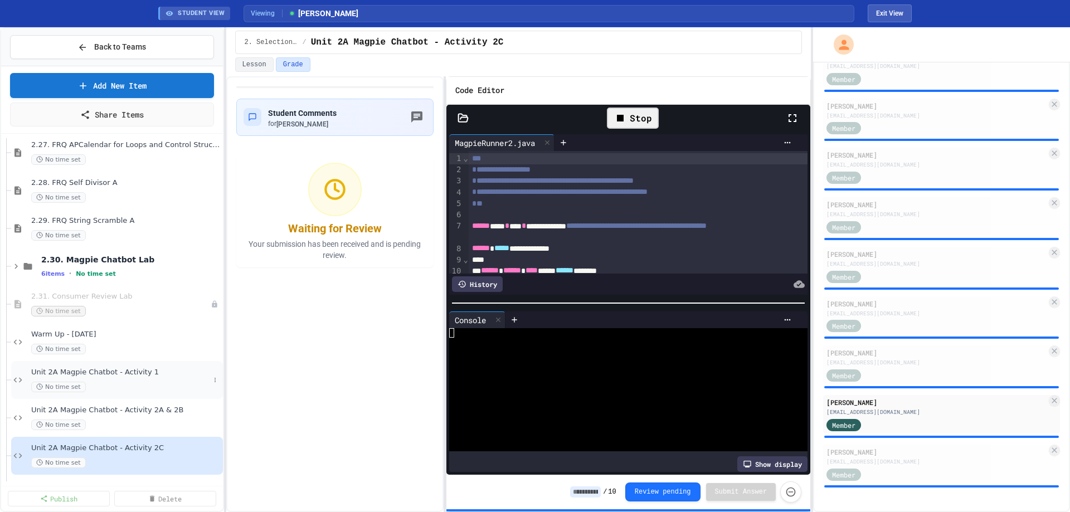
click at [108, 387] on div "No time set" at bounding box center [120, 387] width 178 height 11
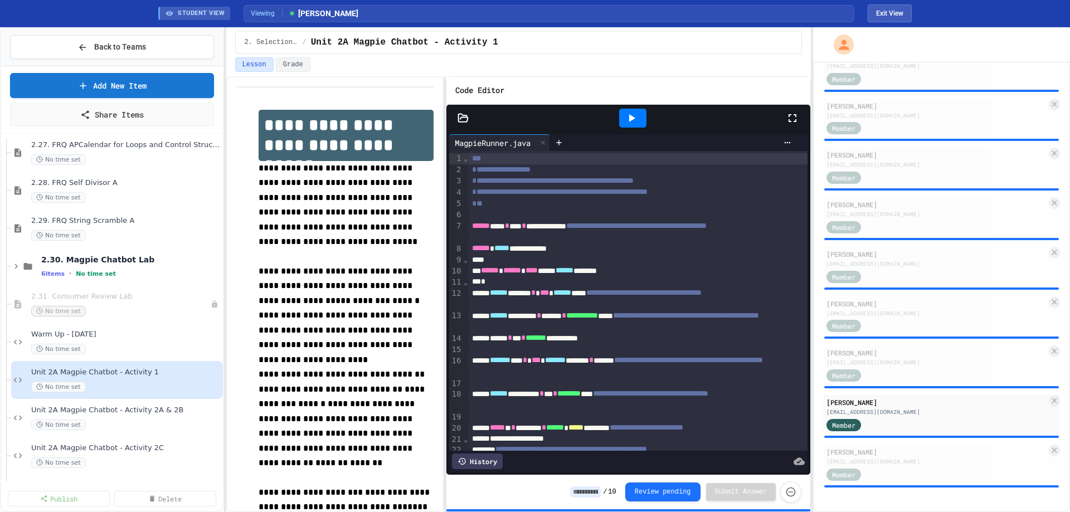
click at [623, 125] on div at bounding box center [632, 118] width 27 height 19
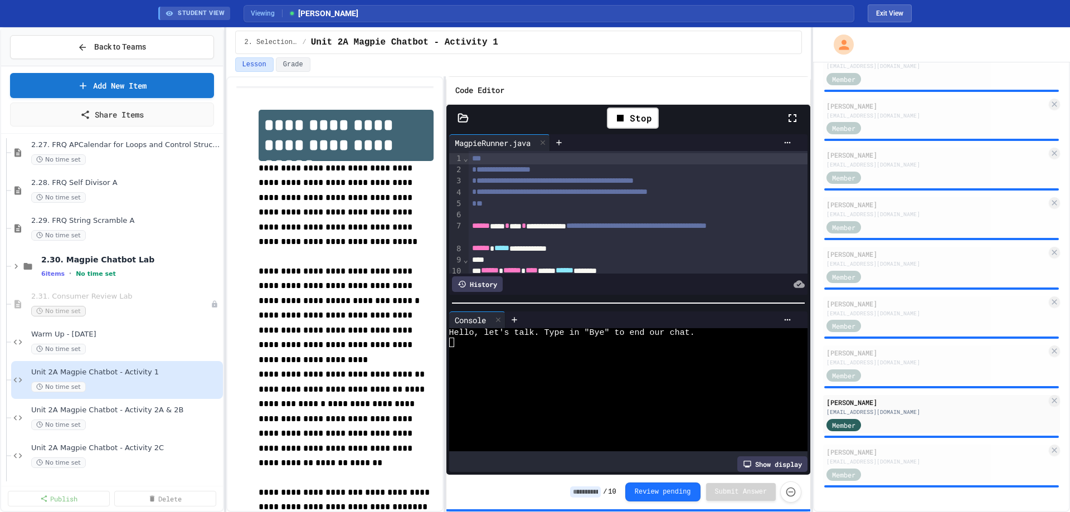
click at [579, 394] on div at bounding box center [619, 398] width 341 height 9
click at [81, 430] on div "No time set" at bounding box center [120, 425] width 178 height 11
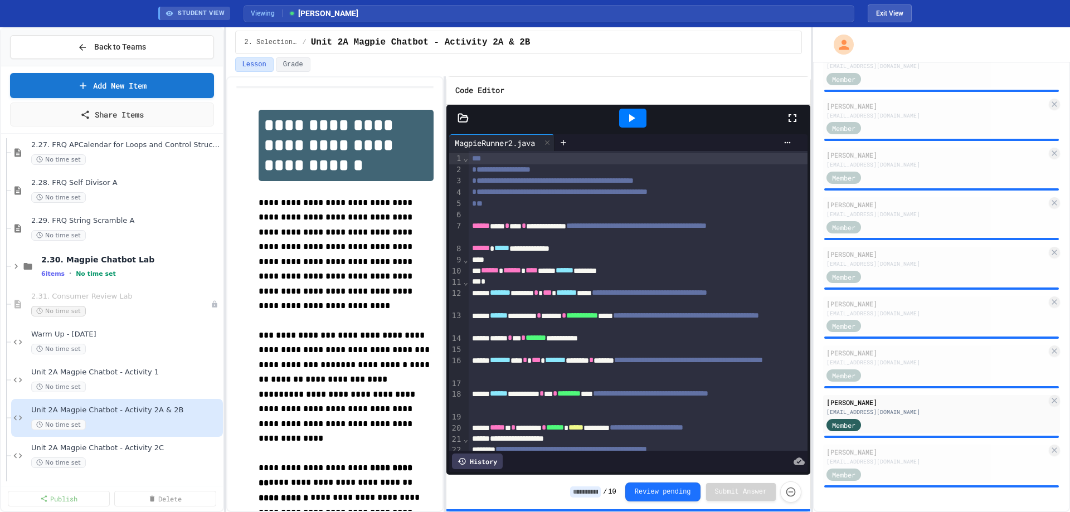
click at [636, 116] on icon at bounding box center [631, 117] width 13 height 13
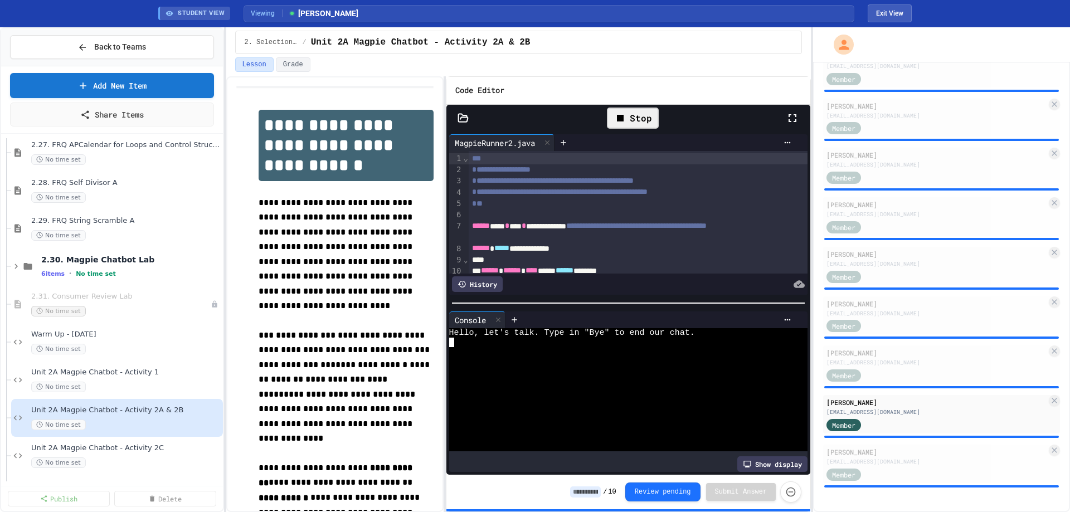
click at [571, 385] on div at bounding box center [619, 389] width 341 height 9
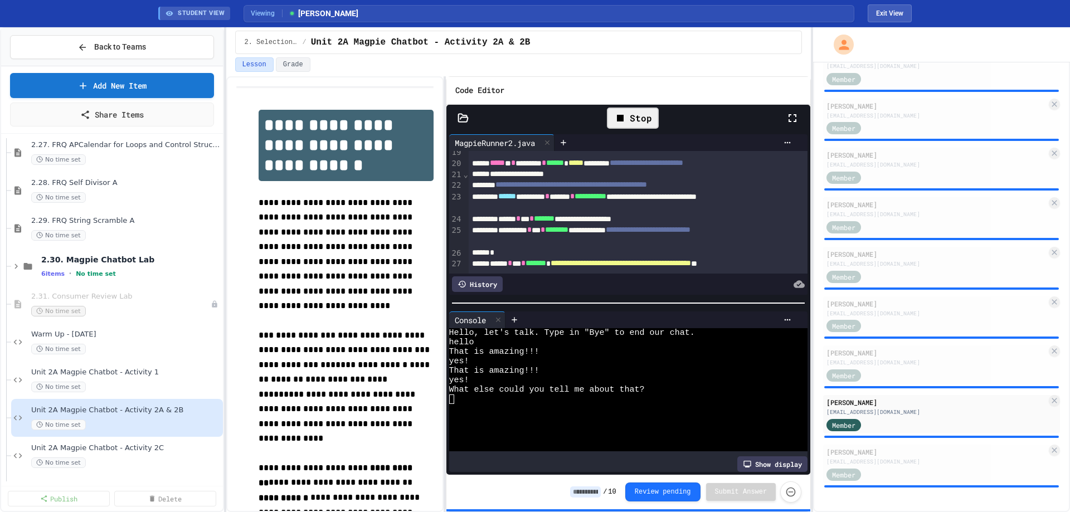
click at [457, 116] on icon at bounding box center [462, 118] width 11 height 11
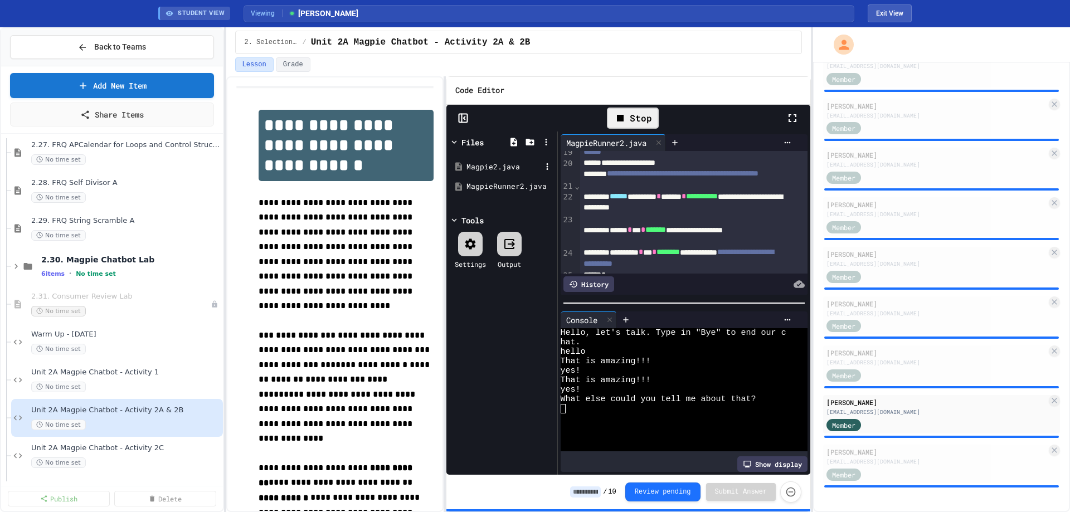
click at [477, 165] on div "Magpie2.java" at bounding box center [503, 167] width 75 height 11
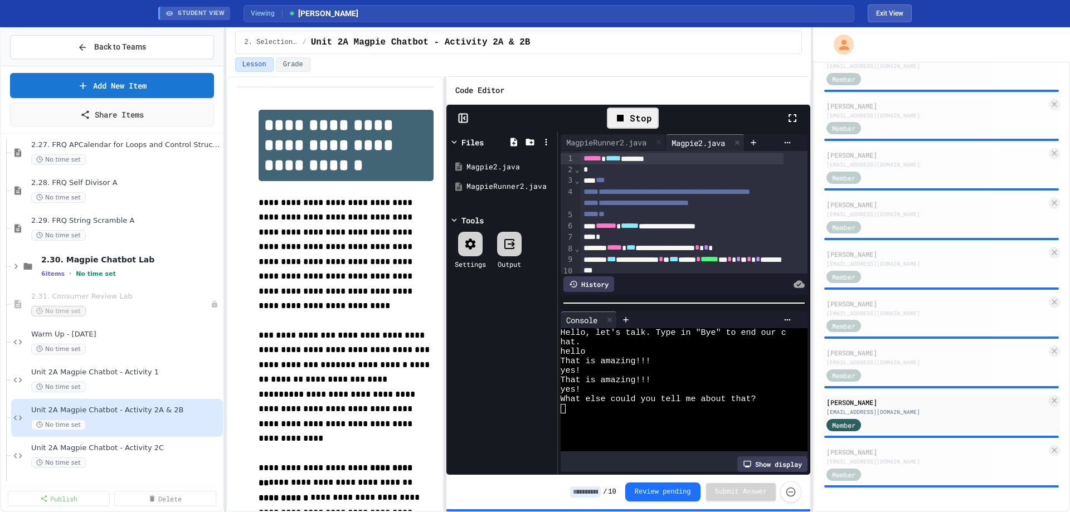
click at [457, 115] on icon at bounding box center [462, 118] width 11 height 11
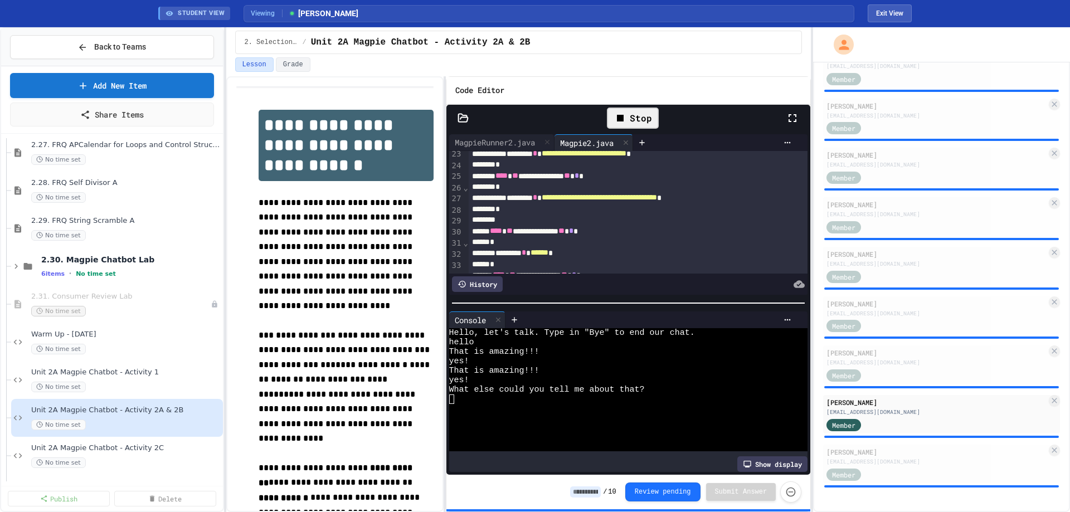
scroll to position [223, 0]
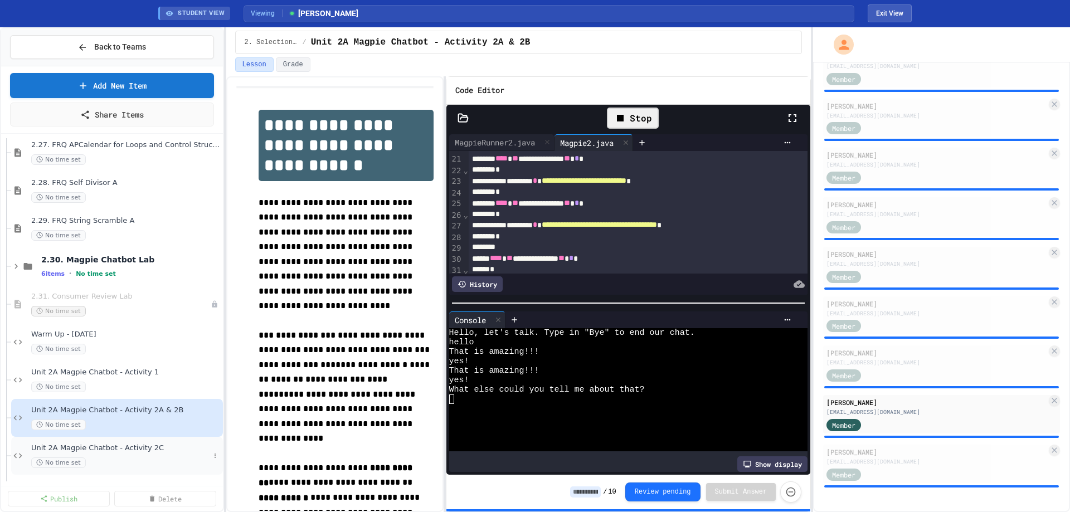
click at [99, 452] on span "Unit 2A Magpie Chatbot - Activity 2C" at bounding box center [120, 447] width 178 height 9
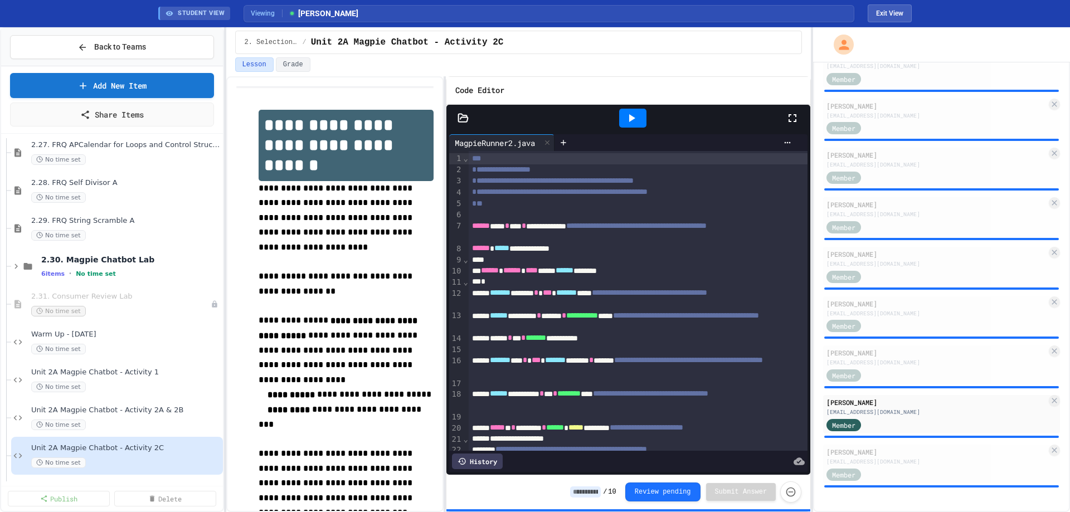
drag, startPoint x: 630, startPoint y: 117, endPoint x: 557, endPoint y: 125, distance: 72.9
click at [629, 118] on icon at bounding box center [632, 118] width 6 height 8
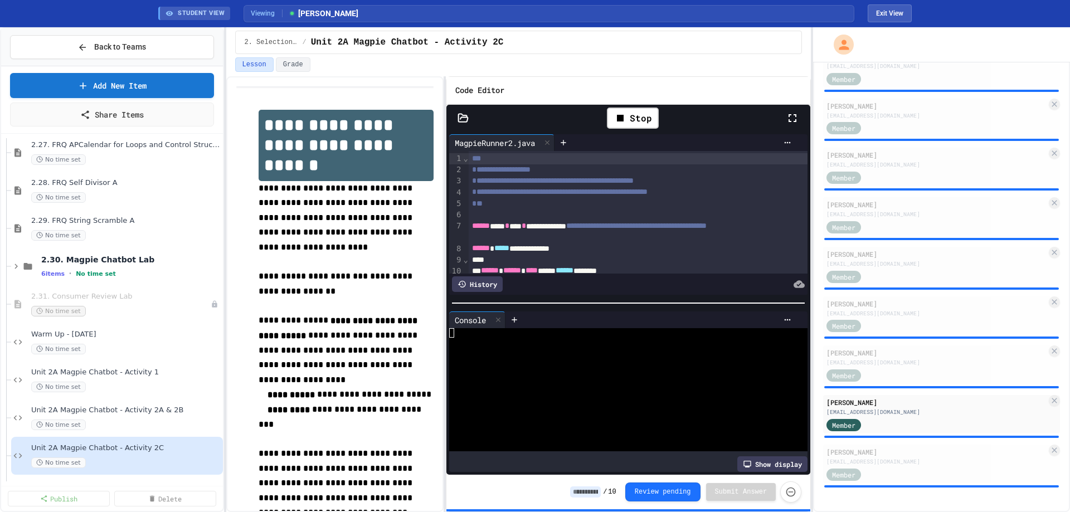
click at [460, 115] on icon at bounding box center [462, 118] width 11 height 11
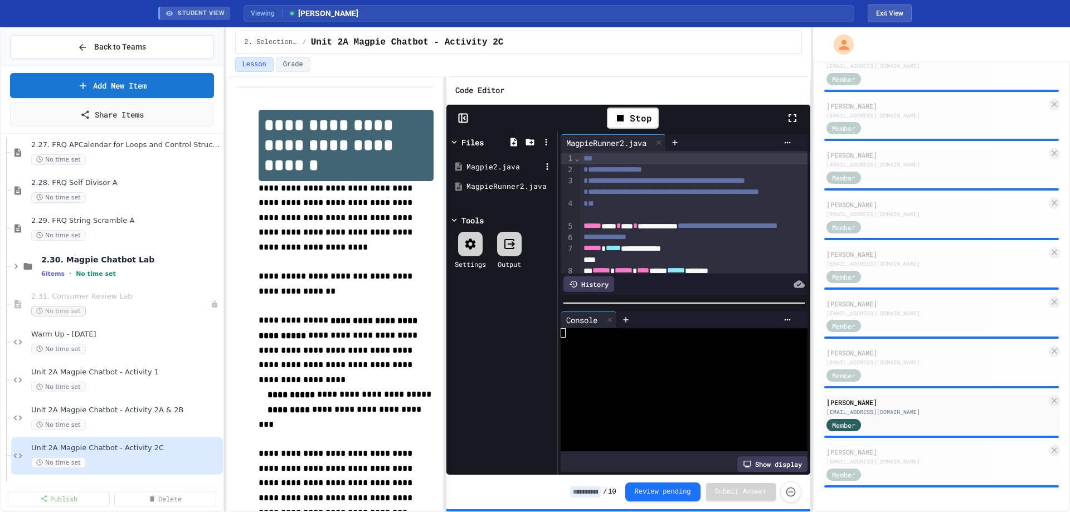
click at [473, 168] on div "Magpie2.java" at bounding box center [503, 167] width 75 height 11
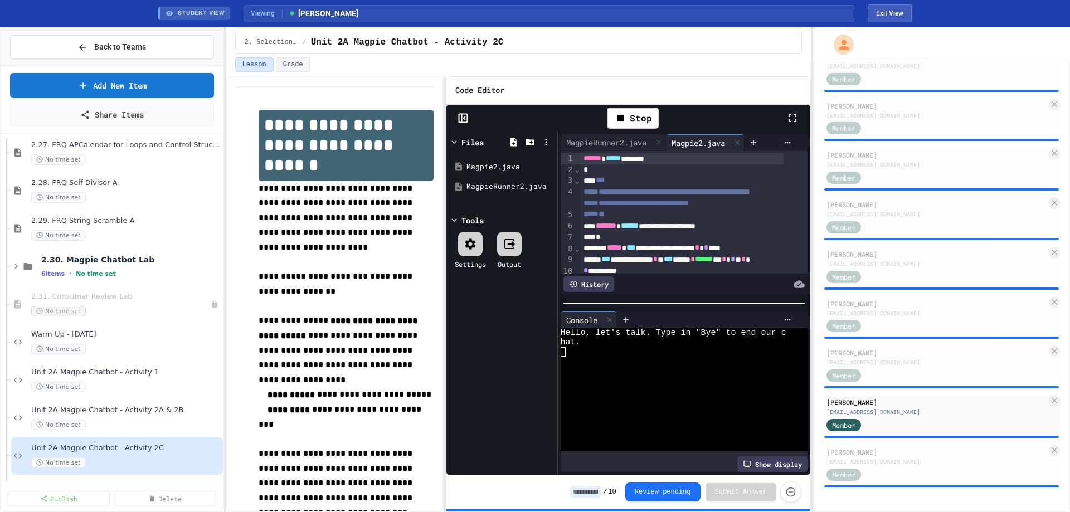
click at [464, 116] on icon at bounding box center [462, 118] width 11 height 11
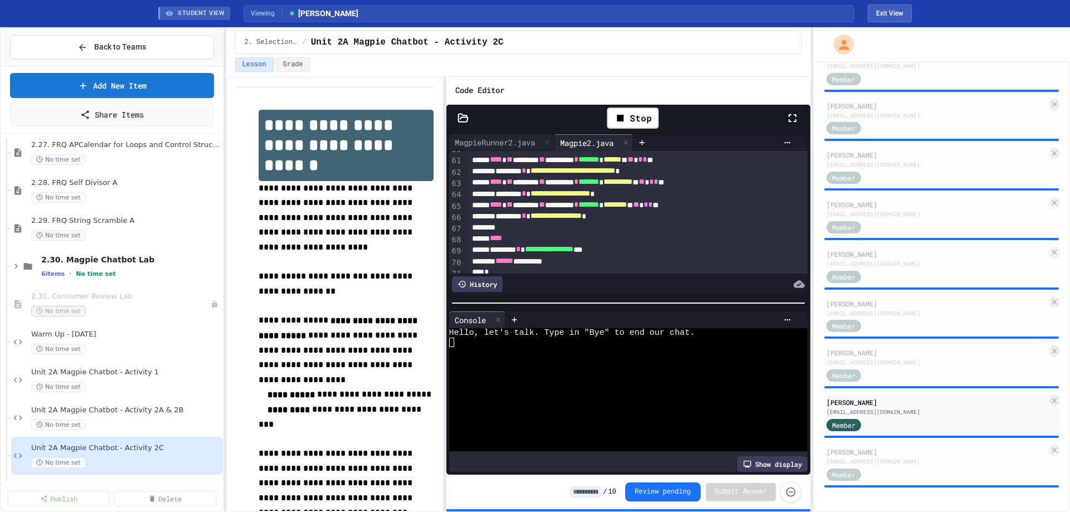
scroll to position [613, 0]
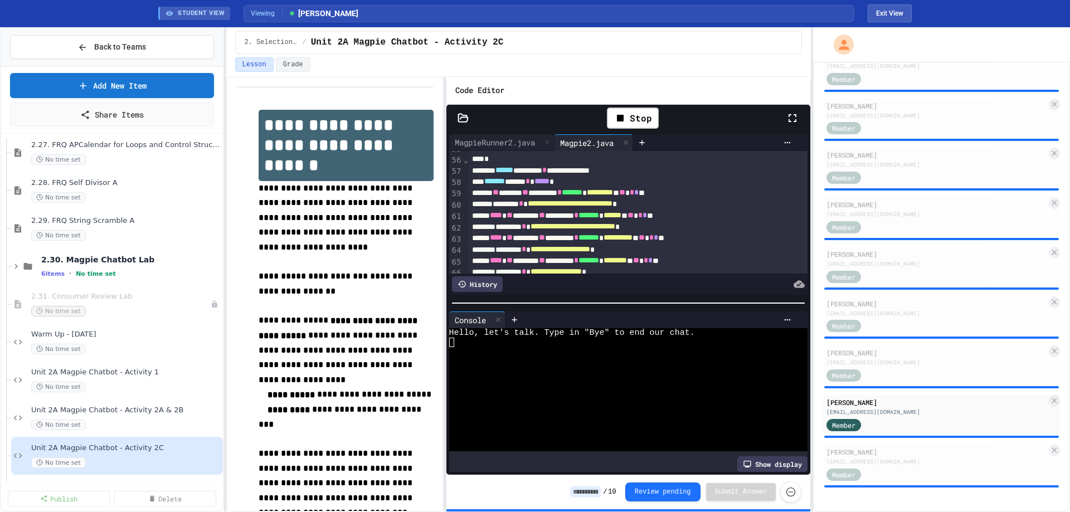
click at [612, 388] on div at bounding box center [619, 389] width 341 height 9
type textarea "*"
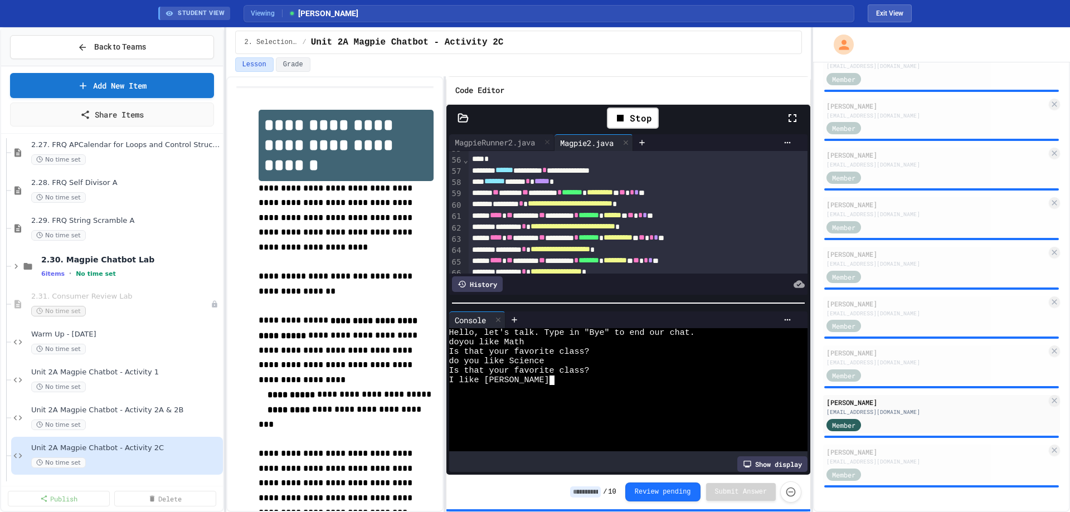
scroll to position [0, 15]
type textarea "******"
type textarea "****"
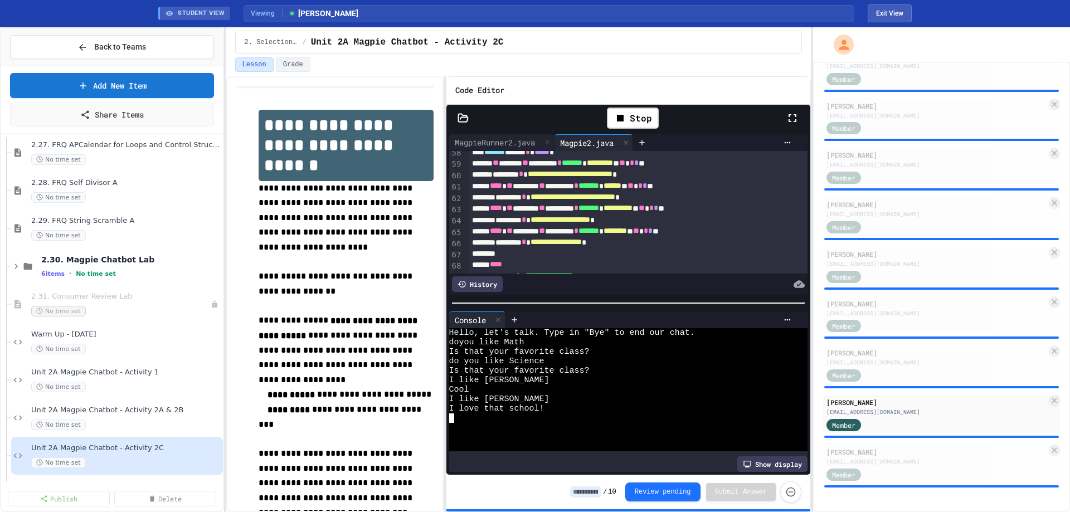
scroll to position [669, 0]
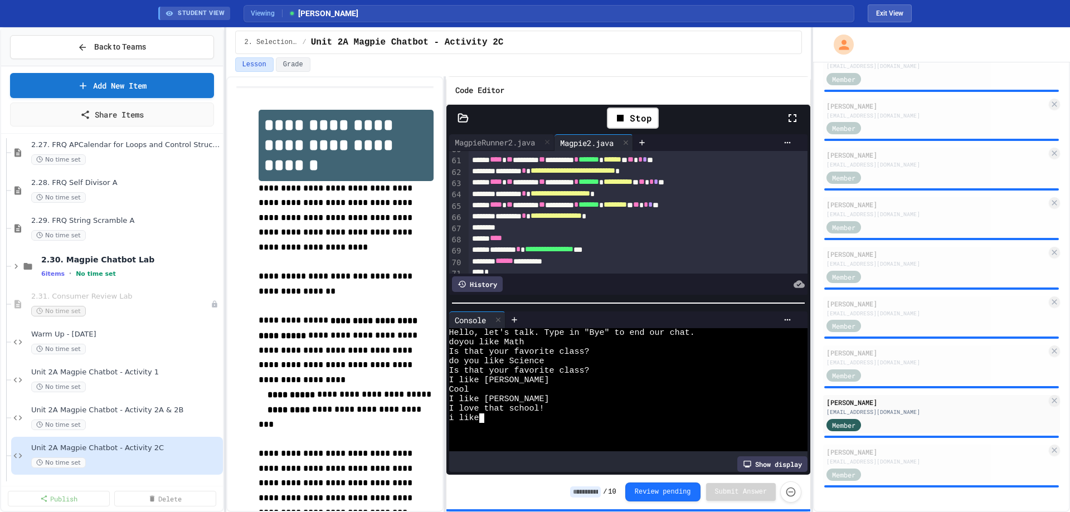
type textarea "*"
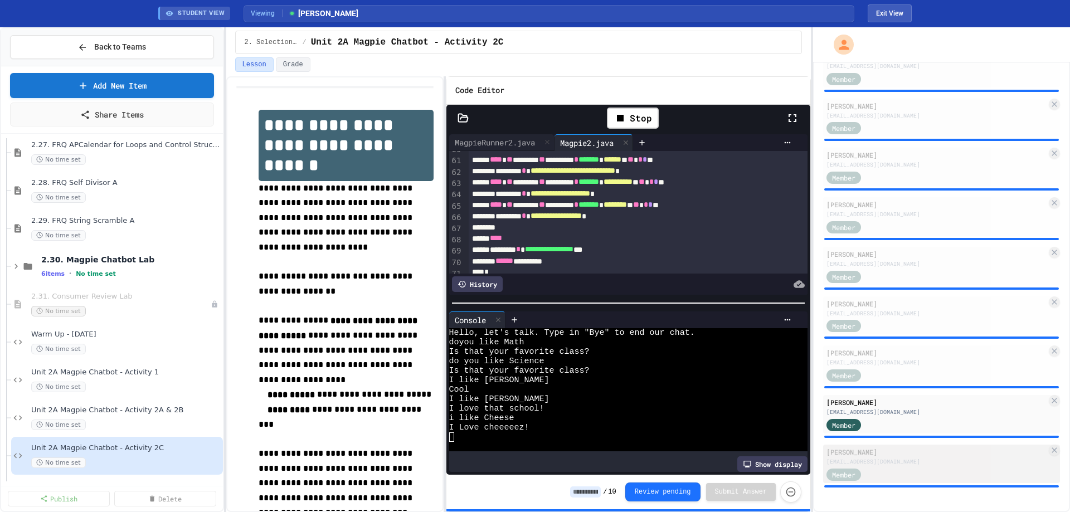
click at [996, 466] on div "[EMAIL_ADDRESS][DOMAIN_NAME]" at bounding box center [936, 461] width 220 height 8
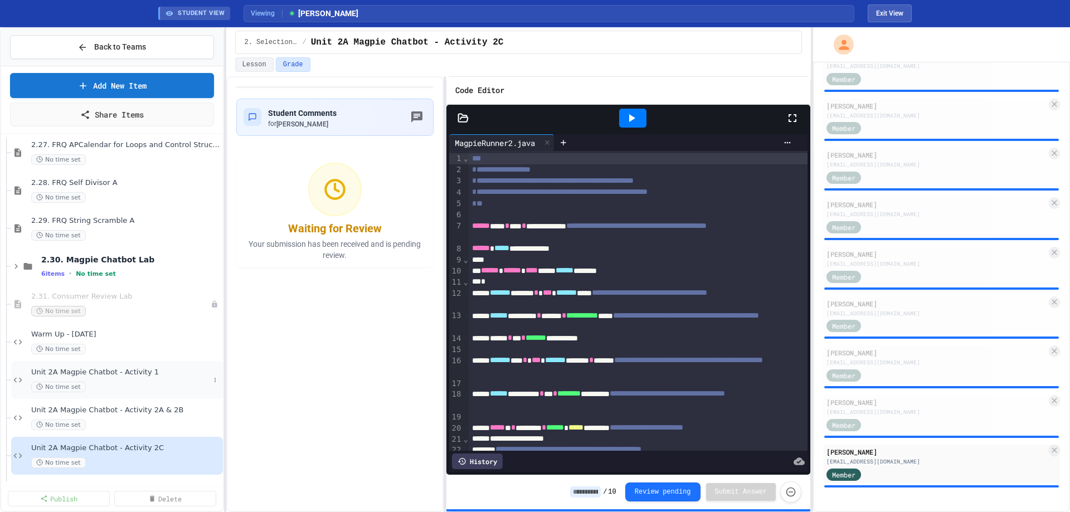
click at [86, 382] on div "No time set" at bounding box center [120, 387] width 178 height 11
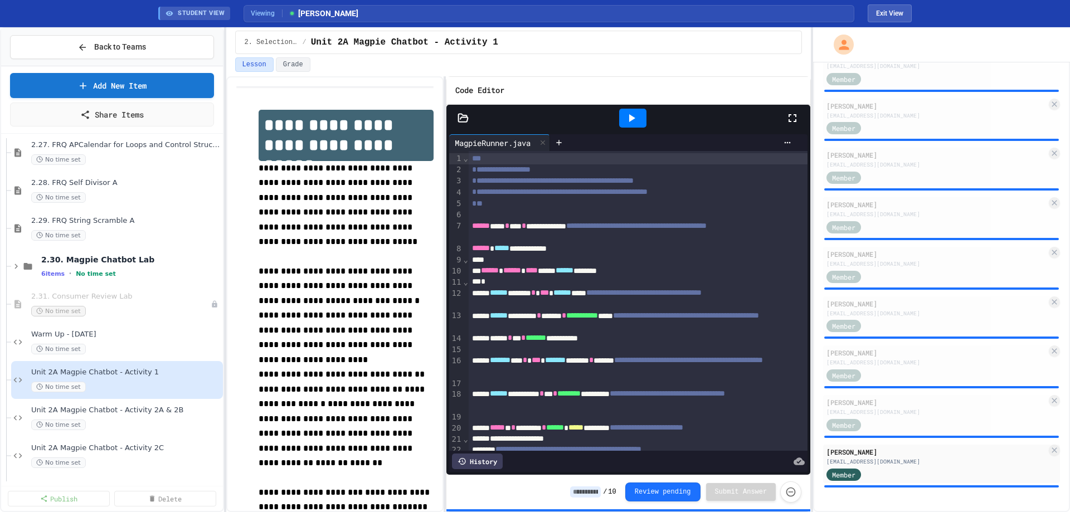
click at [642, 111] on div at bounding box center [632, 118] width 27 height 19
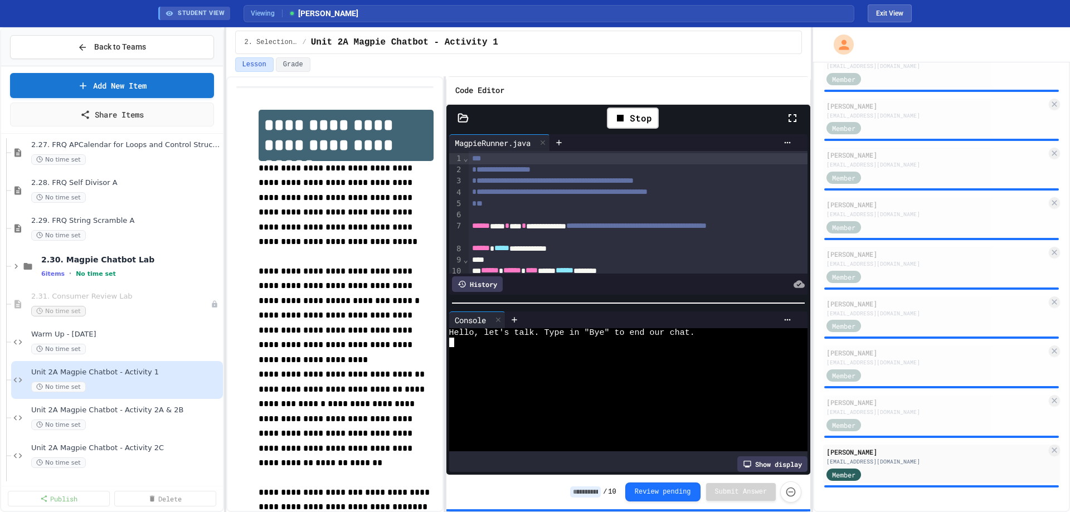
click at [650, 404] on div at bounding box center [619, 408] width 341 height 9
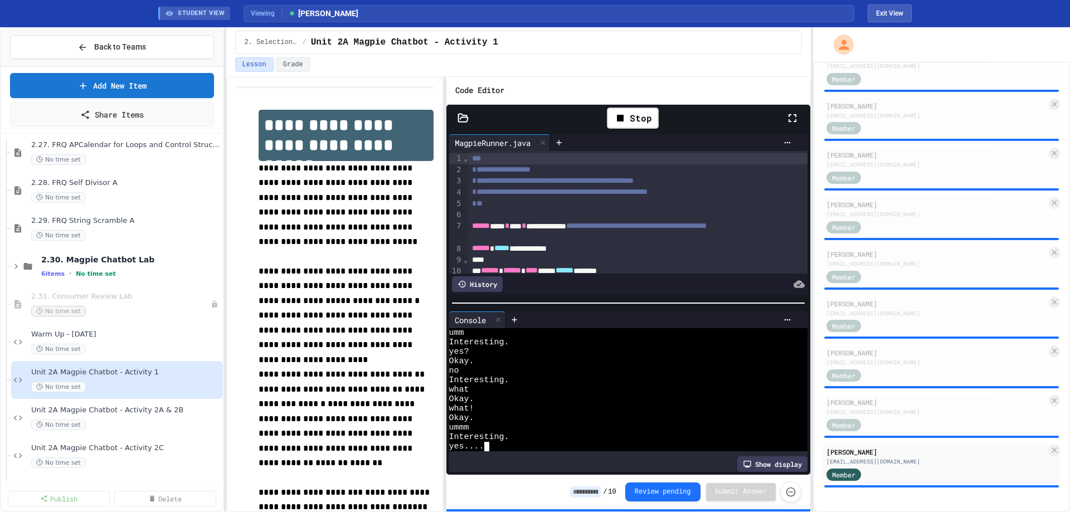
scroll to position [66, 0]
click at [468, 113] on icon at bounding box center [462, 118] width 11 height 11
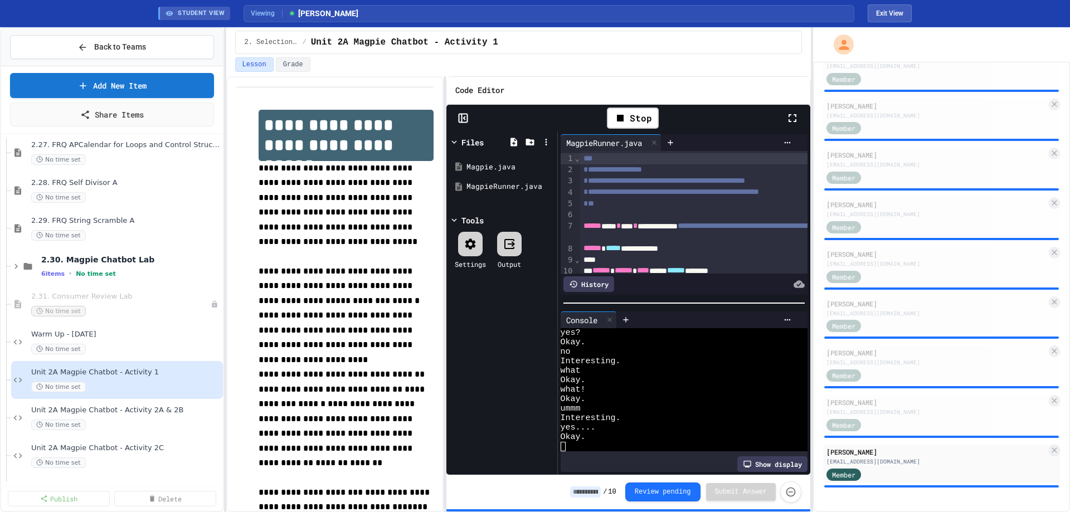
scroll to position [76, 0]
click at [505, 165] on div "Magpie.java" at bounding box center [503, 167] width 75 height 11
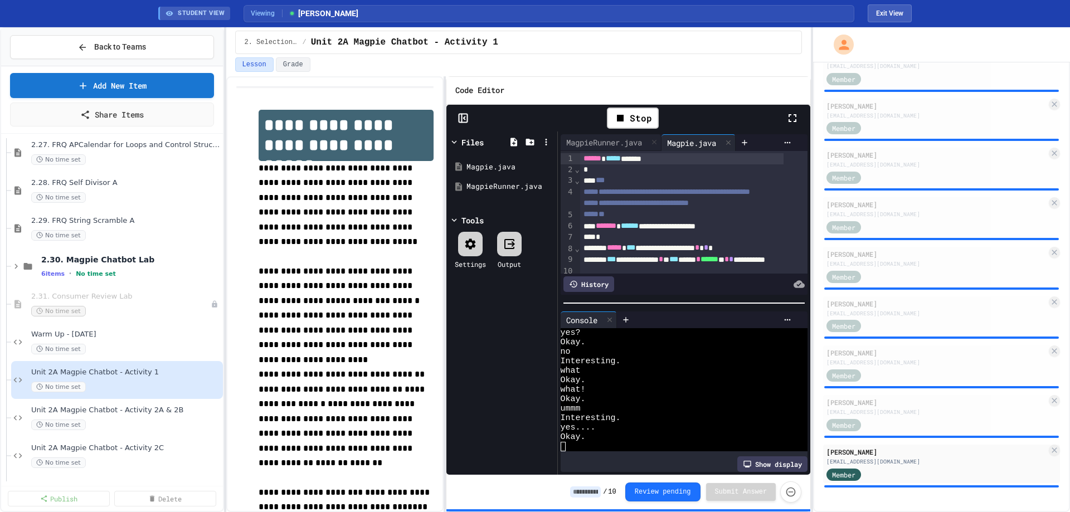
click at [460, 119] on icon at bounding box center [462, 118] width 11 height 11
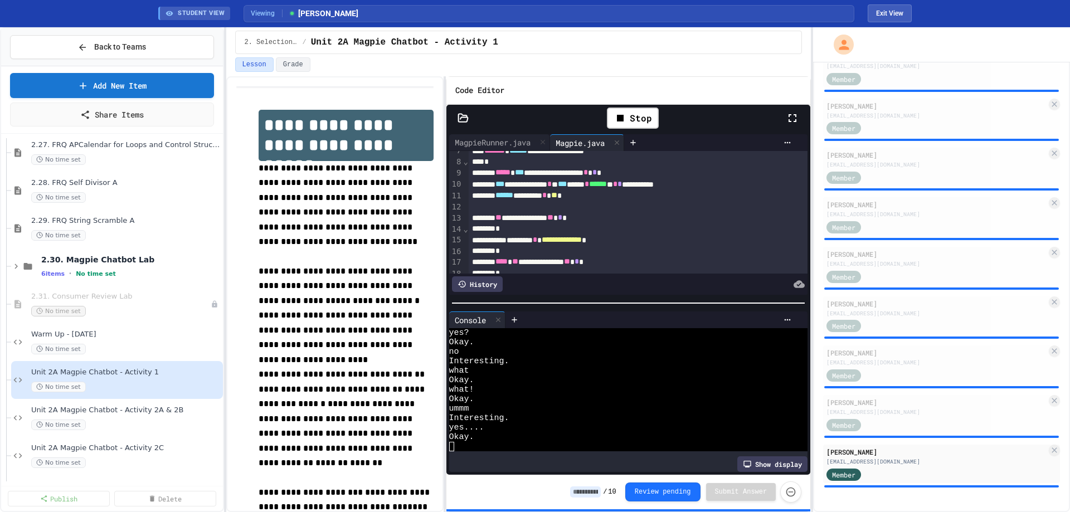
scroll to position [56, 0]
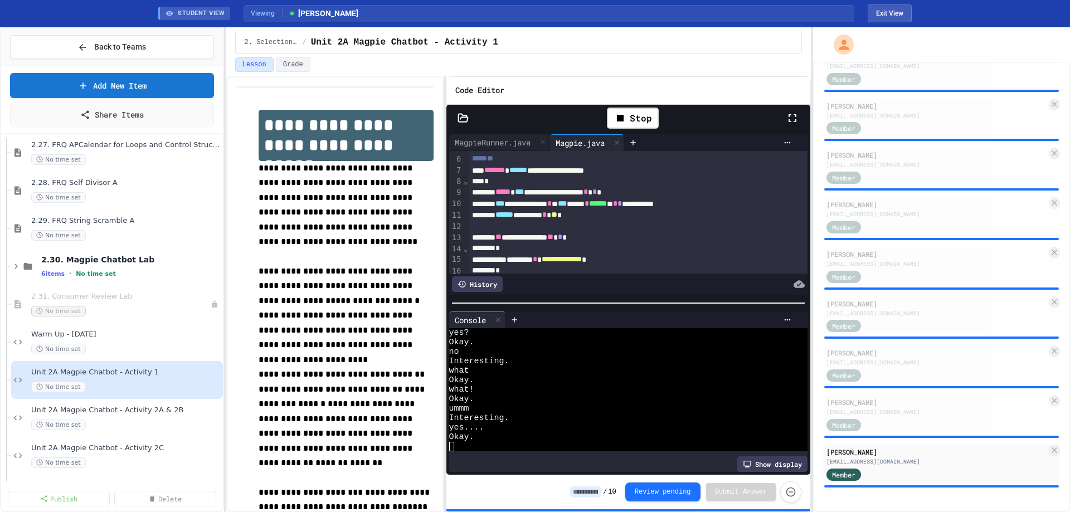
click at [529, 446] on div at bounding box center [619, 446] width 341 height 9
click at [129, 418] on div "Unit 2A Magpie Chatbot - Activity 2A & 2B No time set" at bounding box center [120, 418] width 178 height 25
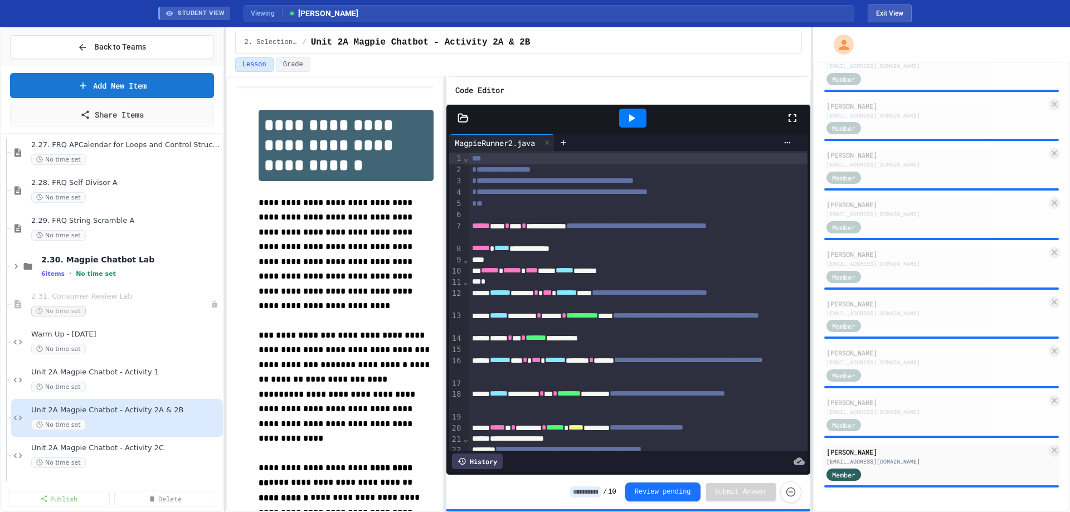
click at [631, 121] on icon at bounding box center [631, 117] width 13 height 13
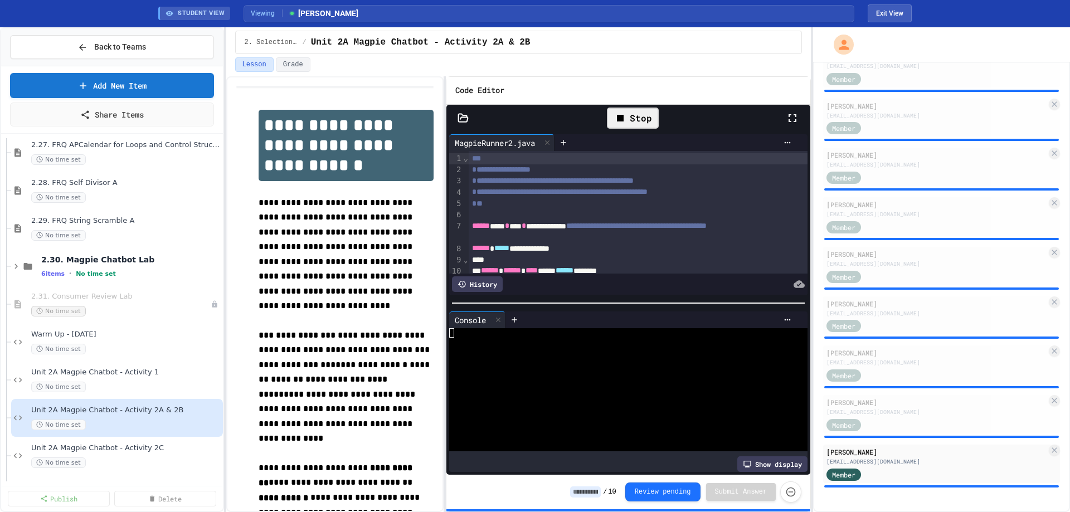
drag, startPoint x: 461, startPoint y: 119, endPoint x: 462, endPoint y: 125, distance: 6.7
click at [462, 122] on icon at bounding box center [462, 118] width 11 height 11
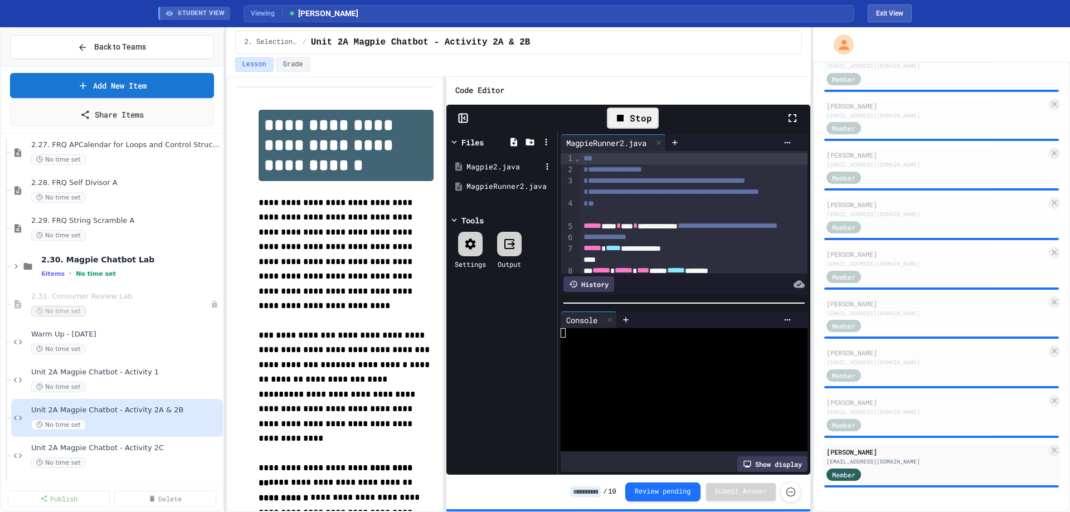
click at [488, 167] on div "Magpie2.java" at bounding box center [503, 167] width 75 height 11
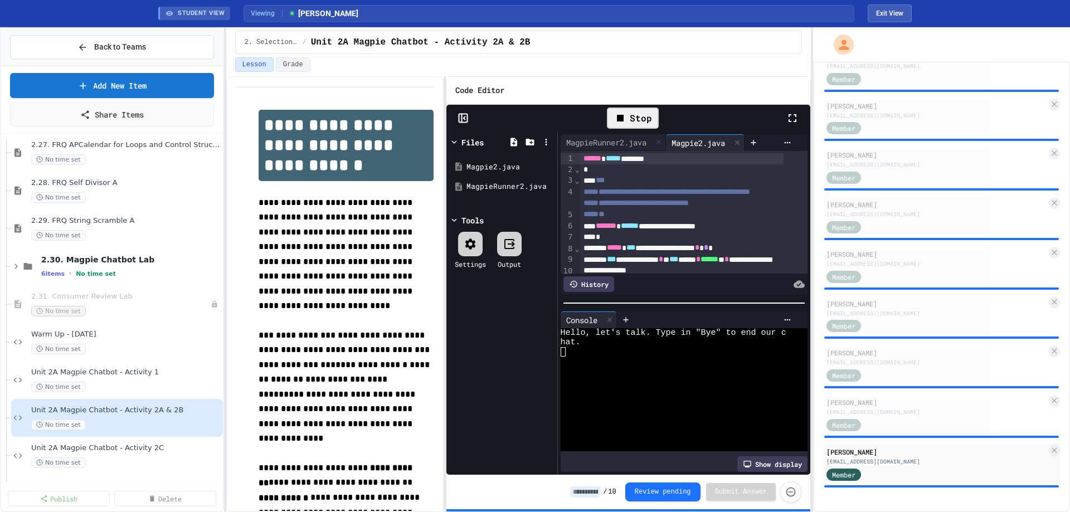
click at [462, 119] on icon at bounding box center [462, 118] width 11 height 11
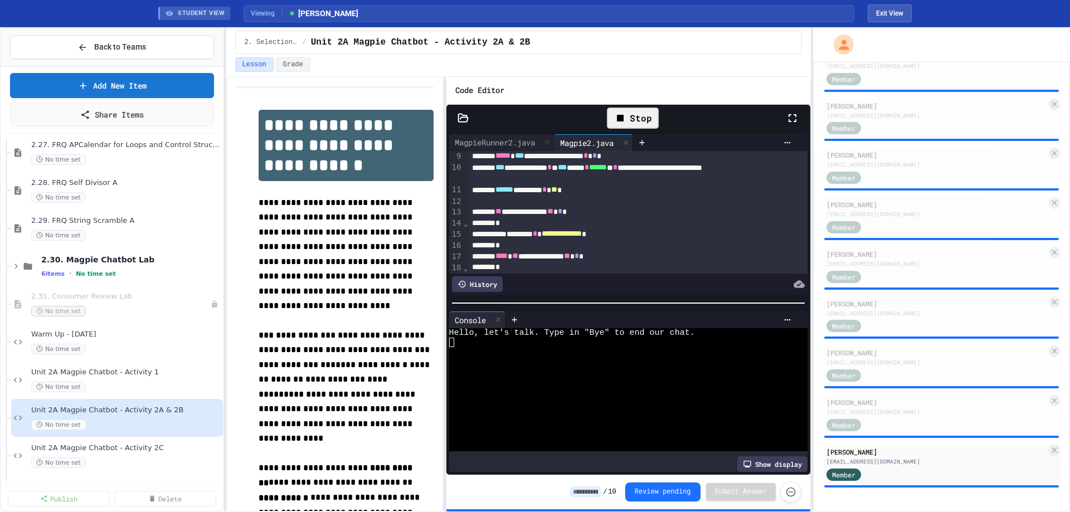
scroll to position [111, 0]
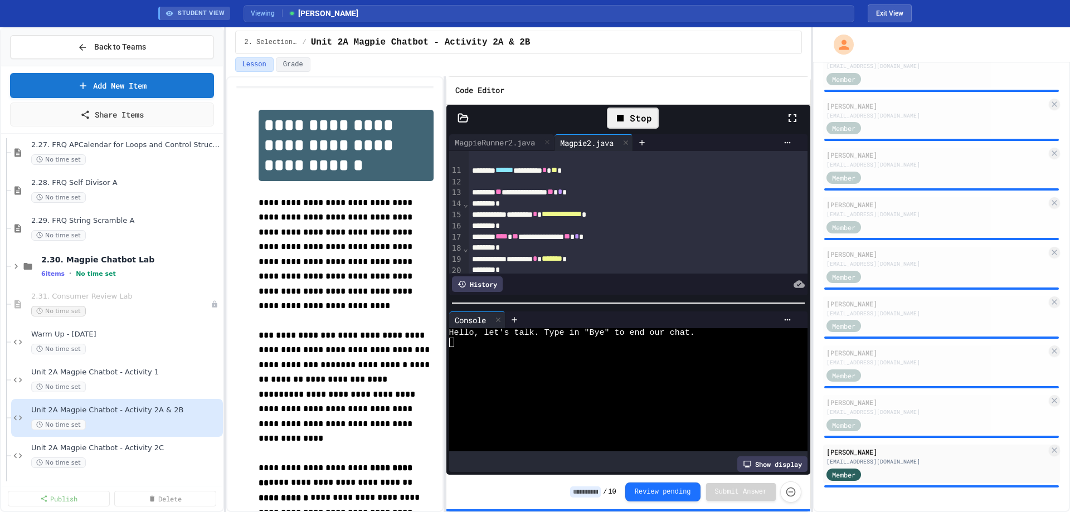
click at [566, 357] on div at bounding box center [619, 361] width 341 height 9
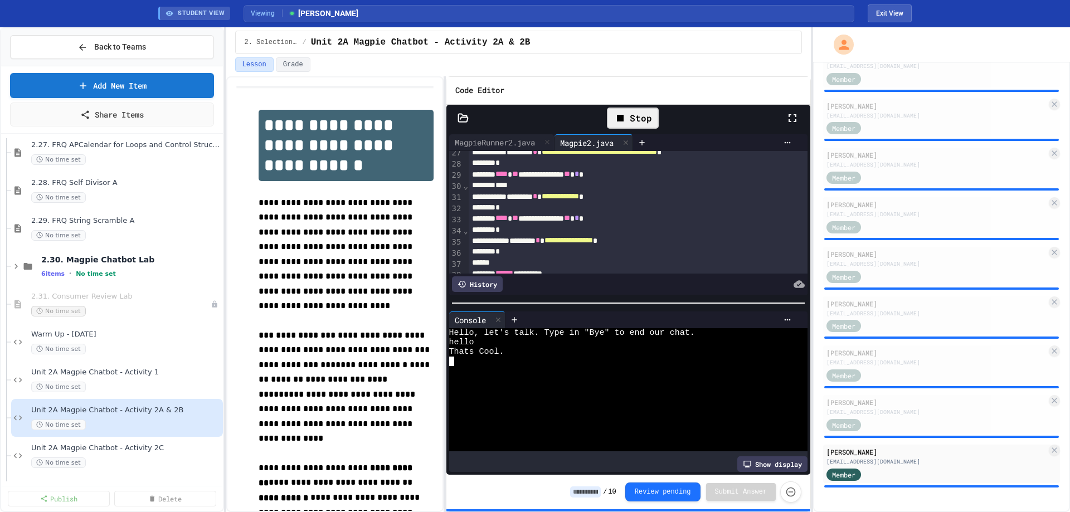
scroll to position [334, 0]
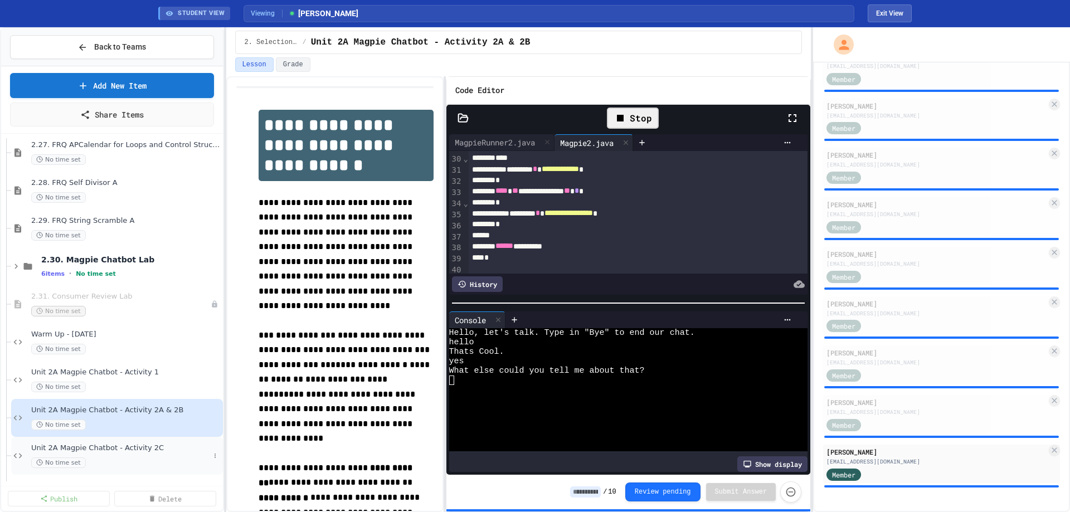
click at [139, 467] on div "No time set" at bounding box center [120, 462] width 178 height 11
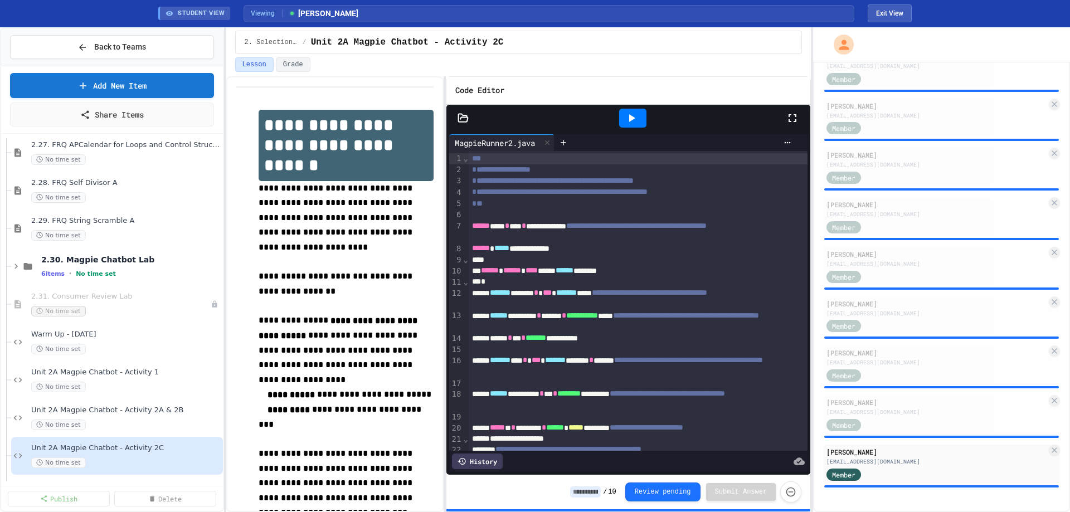
click at [627, 116] on icon at bounding box center [631, 117] width 13 height 13
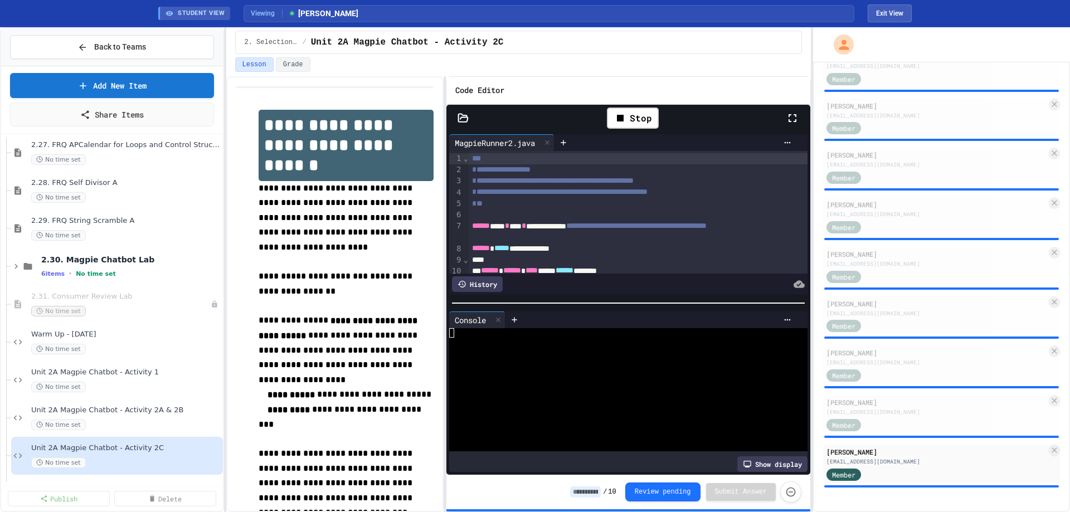
click at [462, 116] on icon at bounding box center [462, 118] width 9 height 8
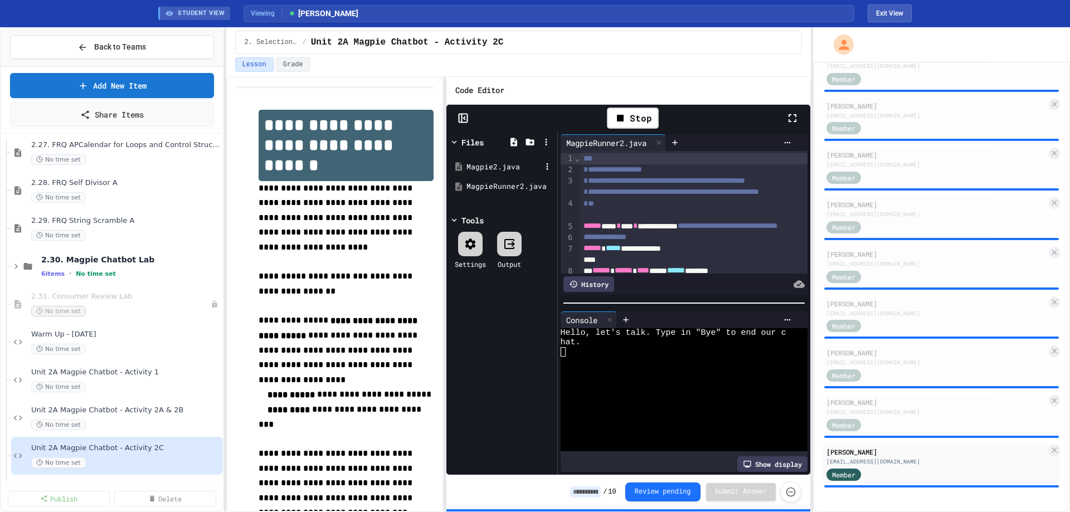
click at [475, 167] on div "Magpie2.java" at bounding box center [503, 167] width 75 height 11
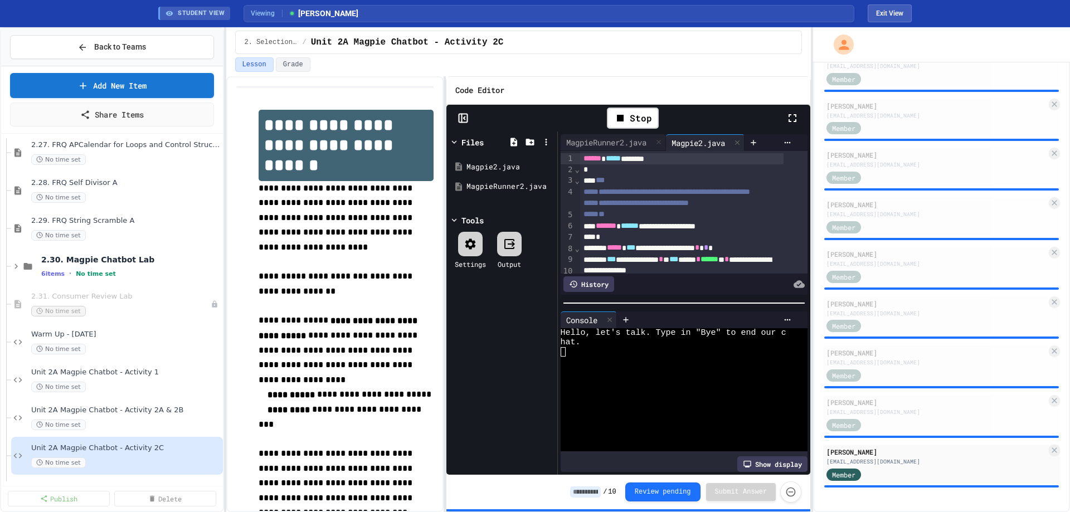
click at [465, 110] on div "Stop" at bounding box center [628, 118] width 364 height 27
click at [464, 115] on icon at bounding box center [462, 118] width 11 height 11
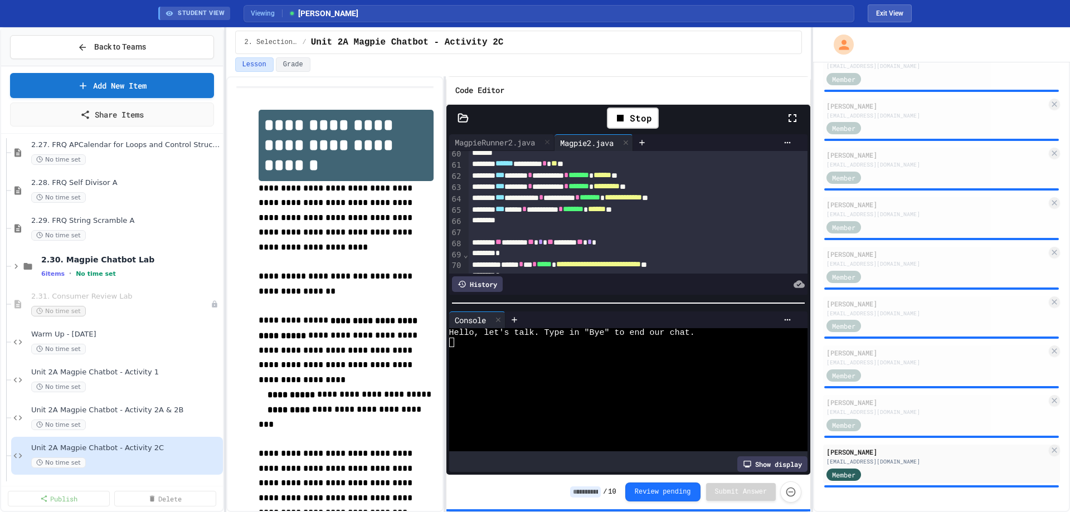
scroll to position [675, 0]
click at [588, 379] on div at bounding box center [619, 380] width 341 height 9
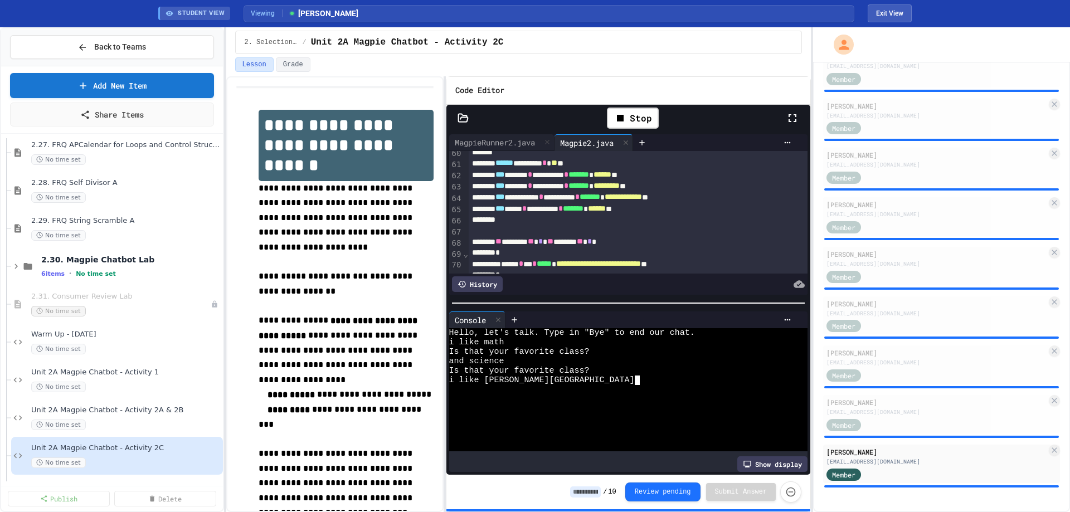
scroll to position [0, 0]
